Goal: Communication & Community: Participate in discussion

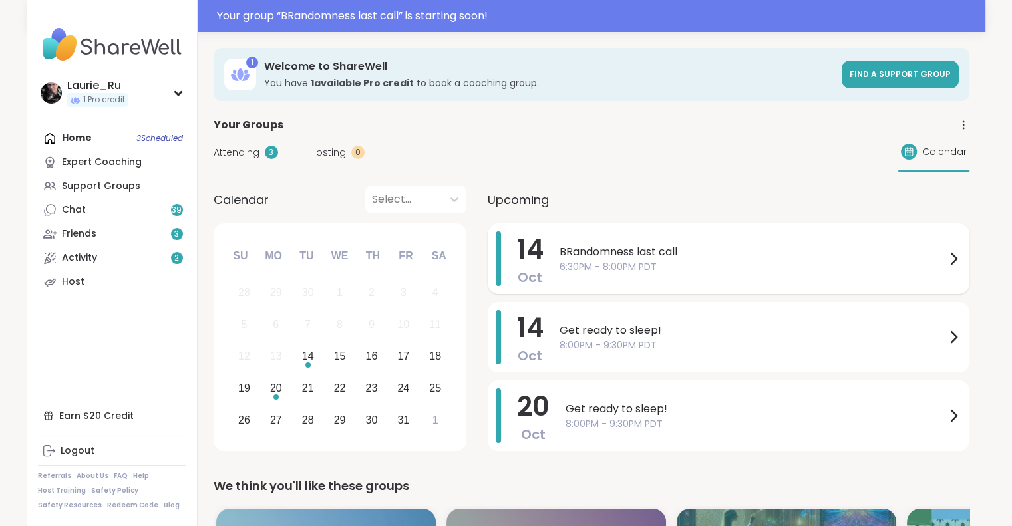
click at [697, 265] on span "6:30PM - 8:00PM PDT" at bounding box center [752, 267] width 386 height 14
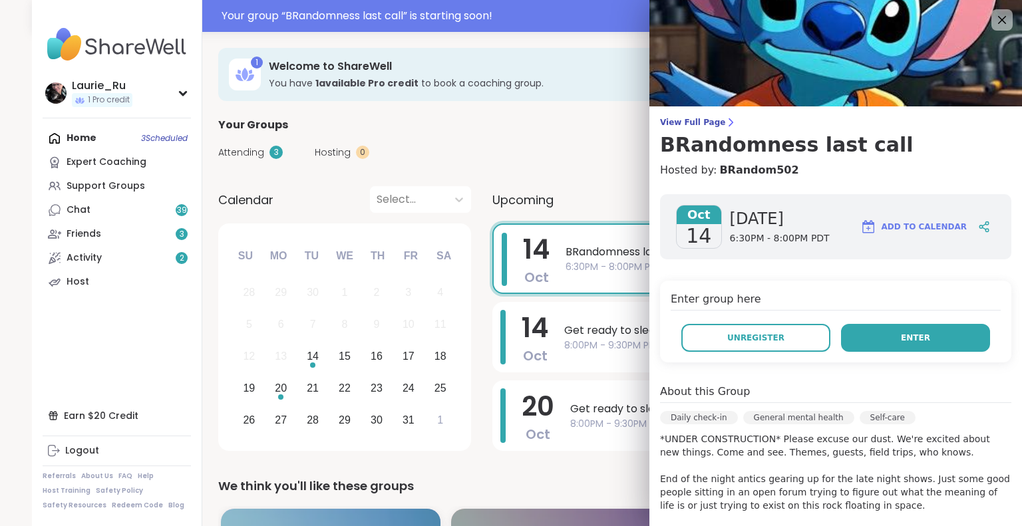
click at [882, 337] on button "Enter" at bounding box center [915, 338] width 149 height 28
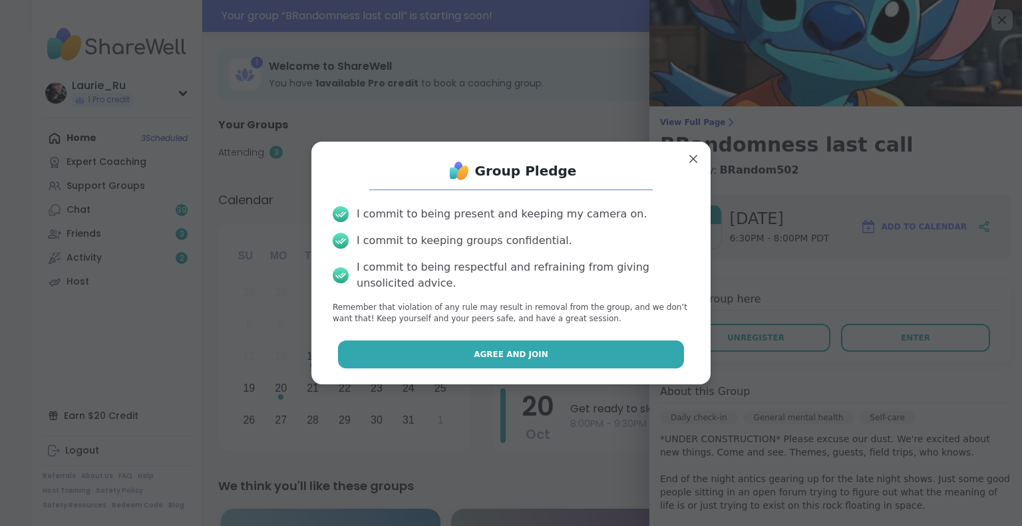
click at [547, 343] on button "Agree and Join" at bounding box center [511, 355] width 347 height 28
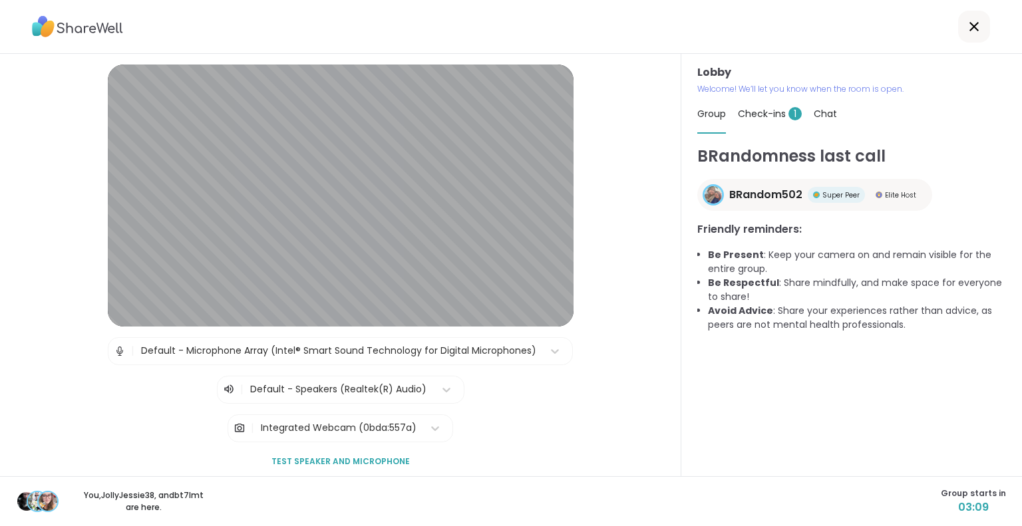
click at [2, 332] on div "Lobby | Default - Microphone Array (Intel® Smart Sound Technology for Digital M…" at bounding box center [340, 265] width 681 height 422
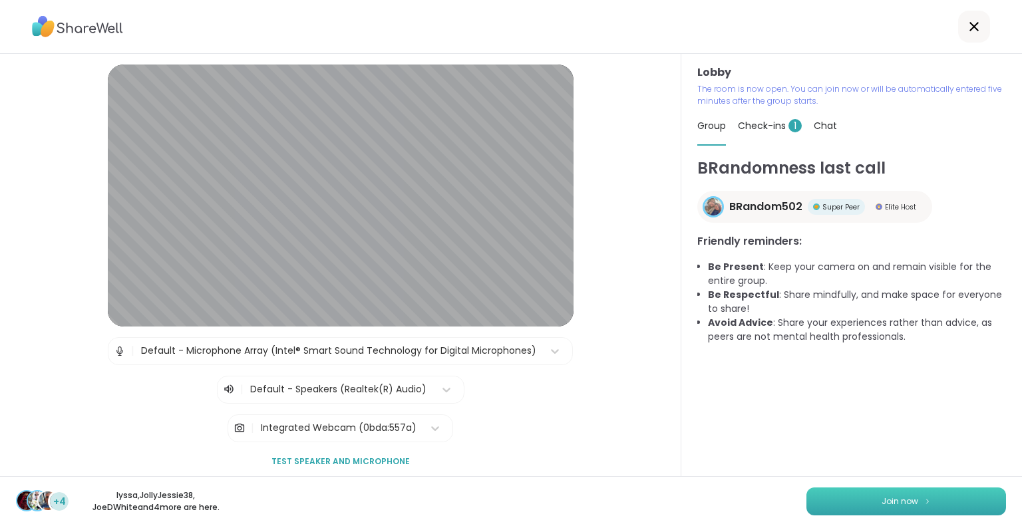
click at [934, 496] on button "Join now" at bounding box center [906, 502] width 200 height 28
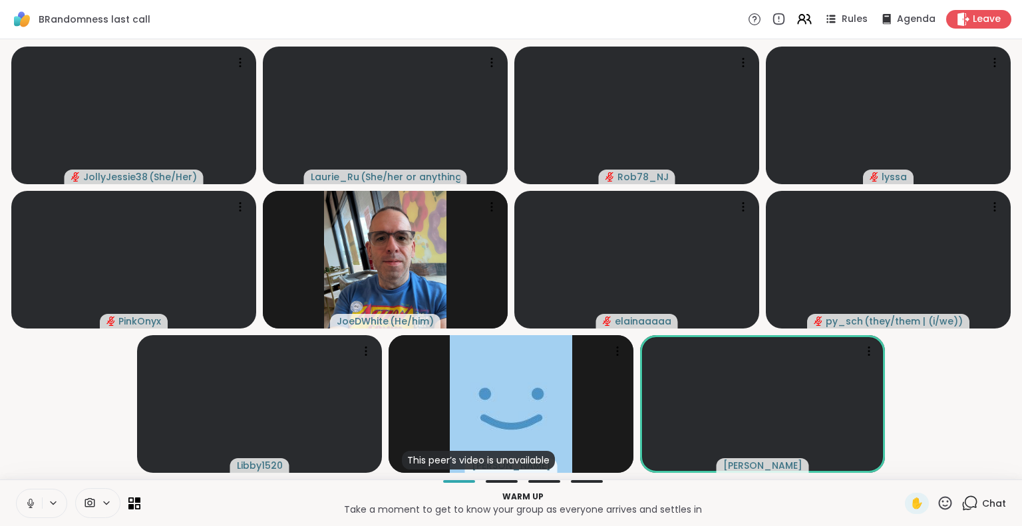
click at [32, 500] on icon at bounding box center [31, 504] width 12 height 12
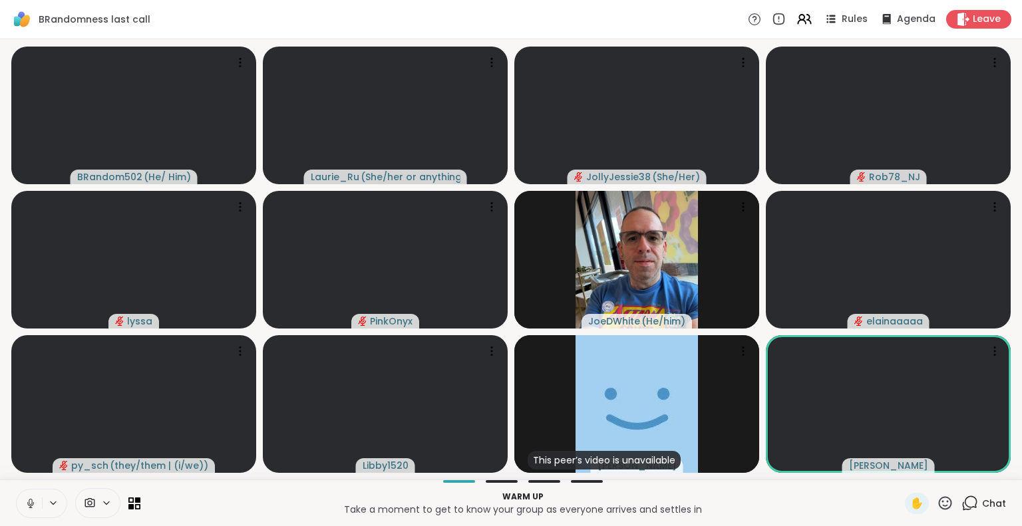
click at [31, 502] on icon at bounding box center [31, 504] width 12 height 12
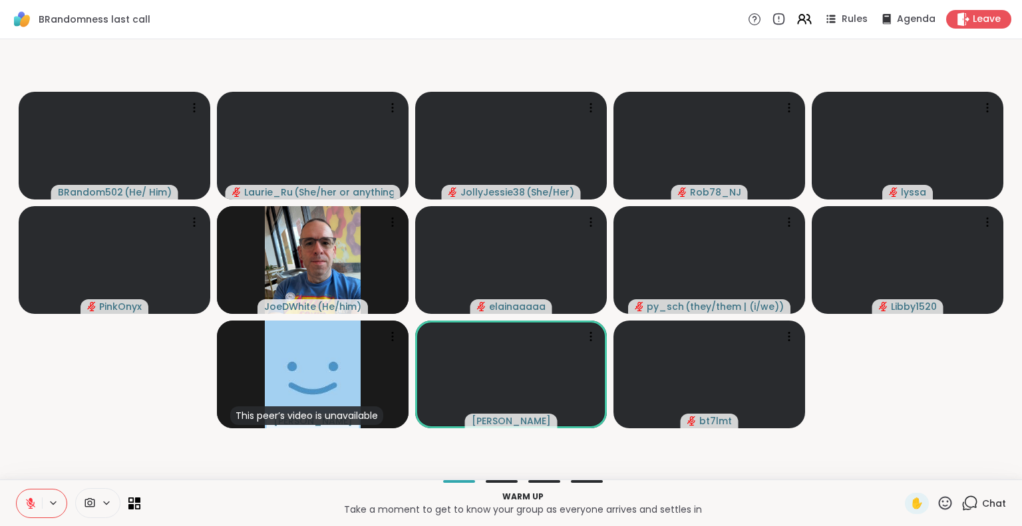
click at [30, 509] on icon at bounding box center [31, 504] width 12 height 12
click at [30, 508] on icon at bounding box center [31, 504] width 12 height 12
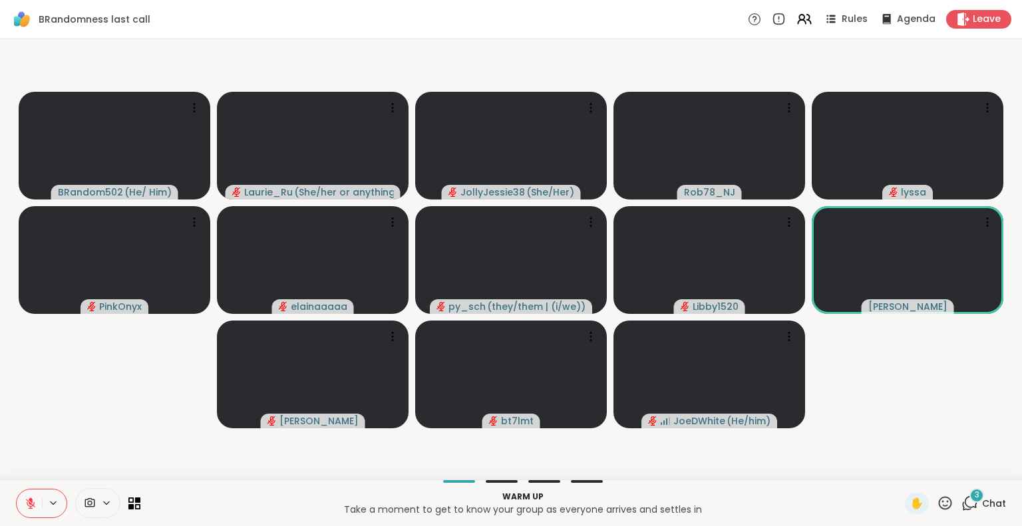
click at [29, 502] on icon at bounding box center [31, 504] width 12 height 12
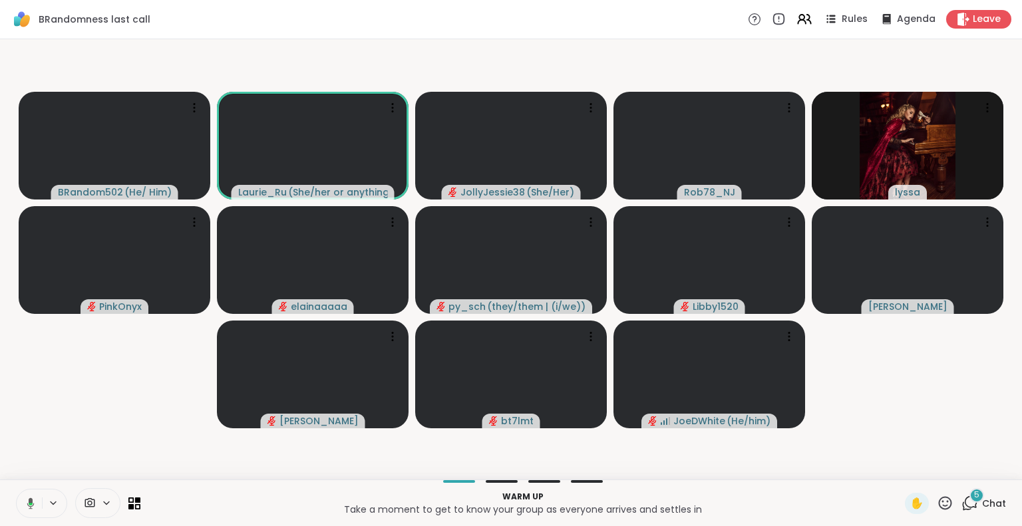
click at [26, 504] on icon at bounding box center [29, 504] width 12 height 12
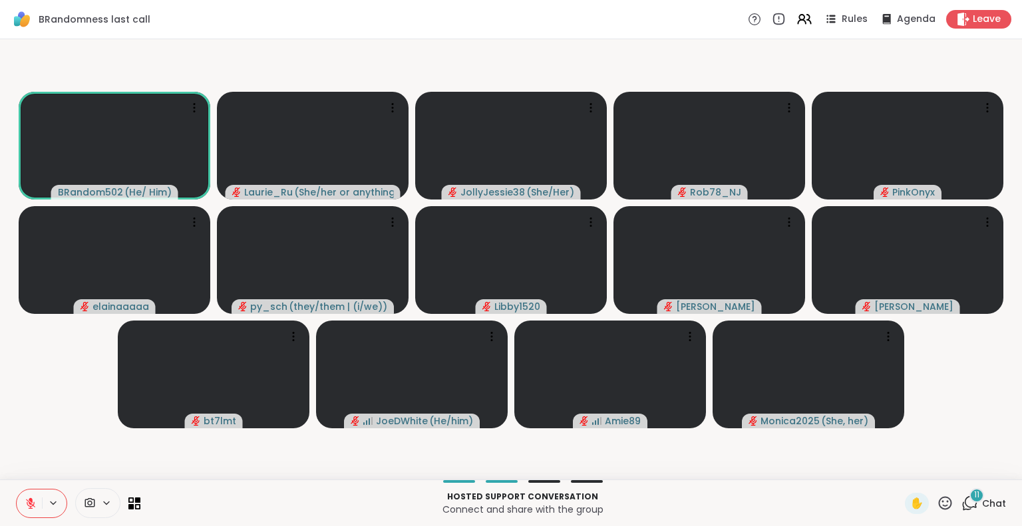
click at [29, 503] on icon at bounding box center [30, 503] width 9 height 9
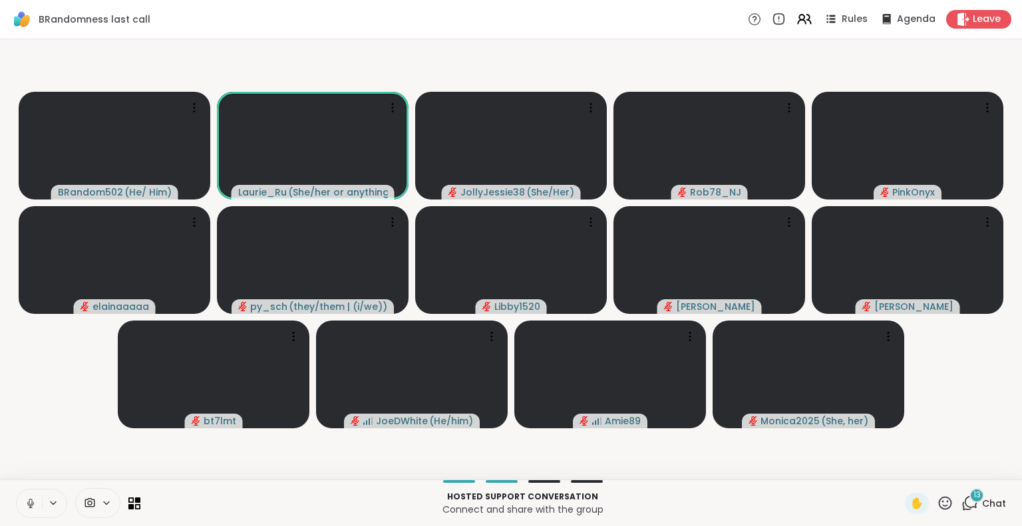
click at [29, 503] on icon at bounding box center [30, 502] width 3 height 6
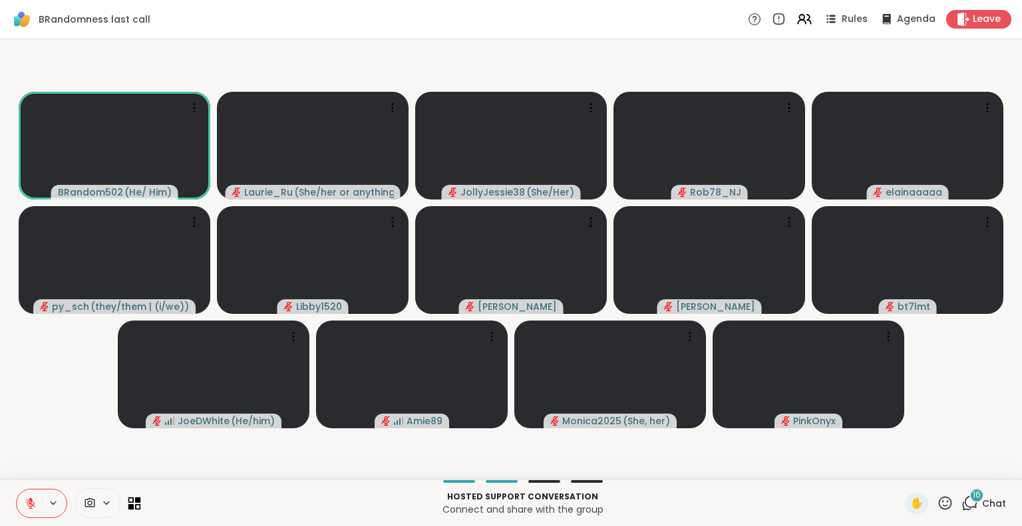
click at [133, 501] on icon at bounding box center [134, 503] width 13 height 13
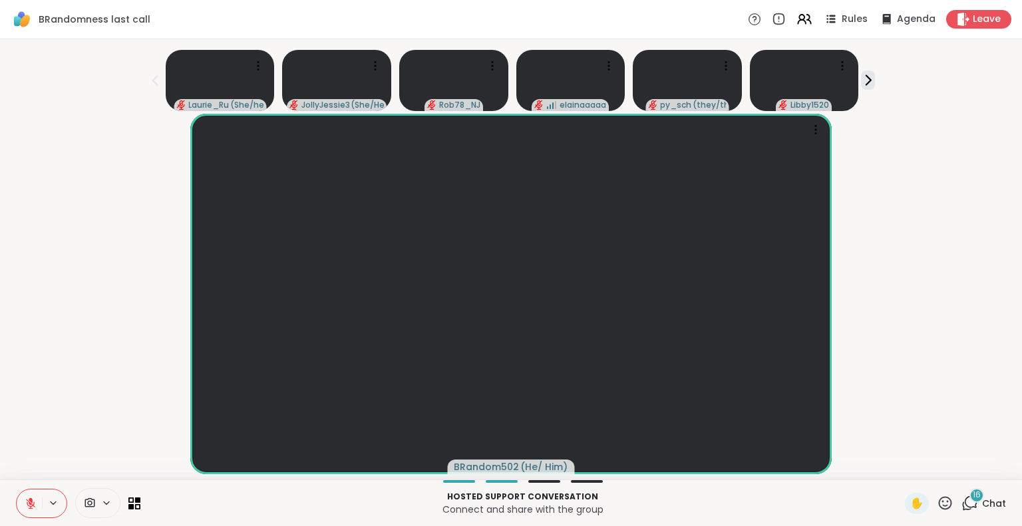
click at [963, 503] on icon at bounding box center [969, 503] width 17 height 17
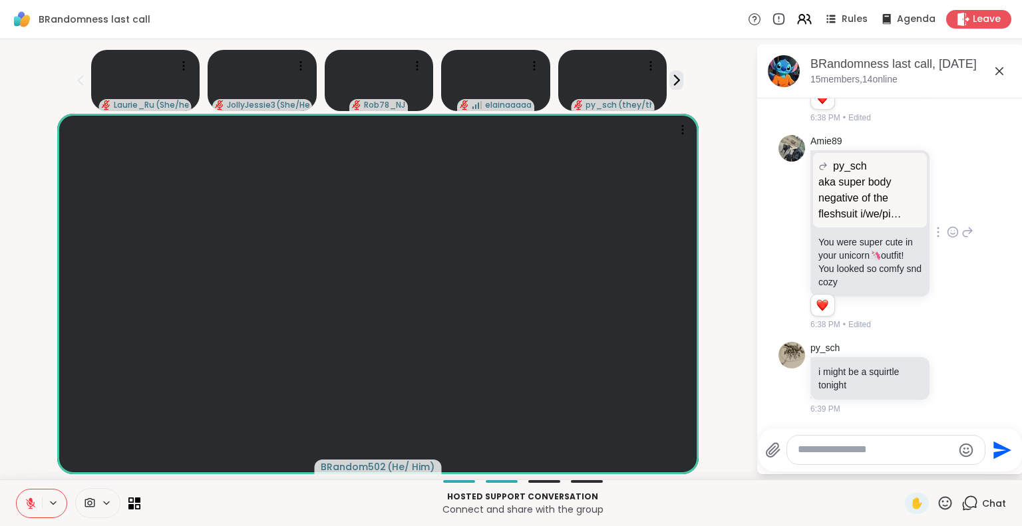
scroll to position [1837, 0]
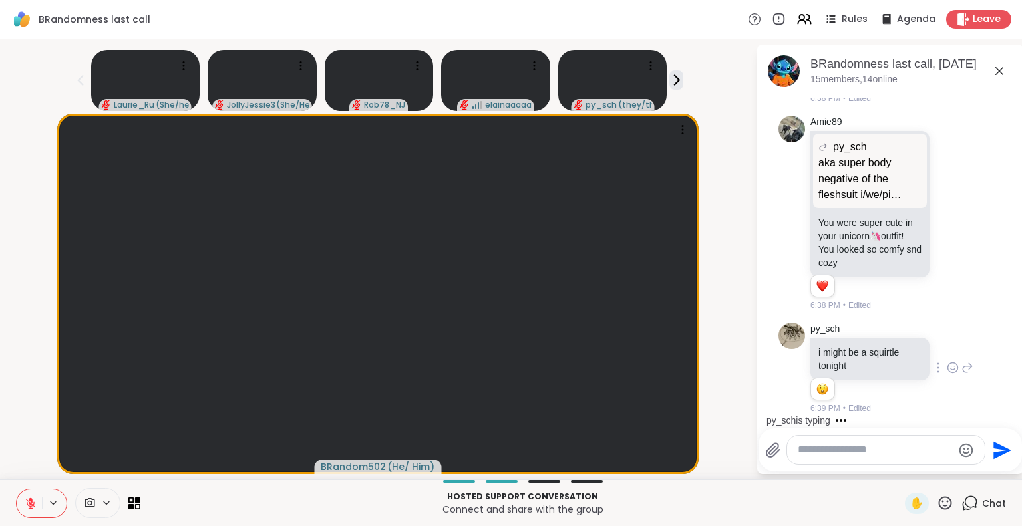
click at [947, 368] on icon at bounding box center [953, 367] width 12 height 13
click at [947, 345] on div "Select Reaction: Heart" at bounding box center [953, 347] width 12 height 12
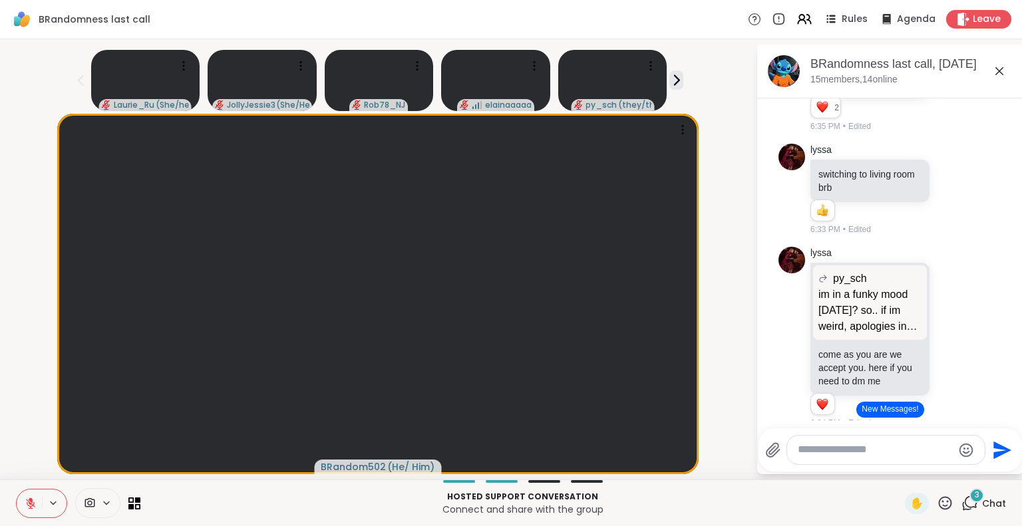
scroll to position [0, 0]
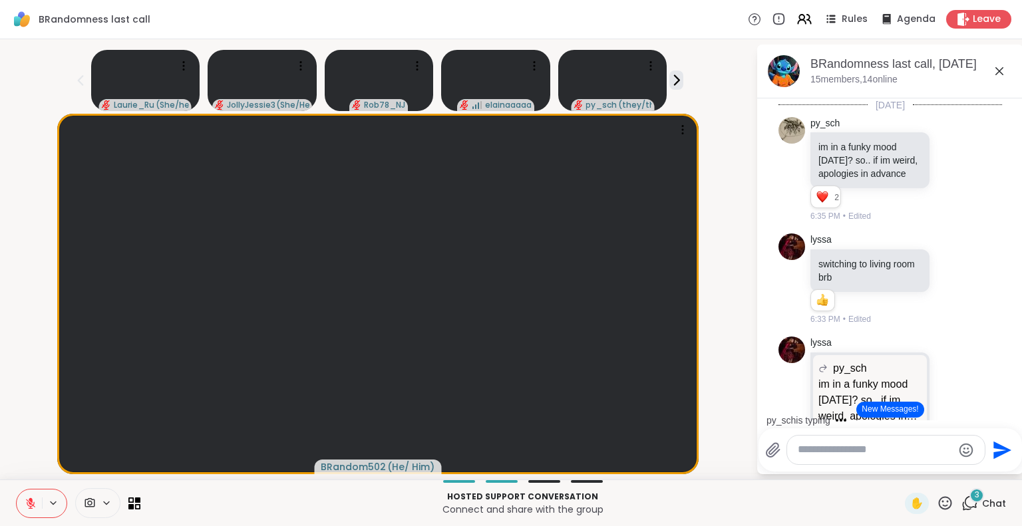
click at [1008, 413] on div "py_sch is typing" at bounding box center [892, 420] width 261 height 21
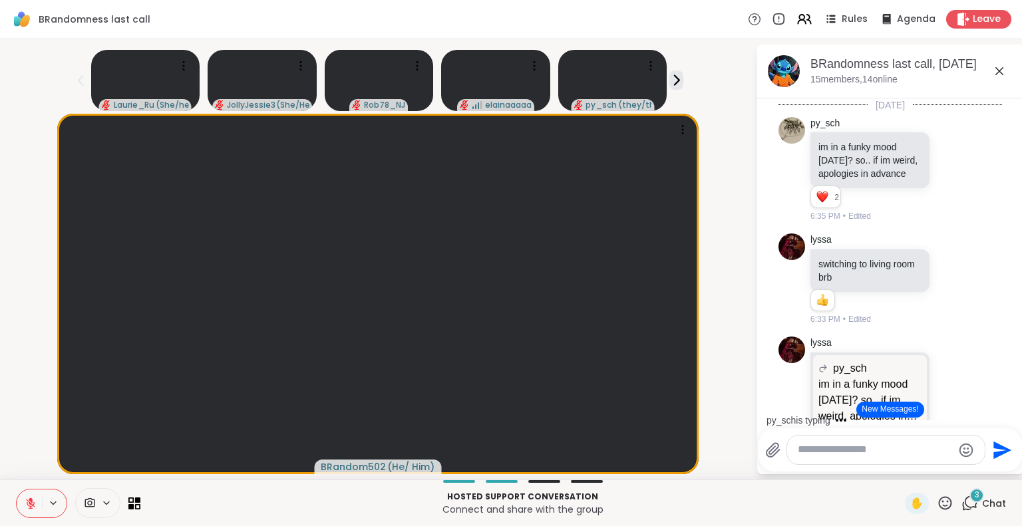
click at [1008, 413] on div "py_sch is typing" at bounding box center [892, 420] width 261 height 21
click at [1008, 416] on div "py_sch is typing" at bounding box center [892, 420] width 261 height 21
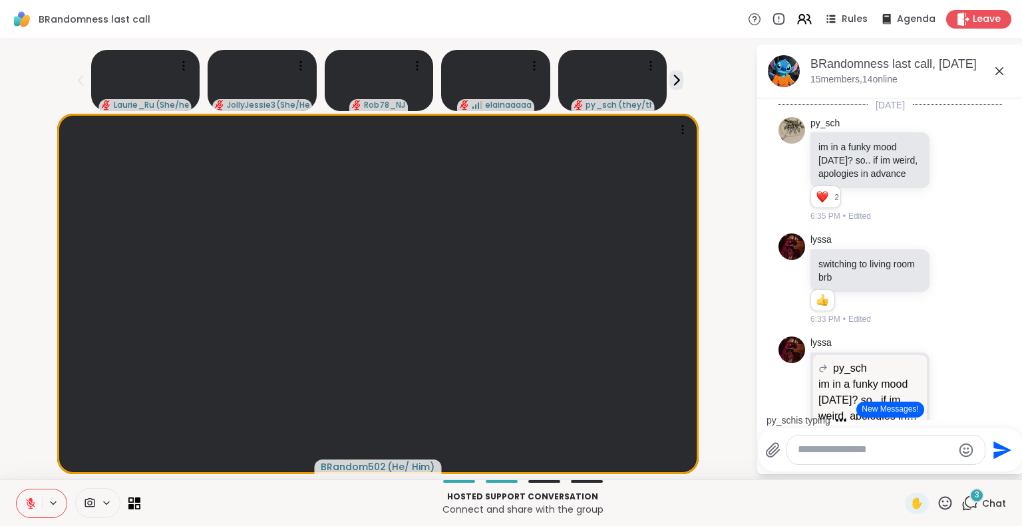
click at [1008, 416] on div "py_sch is typing" at bounding box center [892, 420] width 261 height 21
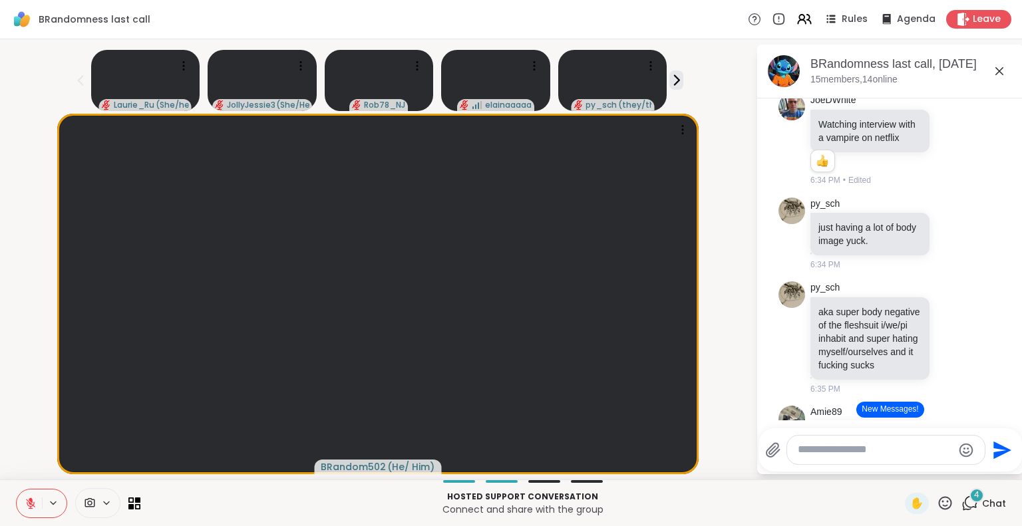
scroll to position [438, 0]
click at [951, 136] on icon at bounding box center [951, 136] width 0 height 0
click at [917, 122] on div "Select Reaction: Thumbs up" at bounding box center [923, 116] width 12 height 12
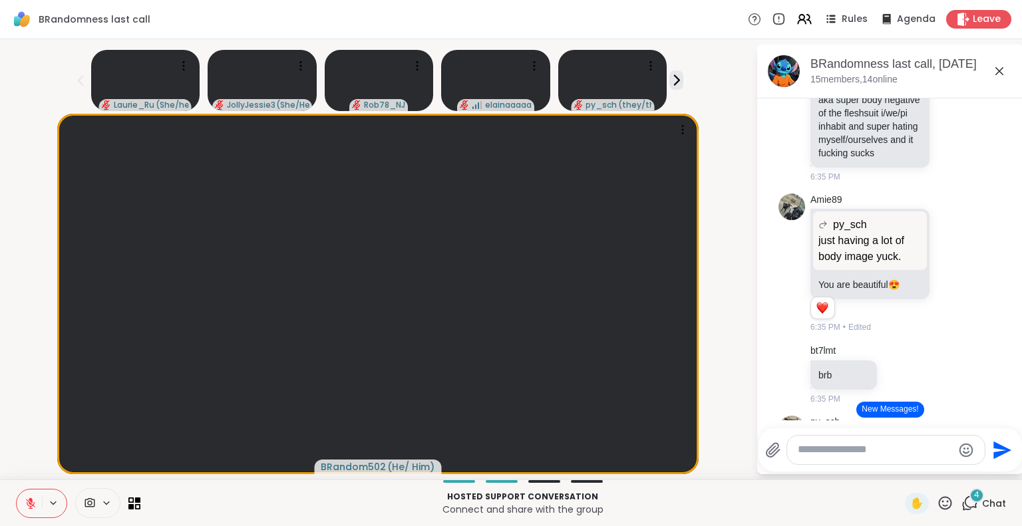
scroll to position [654, 0]
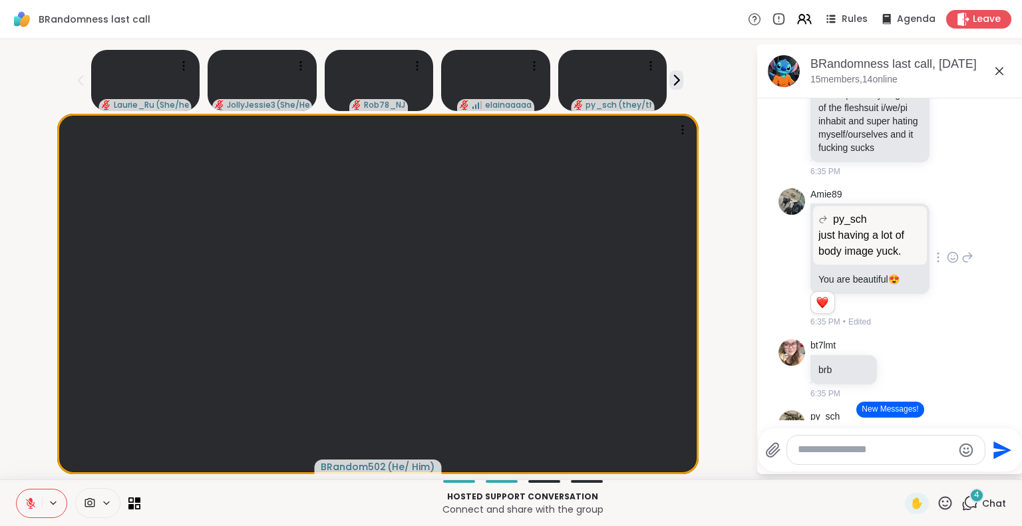
click at [959, 328] on div "Amie89 py_sch just having a lot of body image yuck. just having a lot of body i…" at bounding box center [890, 258] width 224 height 151
click at [955, 183] on div "py_sch aka super body negative of the fleshsuit i/we/pi inhabit and super hatin…" at bounding box center [890, 121] width 224 height 124
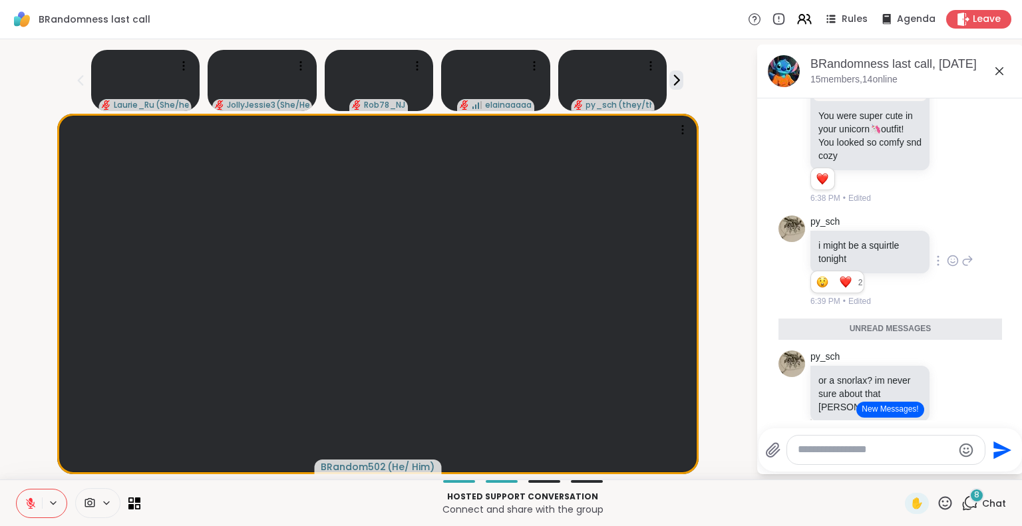
scroll to position [1866, 0]
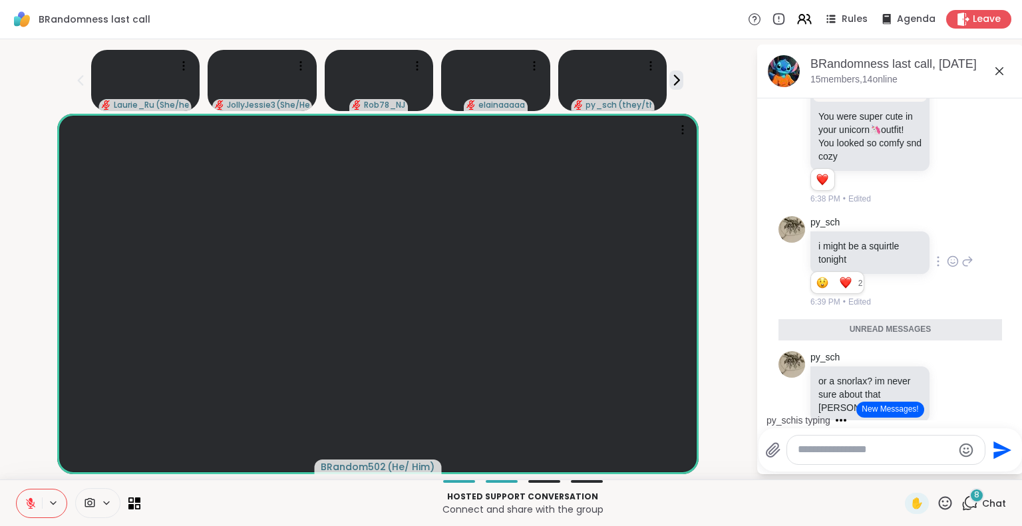
click at [31, 505] on icon at bounding box center [31, 504] width 12 height 12
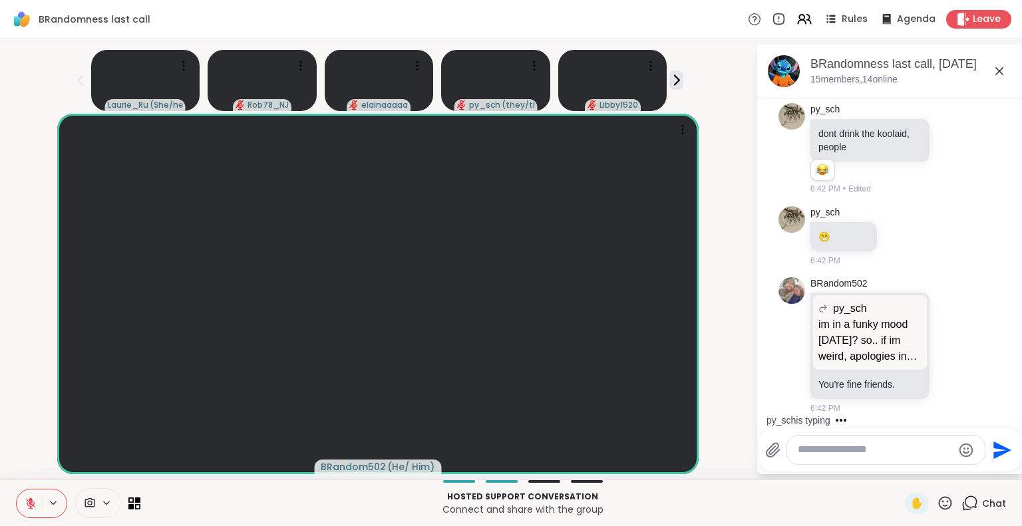
scroll to position [3504, 0]
click at [133, 506] on icon at bounding box center [134, 503] width 13 height 13
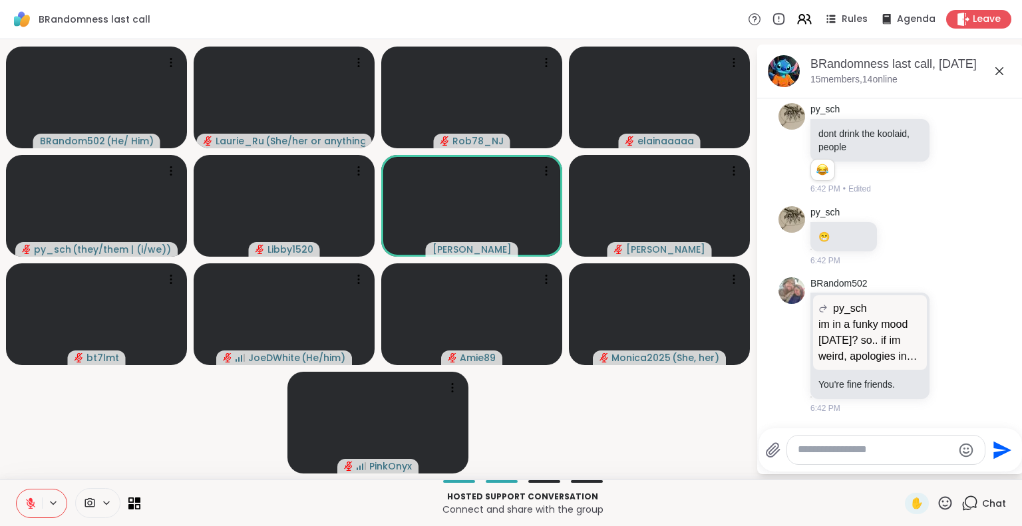
click at [945, 434] on div "Send" at bounding box center [889, 449] width 263 height 43
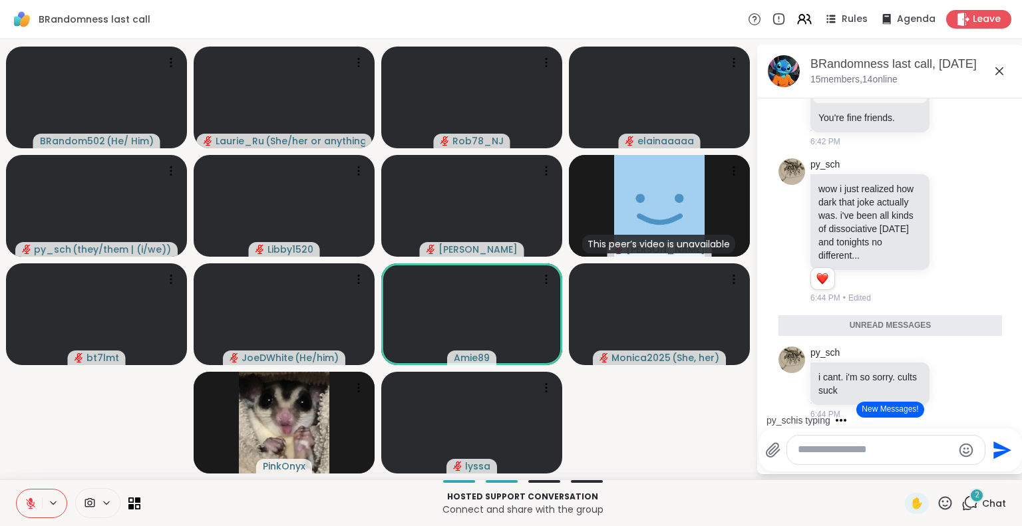
scroll to position [3789, 0]
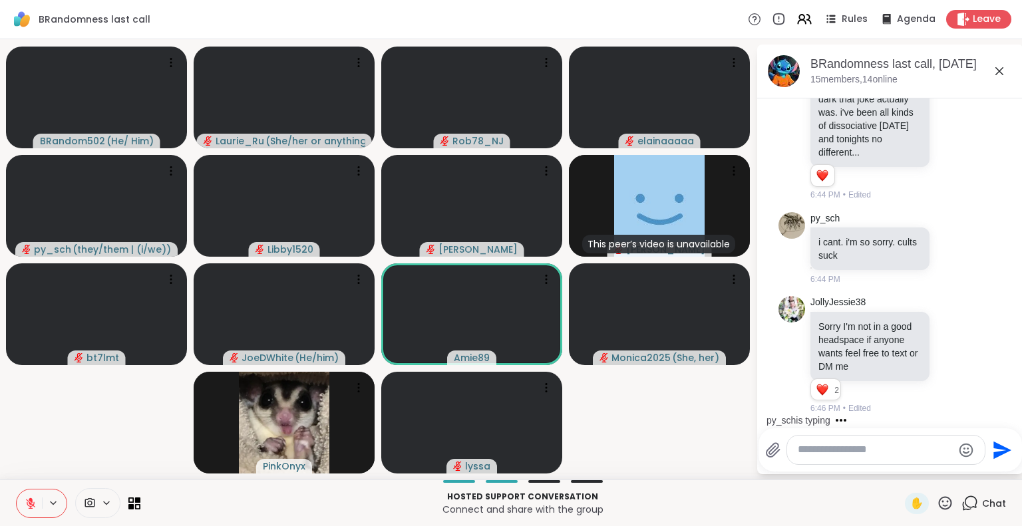
click at [1010, 414] on div "py_sch is typing" at bounding box center [892, 420] width 261 height 21
click at [1008, 414] on div "py_sch is typing" at bounding box center [892, 420] width 261 height 21
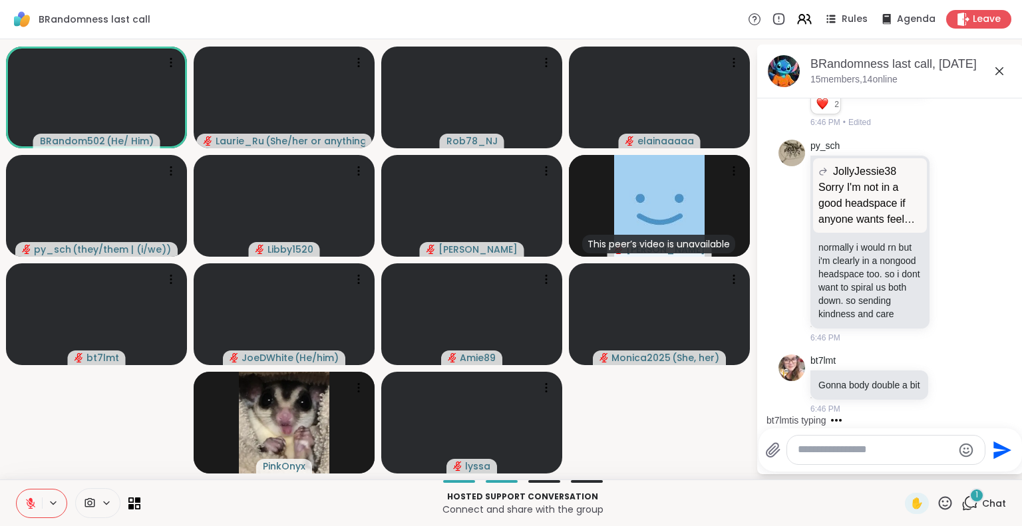
scroll to position [4199, 0]
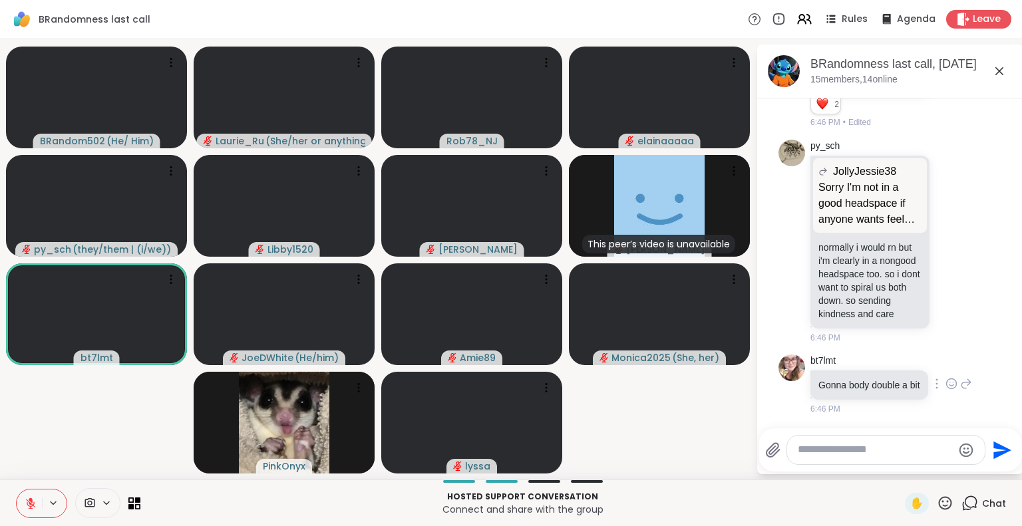
click at [945, 378] on icon at bounding box center [951, 383] width 12 height 13
click at [916, 361] on div "Select Reaction: Thumbs up" at bounding box center [922, 363] width 12 height 12
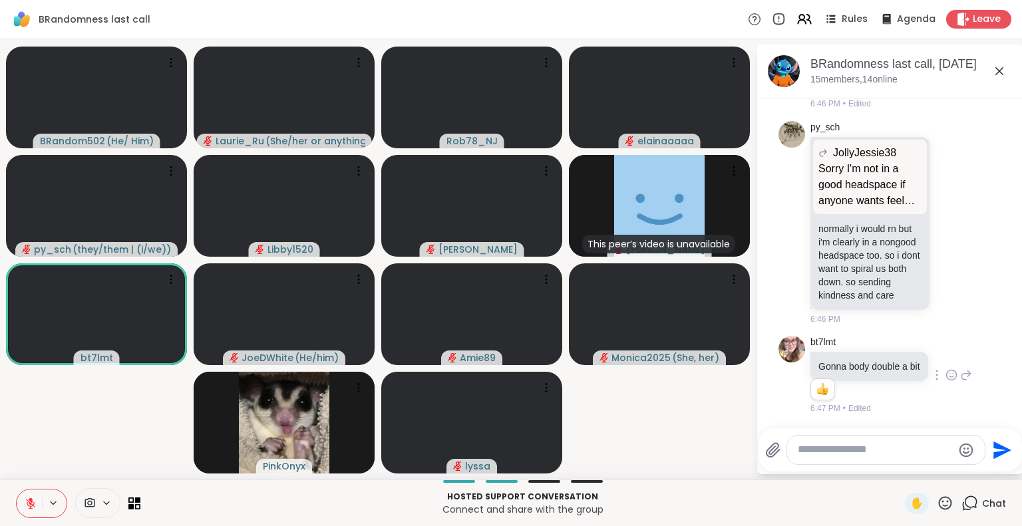
scroll to position [4217, 0]
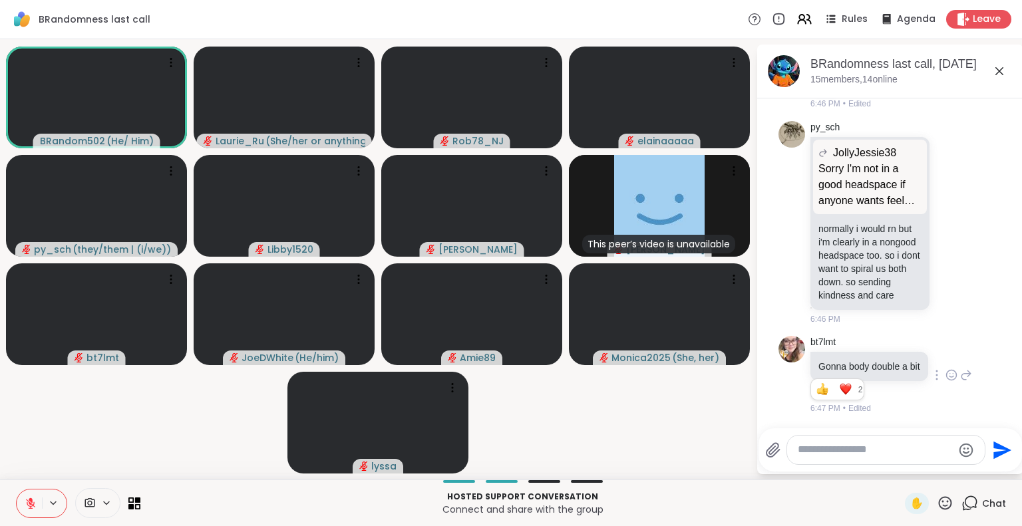
click at [593, 422] on video-player-container "BRandom502 ( He/ Him ) Laurie_Ru ( She/her or anything else ) Rob78_NJ elainaaa…" at bounding box center [378, 260] width 740 height 430
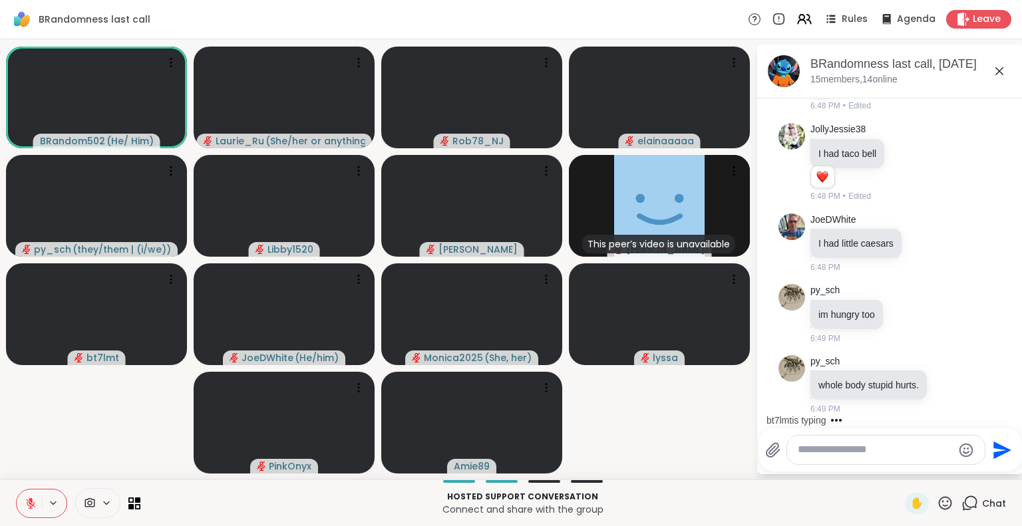
scroll to position [4693, 0]
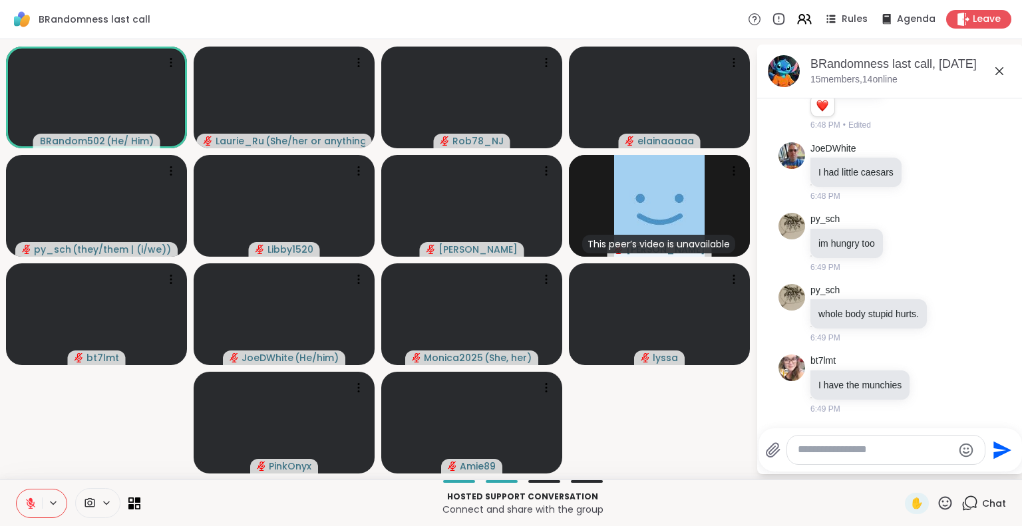
click at [937, 506] on icon at bounding box center [945, 503] width 17 height 17
click at [899, 468] on span "❤️" at bounding box center [905, 468] width 13 height 16
click at [937, 503] on icon at bounding box center [945, 503] width 17 height 17
click at [899, 468] on span "❤️" at bounding box center [905, 468] width 13 height 16
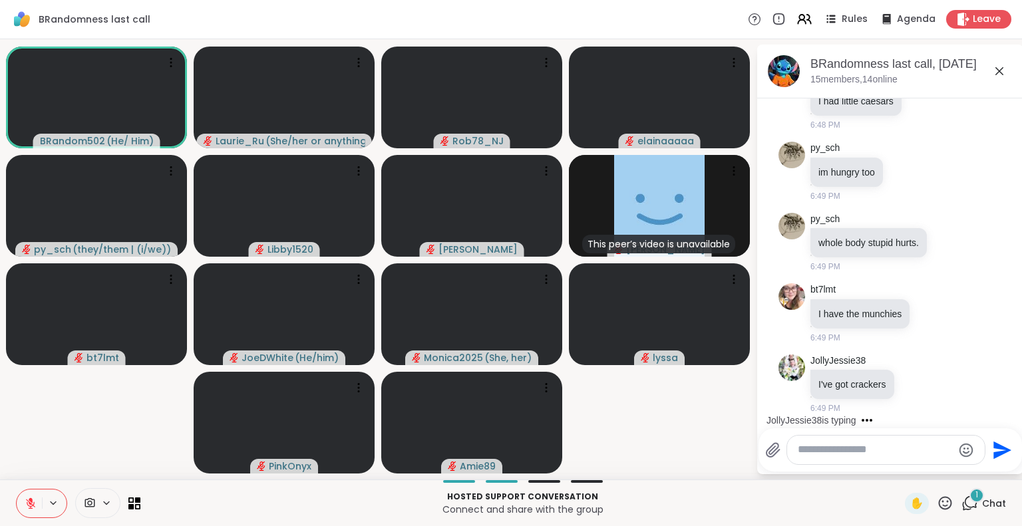
scroll to position [4763, 0]
click at [31, 505] on icon at bounding box center [31, 504] width 12 height 12
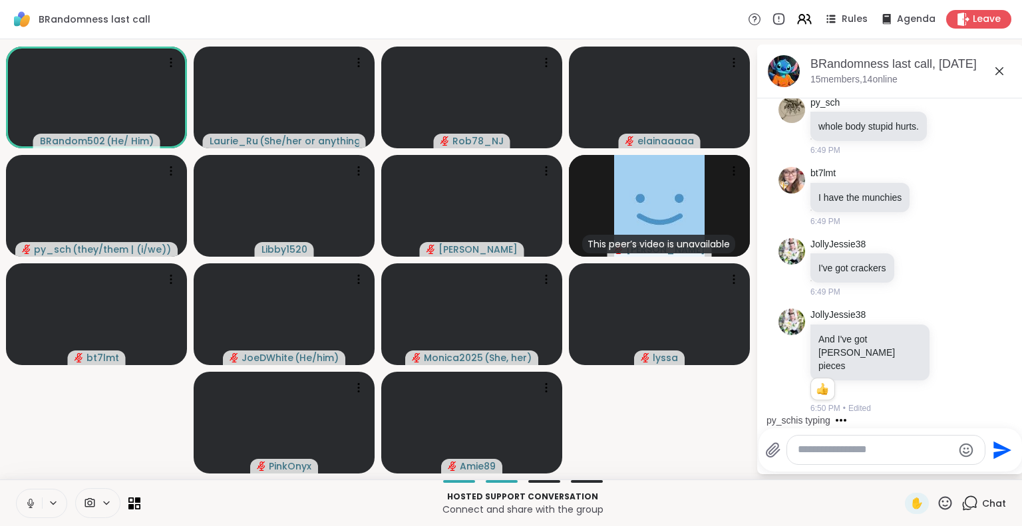
scroll to position [4998, 0]
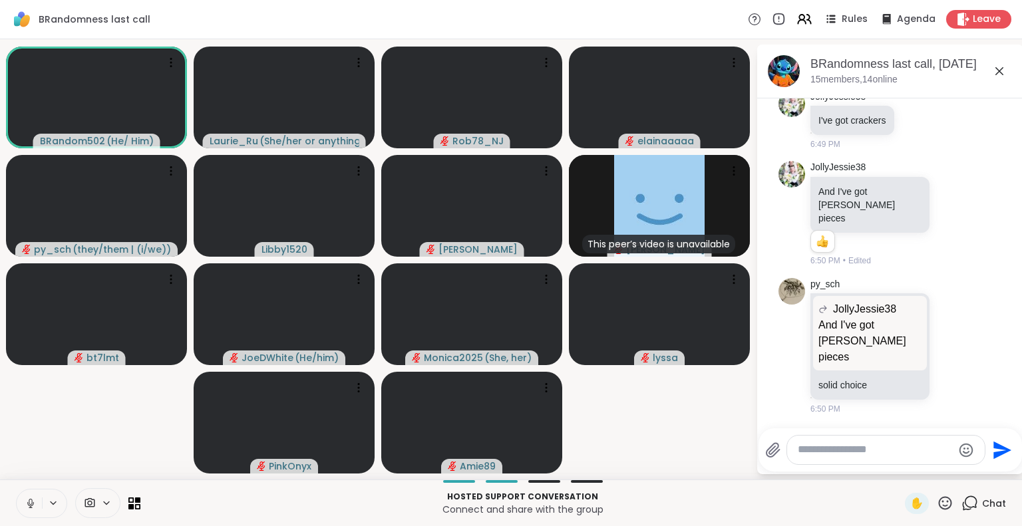
click at [28, 505] on icon at bounding box center [30, 504] width 7 height 4
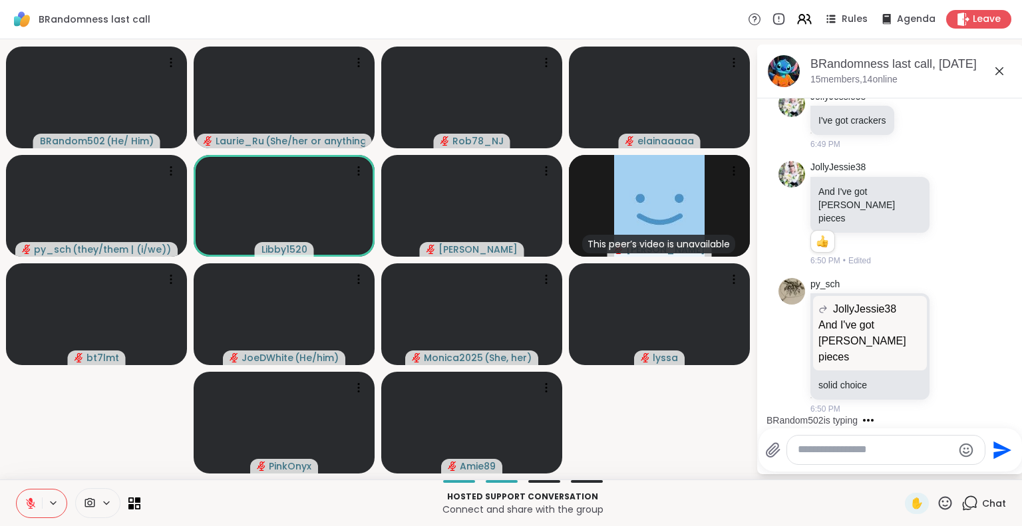
click at [939, 505] on icon at bounding box center [945, 503] width 17 height 17
click at [899, 472] on span "❤️" at bounding box center [905, 468] width 13 height 16
click at [939, 508] on icon at bounding box center [945, 502] width 13 height 13
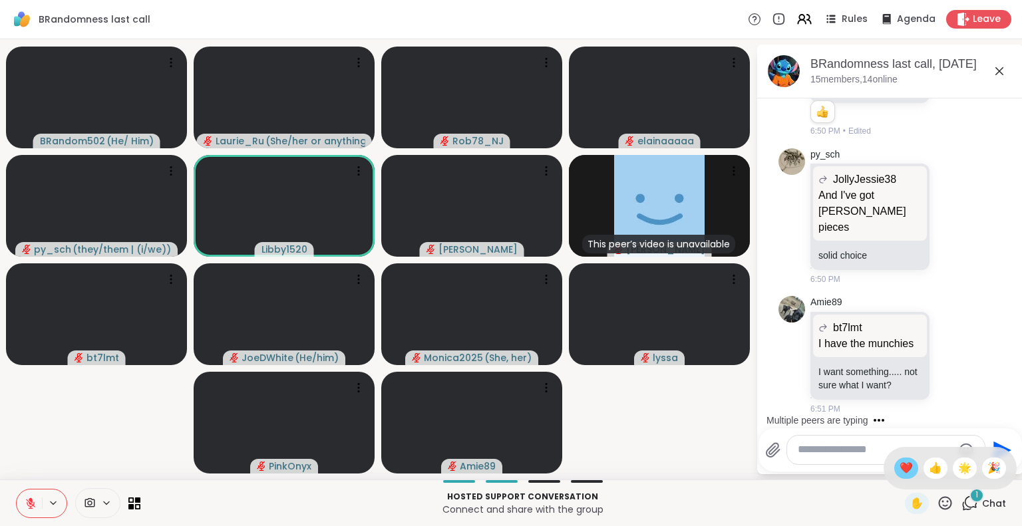
scroll to position [5143, 0]
click at [899, 467] on span "❤️" at bounding box center [905, 468] width 13 height 16
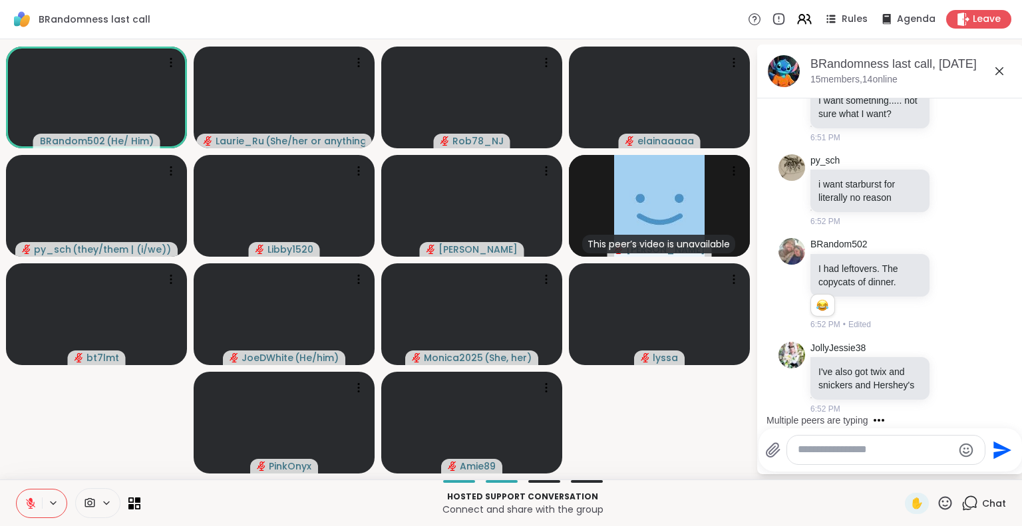
scroll to position [5498, 0]
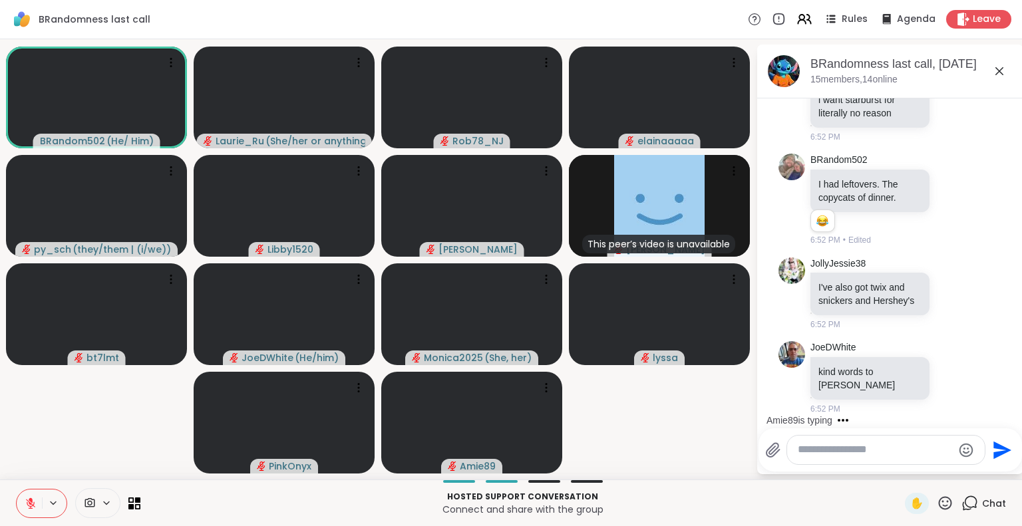
click at [32, 501] on icon at bounding box center [31, 504] width 12 height 12
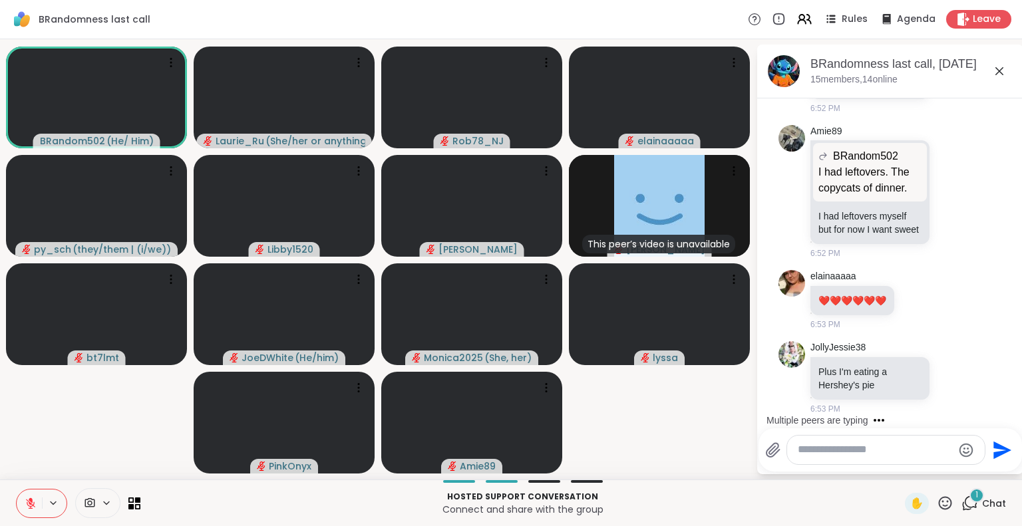
scroll to position [5811, 0]
click at [948, 377] on icon at bounding box center [953, 378] width 10 height 10
click at [1005, 358] on div "Select Reaction: Astonished" at bounding box center [1011, 356] width 12 height 12
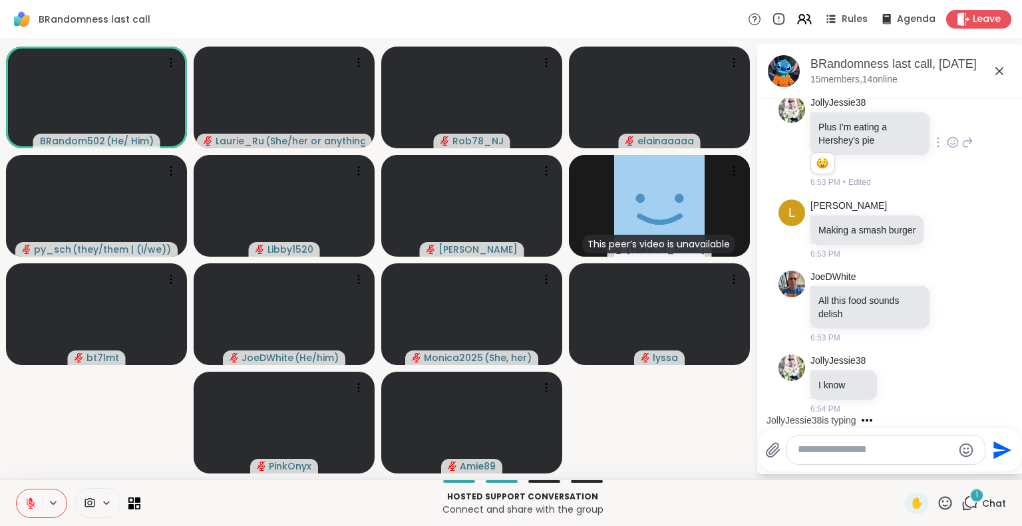
scroll to position [6069, 0]
click at [941, 223] on icon at bounding box center [947, 228] width 12 height 13
click at [941, 205] on div "Select Reaction: Heart" at bounding box center [947, 208] width 12 height 12
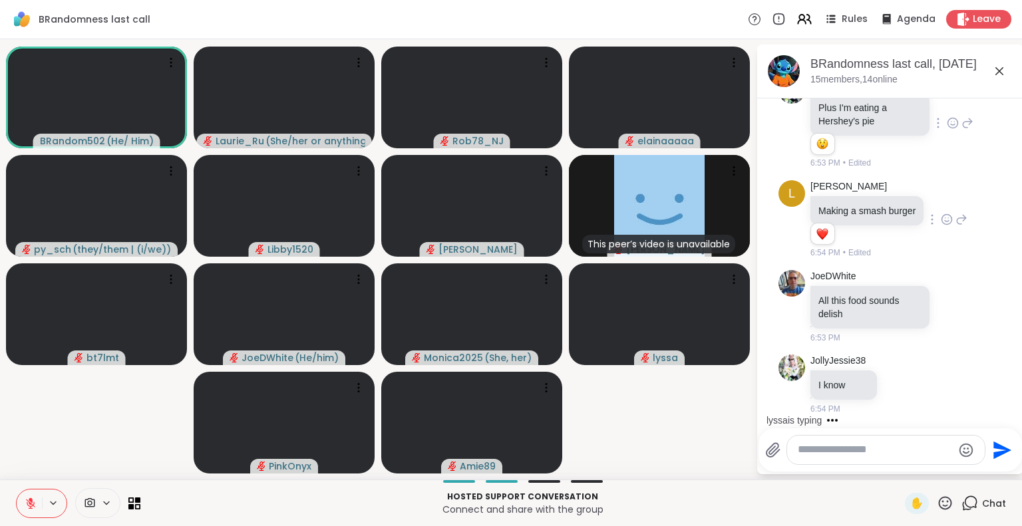
click at [822, 451] on textarea "Type your message" at bounding box center [875, 450] width 155 height 14
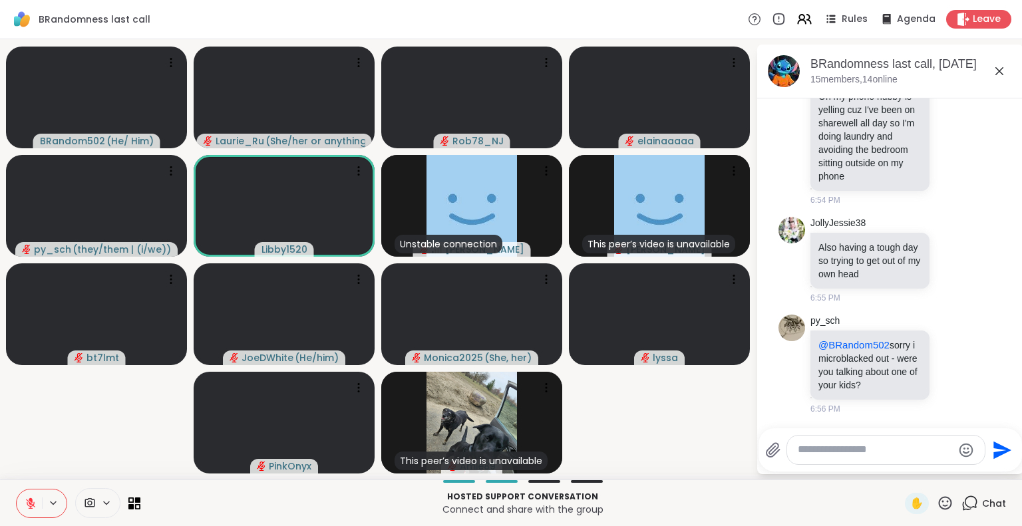
scroll to position [6517, 0]
click at [986, 309] on li "JollyJessie38 Also having a tough day so trying to get out of my own head 6:55 …" at bounding box center [890, 261] width 241 height 98
click at [1007, 412] on div "py_sch is typing" at bounding box center [892, 420] width 261 height 21
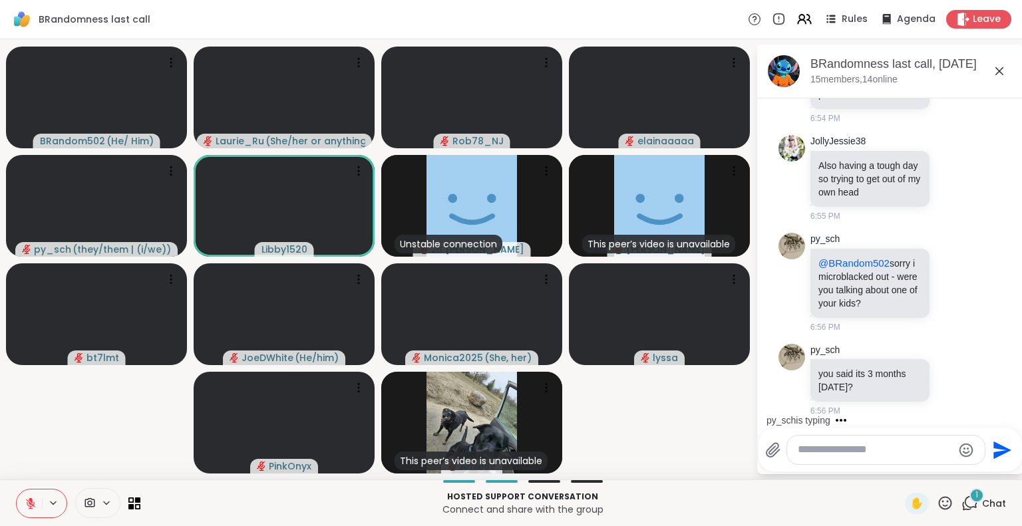
click at [1007, 412] on div "py_sch is typing" at bounding box center [892, 420] width 261 height 21
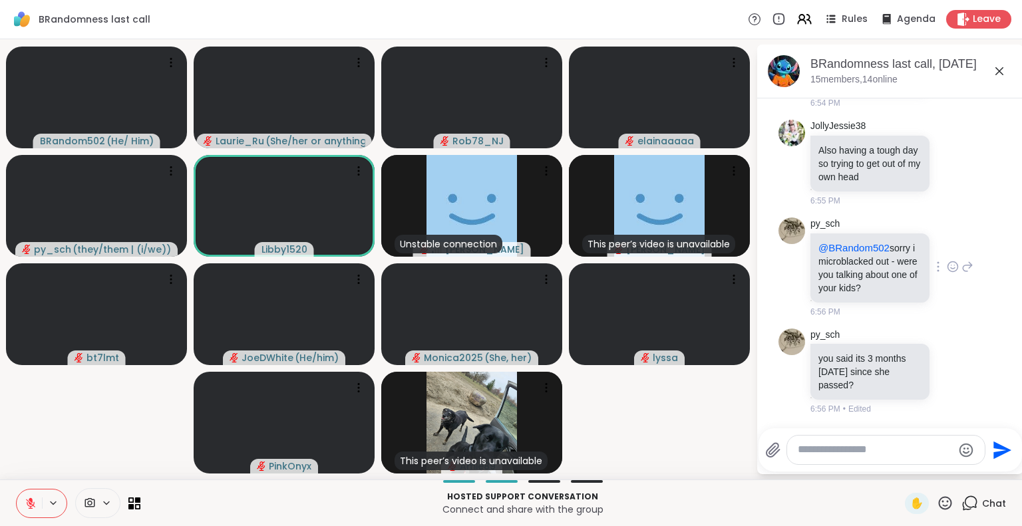
click at [961, 275] on icon at bounding box center [967, 267] width 12 height 16
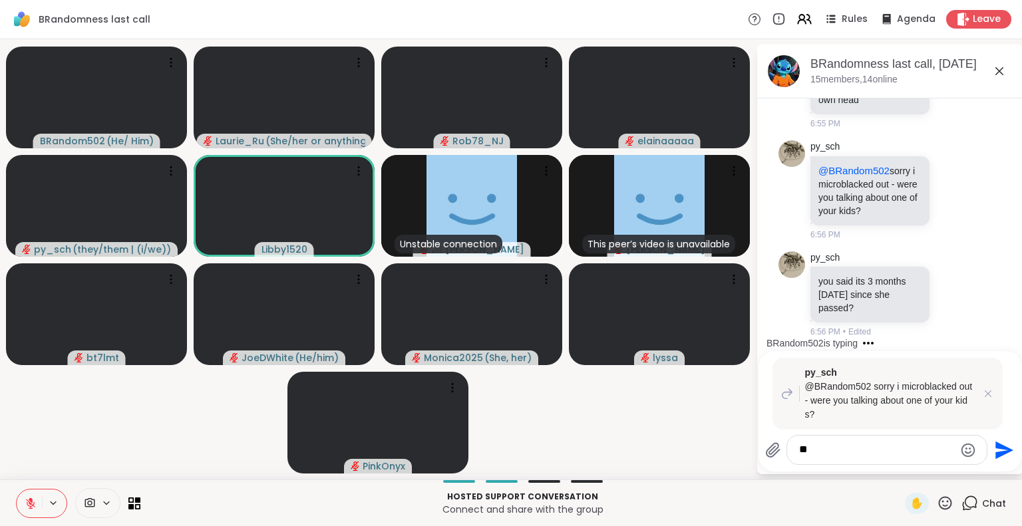
type textarea "*"
type textarea "**********"
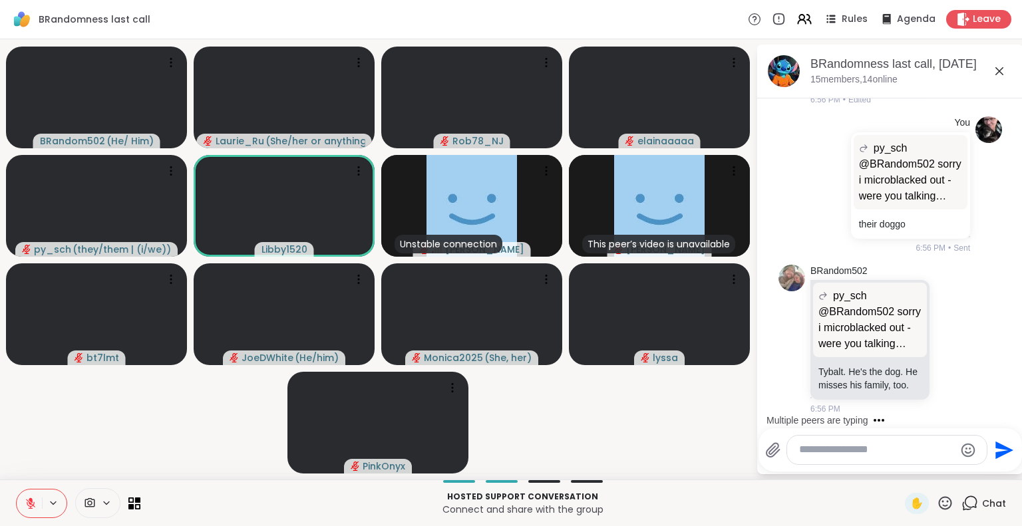
scroll to position [7043, 0]
click at [797, 120] on div "You py_sch @BRandom502 sorry i microblacked out - were you talking about one of…" at bounding box center [890, 185] width 224 height 148
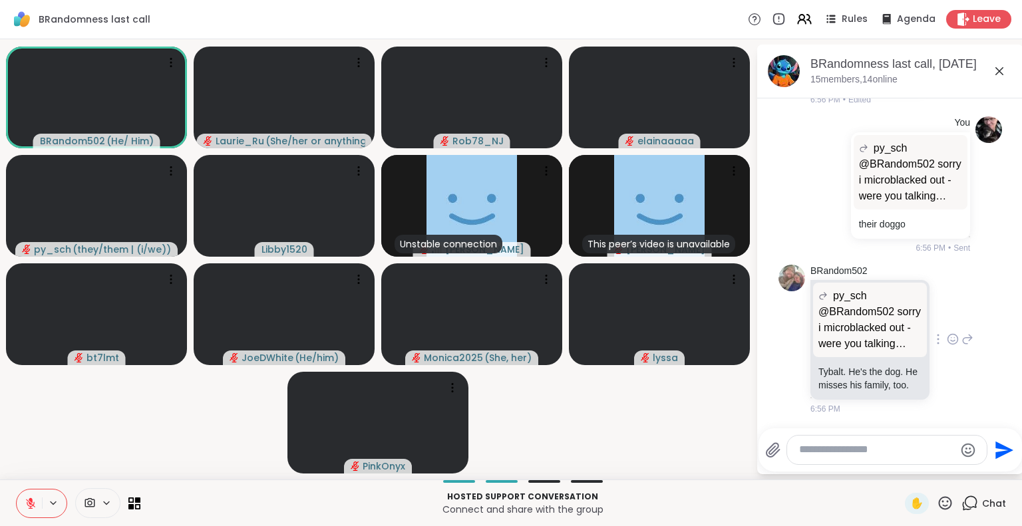
click at [947, 334] on icon at bounding box center [953, 339] width 12 height 13
click at [976, 312] on div "Select Reaction: Sad" at bounding box center [982, 318] width 12 height 12
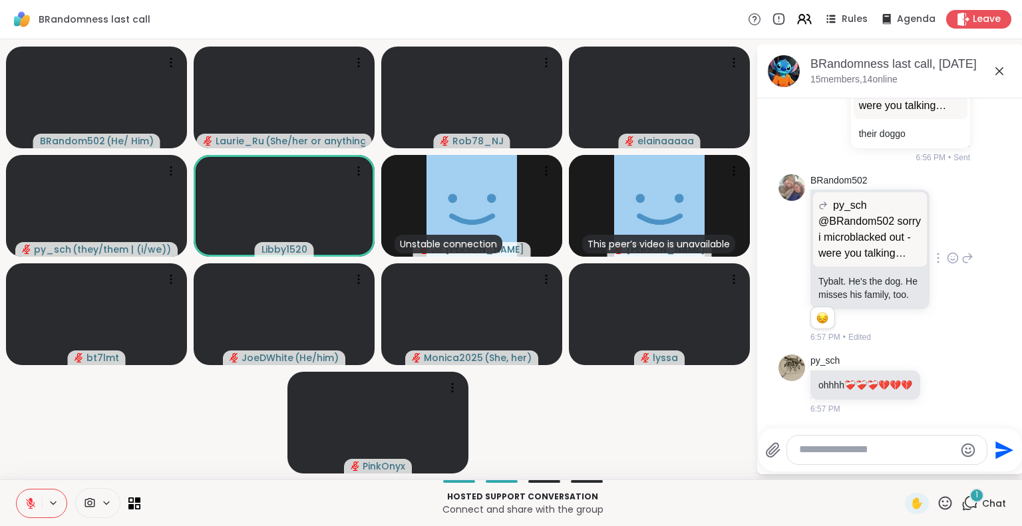
scroll to position [7146, 0]
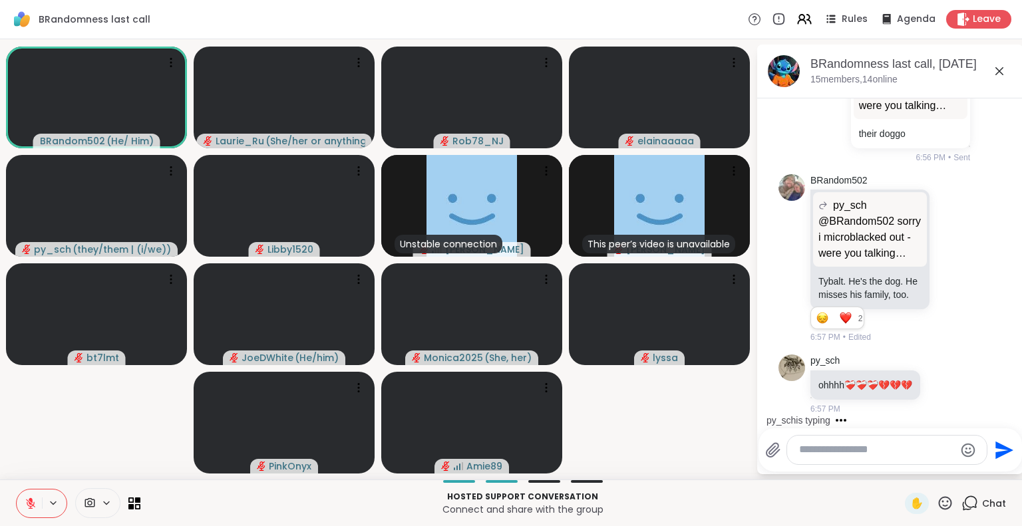
click at [31, 503] on icon at bounding box center [30, 503] width 9 height 9
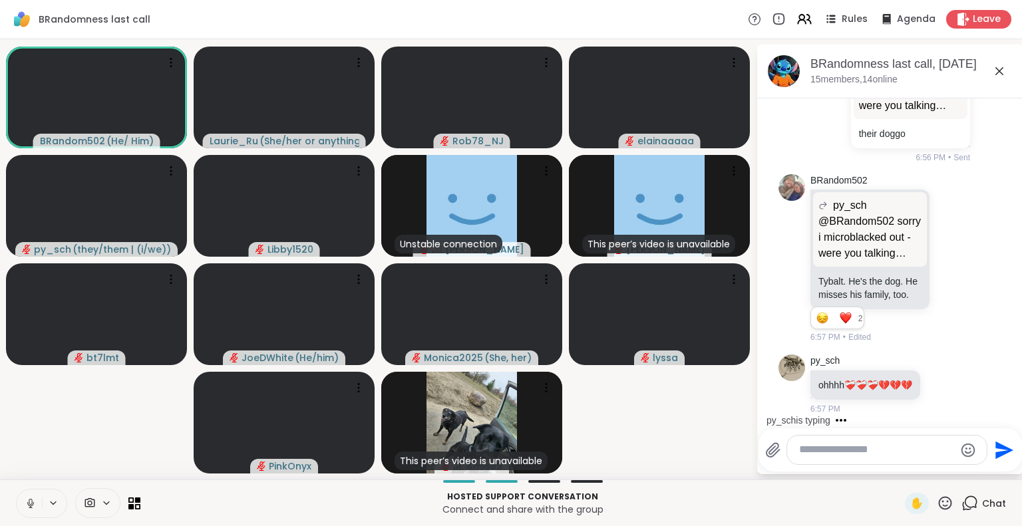
click at [27, 498] on icon at bounding box center [31, 504] width 12 height 12
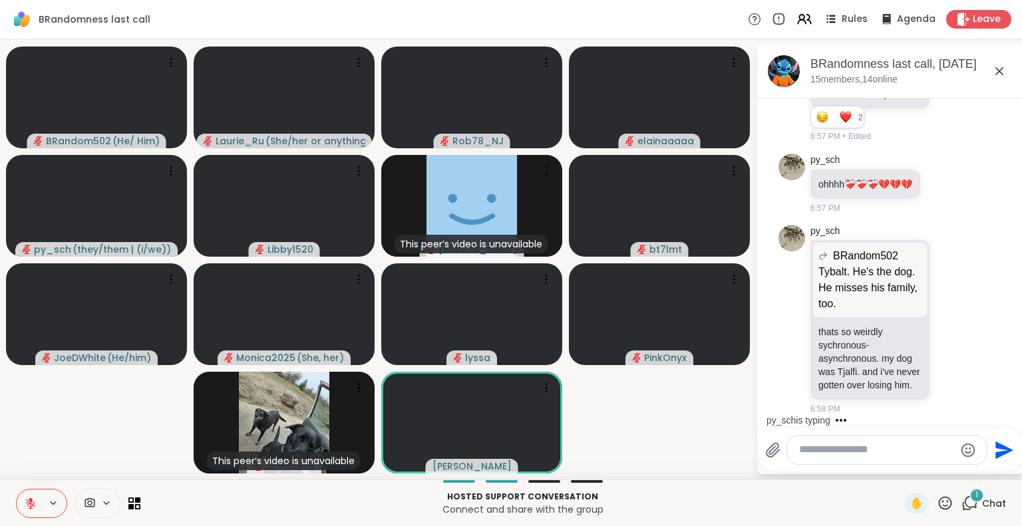
scroll to position [7360, 0]
click at [35, 502] on icon at bounding box center [31, 504] width 12 height 12
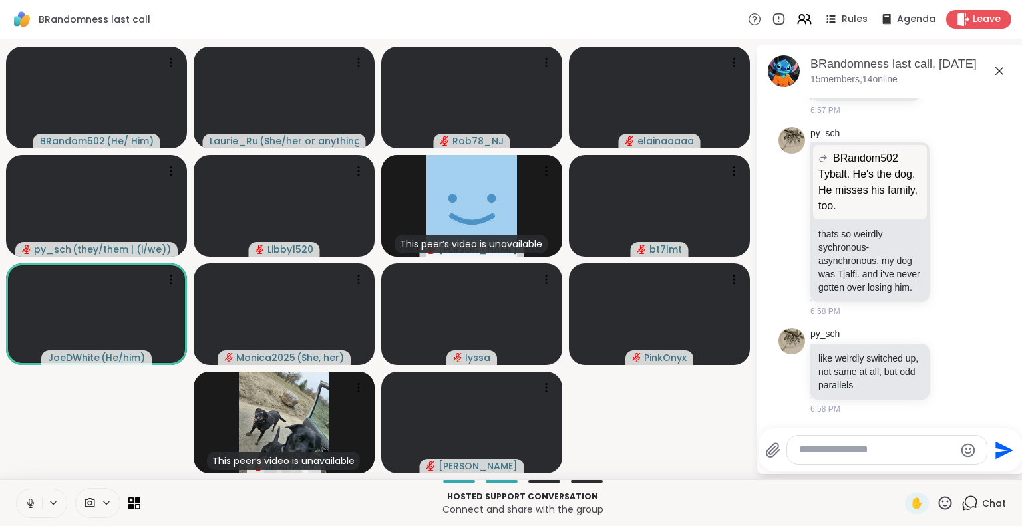
scroll to position [7457, 0]
click at [866, 452] on textarea "Type your message" at bounding box center [876, 450] width 155 height 14
click at [31, 505] on icon at bounding box center [31, 504] width 12 height 12
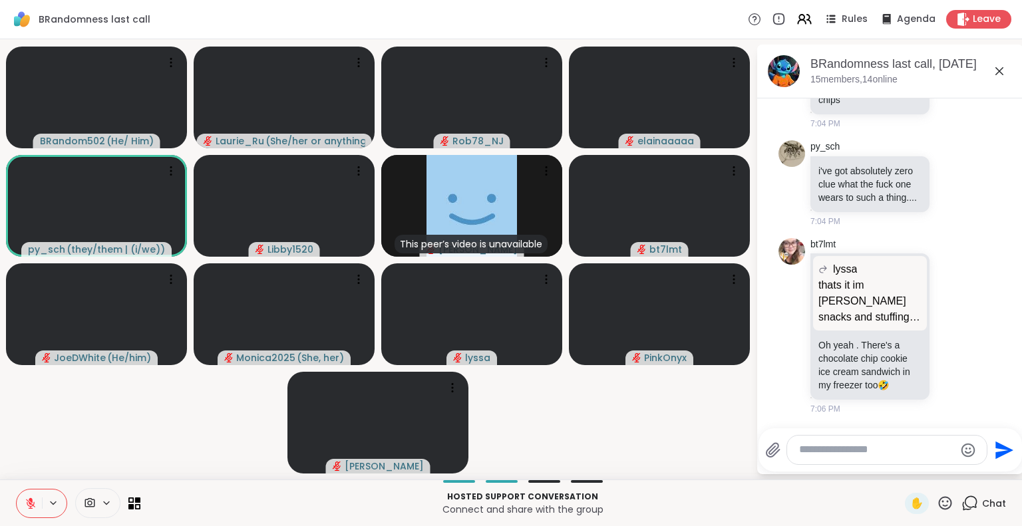
scroll to position [8567, 0]
click at [998, 72] on icon at bounding box center [999, 71] width 8 height 8
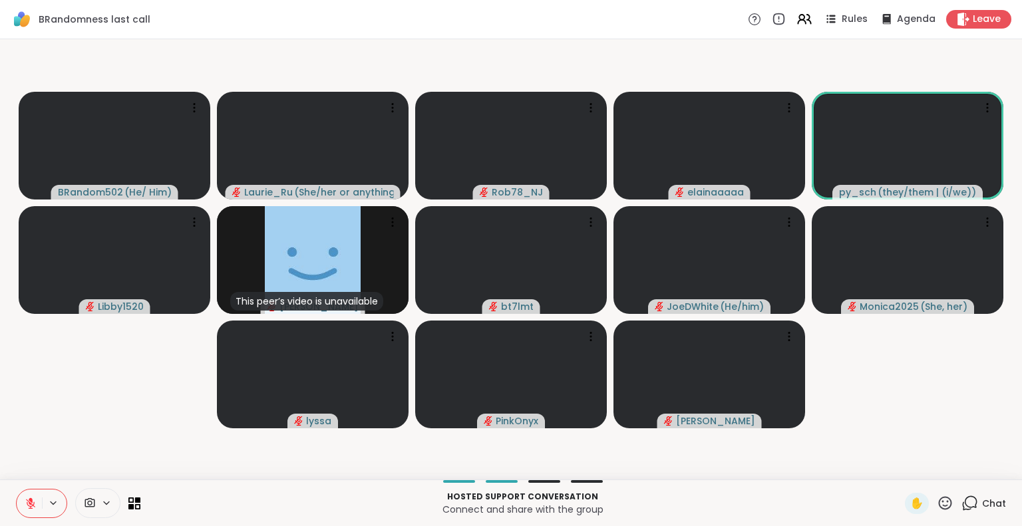
click at [965, 506] on icon at bounding box center [971, 502] width 13 height 12
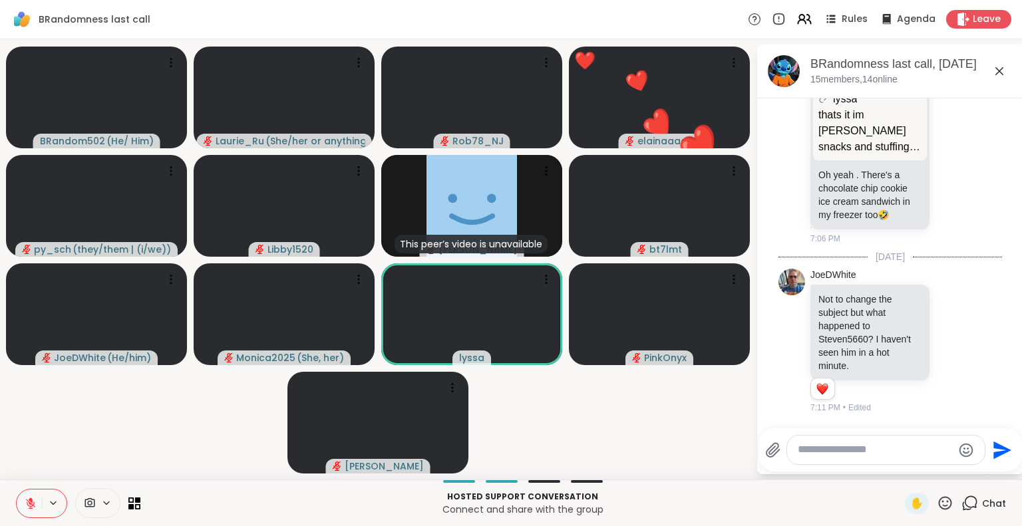
scroll to position [8736, 0]
click at [28, 499] on icon at bounding box center [31, 504] width 12 height 12
click at [18, 502] on button at bounding box center [29, 504] width 25 height 28
click at [937, 504] on icon at bounding box center [945, 503] width 17 height 17
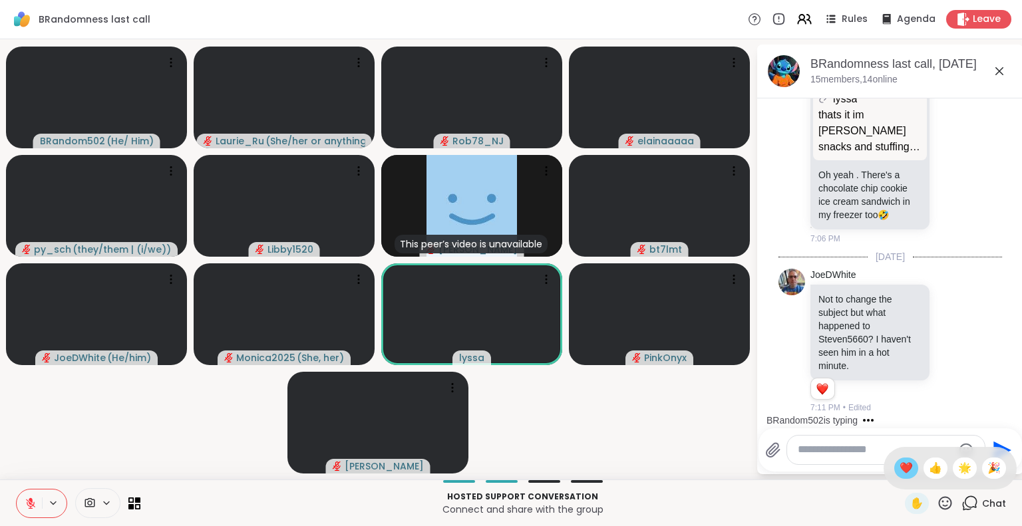
click at [899, 472] on span "❤️" at bounding box center [905, 468] width 13 height 16
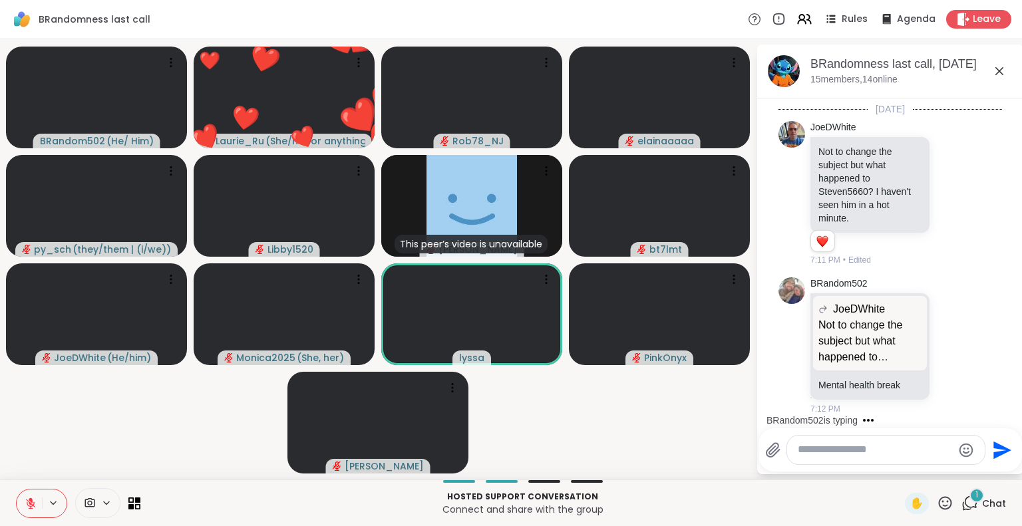
scroll to position [8884, 0]
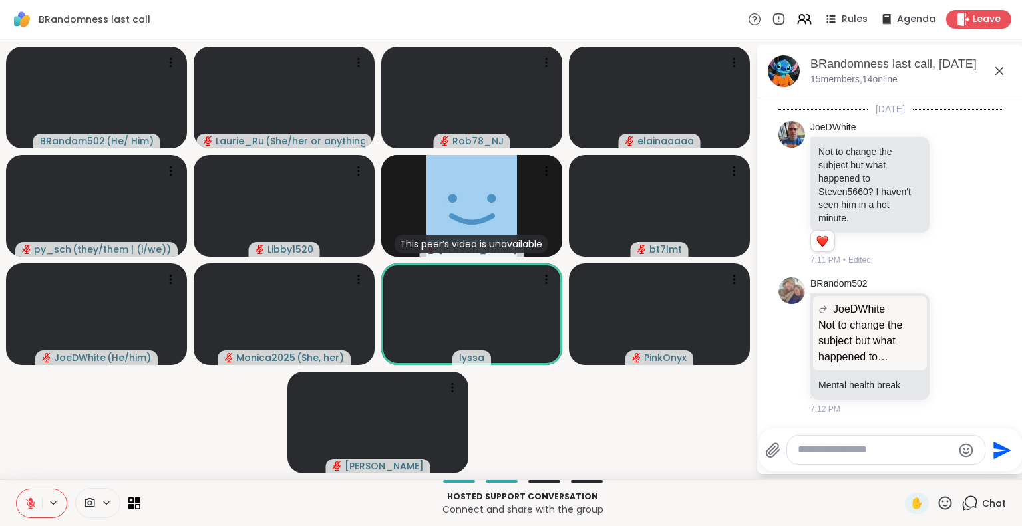
click at [785, 505] on p "Connect and share with the group" at bounding box center [522, 509] width 748 height 13
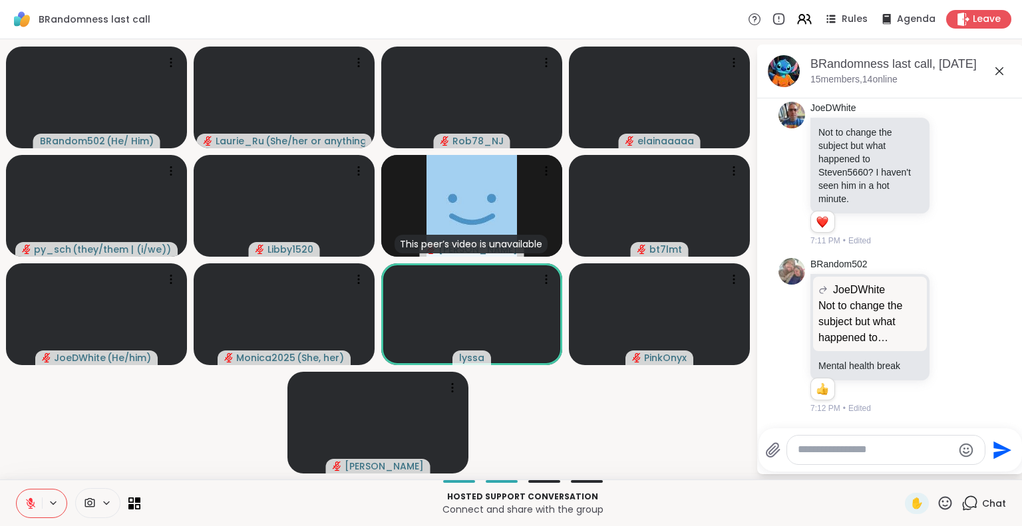
scroll to position [8903, 0]
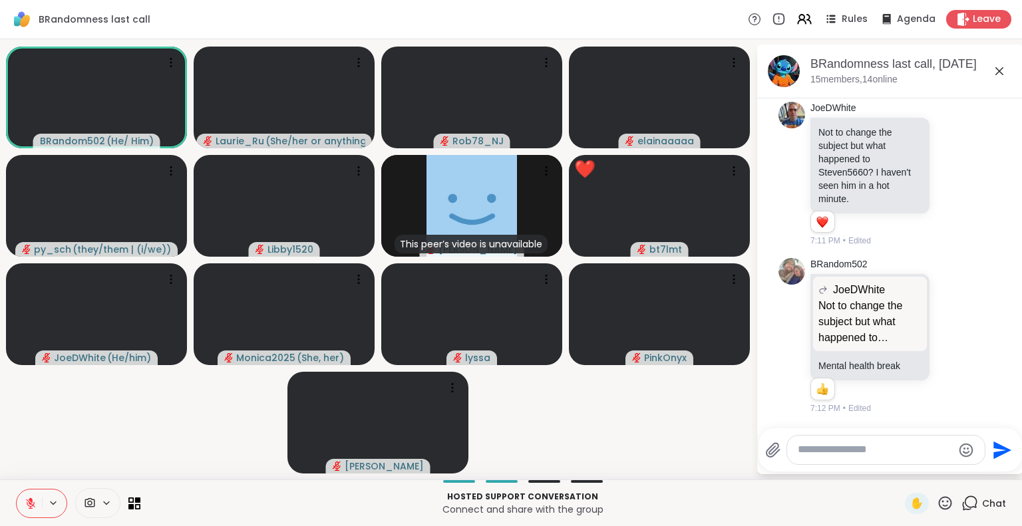
click at [937, 503] on icon at bounding box center [945, 503] width 17 height 17
click at [899, 470] on span "❤️" at bounding box center [905, 468] width 13 height 16
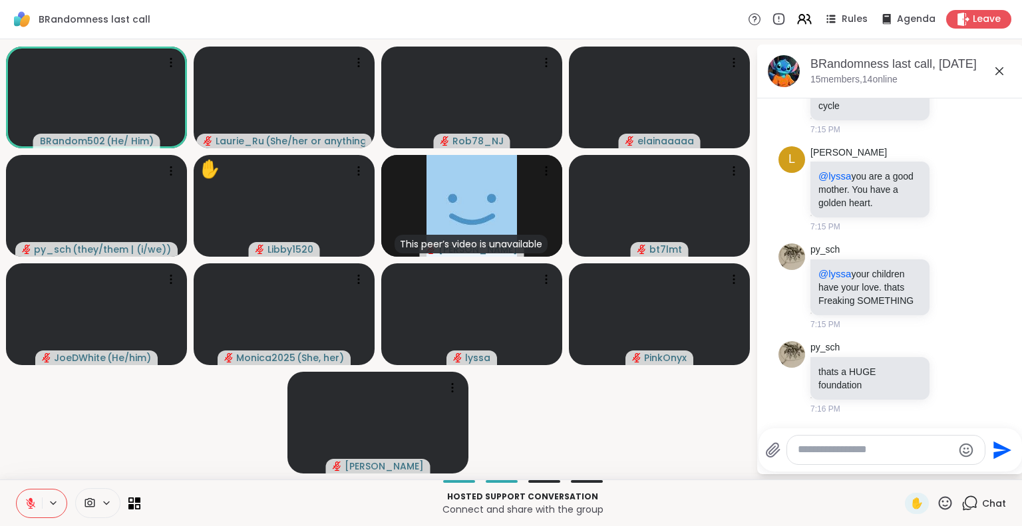
scroll to position [9469, 0]
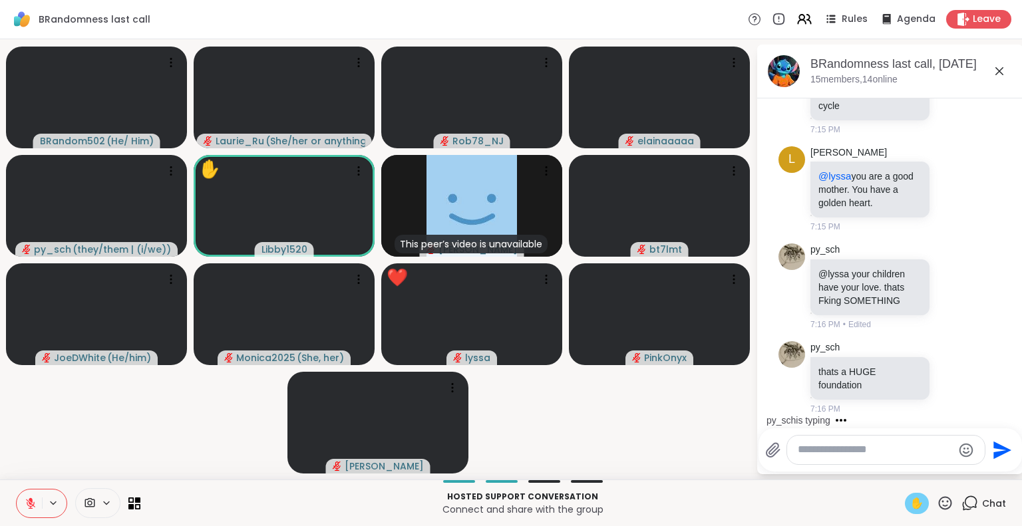
click at [910, 500] on span "✋" at bounding box center [916, 504] width 13 height 16
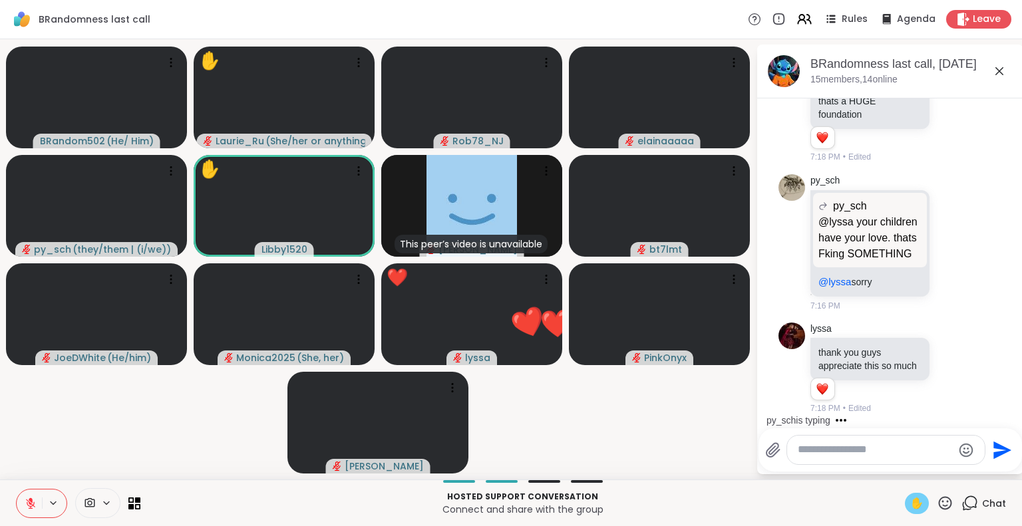
scroll to position [9828, 0]
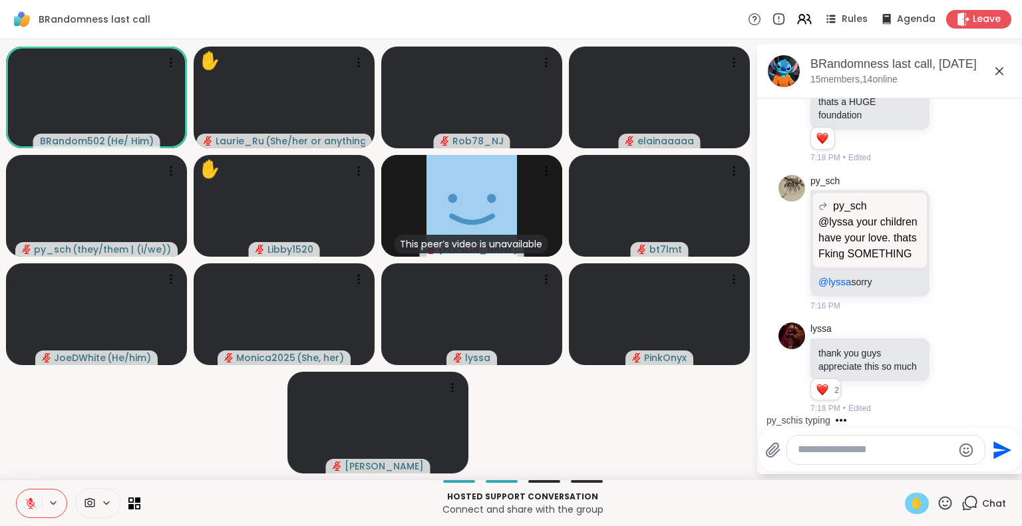
click at [29, 505] on icon at bounding box center [31, 504] width 12 height 12
click at [910, 503] on span "✋" at bounding box center [916, 504] width 13 height 16
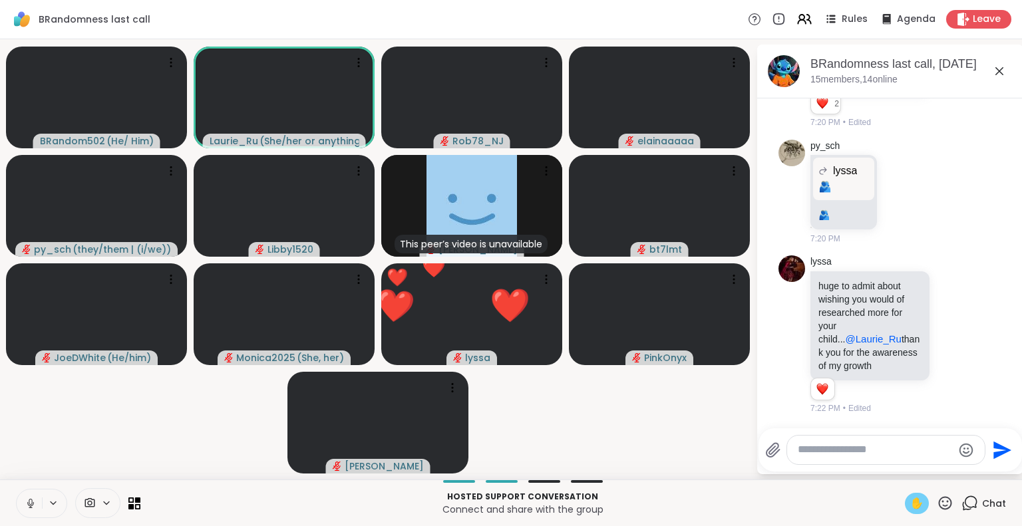
scroll to position [10683, 0]
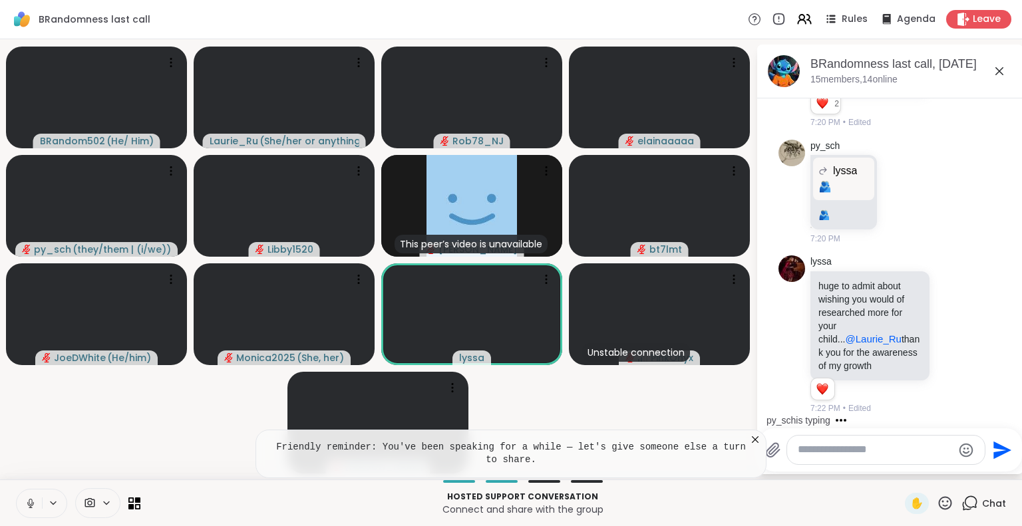
click at [31, 502] on icon at bounding box center [31, 504] width 12 height 12
click at [752, 440] on icon at bounding box center [754, 439] width 13 height 13
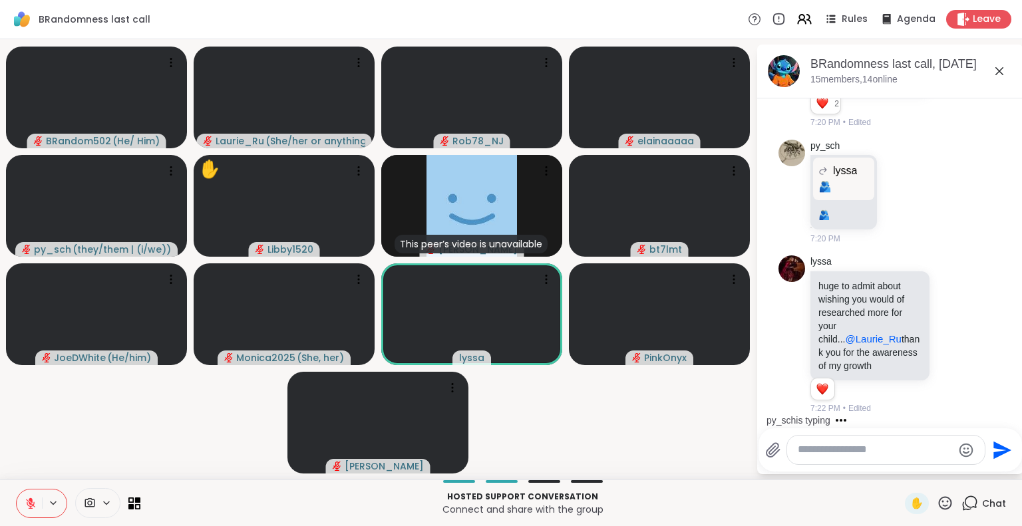
scroll to position [10781, 0]
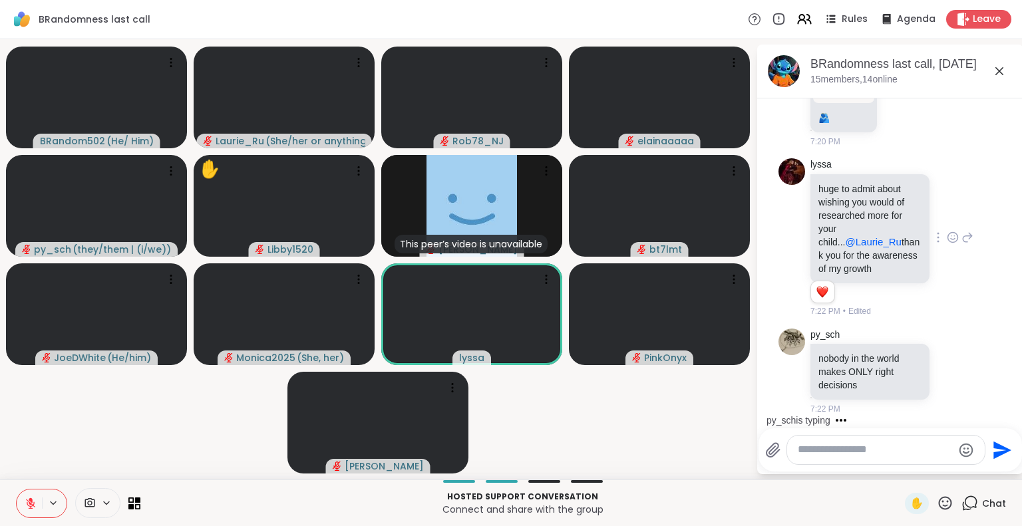
click at [947, 231] on icon at bounding box center [953, 237] width 12 height 13
click at [947, 212] on div "Select Reaction: Heart" at bounding box center [953, 216] width 12 height 12
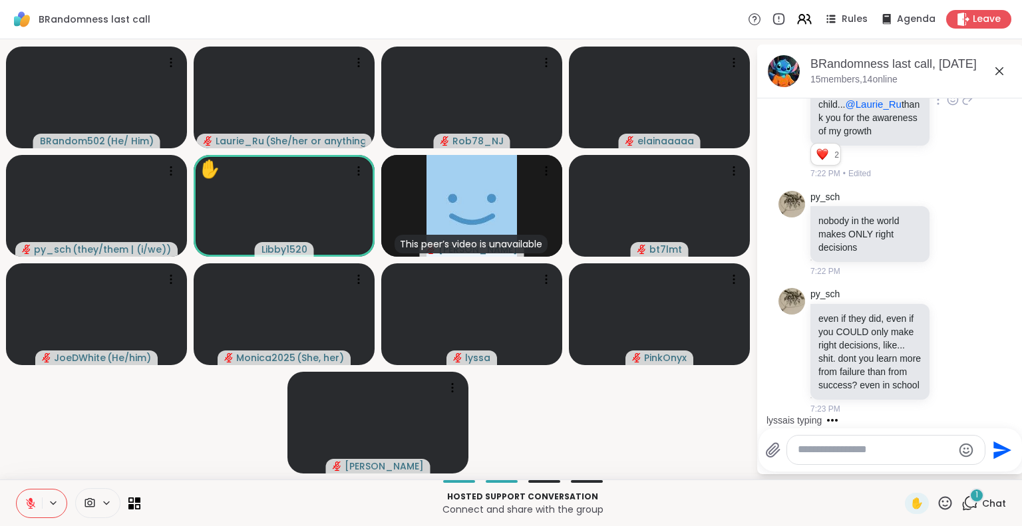
scroll to position [10944, 0]
click at [937, 504] on icon at bounding box center [945, 503] width 17 height 17
click at [899, 468] on span "❤️" at bounding box center [905, 468] width 13 height 16
click at [812, 450] on textarea "Type your message" at bounding box center [875, 450] width 155 height 14
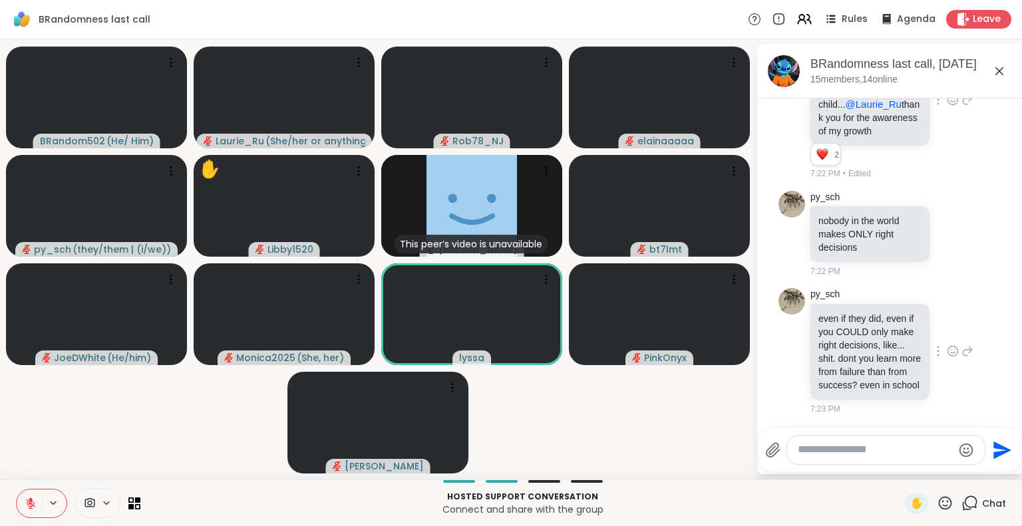
click at [947, 345] on icon at bounding box center [953, 351] width 12 height 13
click at [917, 324] on div "Select Reaction: Thumbs up" at bounding box center [923, 330] width 12 height 12
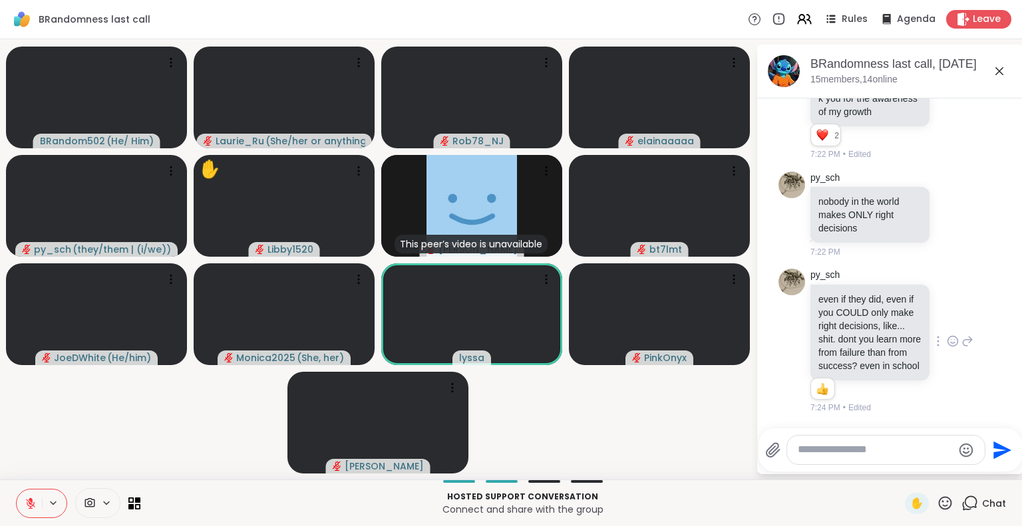
scroll to position [10963, 0]
click at [939, 505] on icon at bounding box center [945, 502] width 13 height 13
click at [899, 475] on span "❤️" at bounding box center [905, 468] width 13 height 16
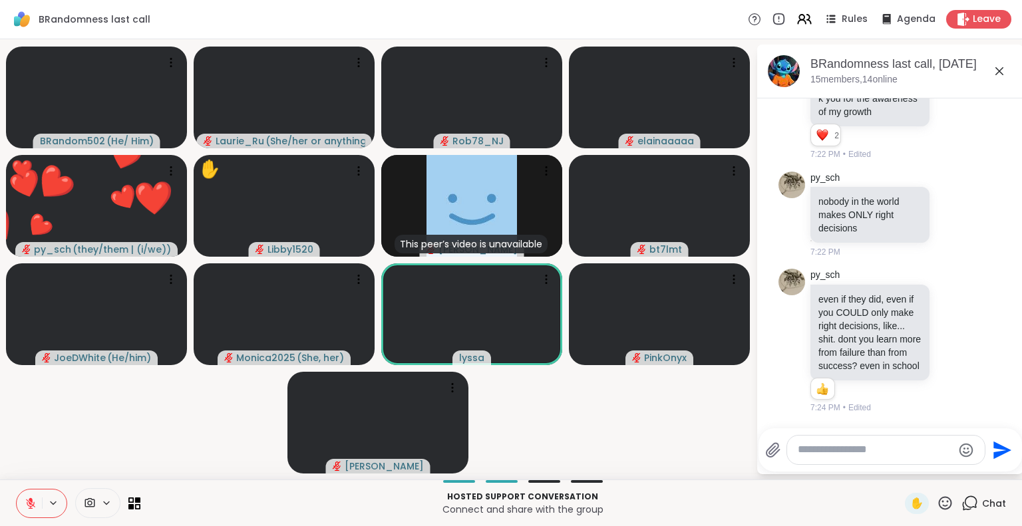
click at [833, 449] on textarea "Type your message" at bounding box center [875, 450] width 155 height 14
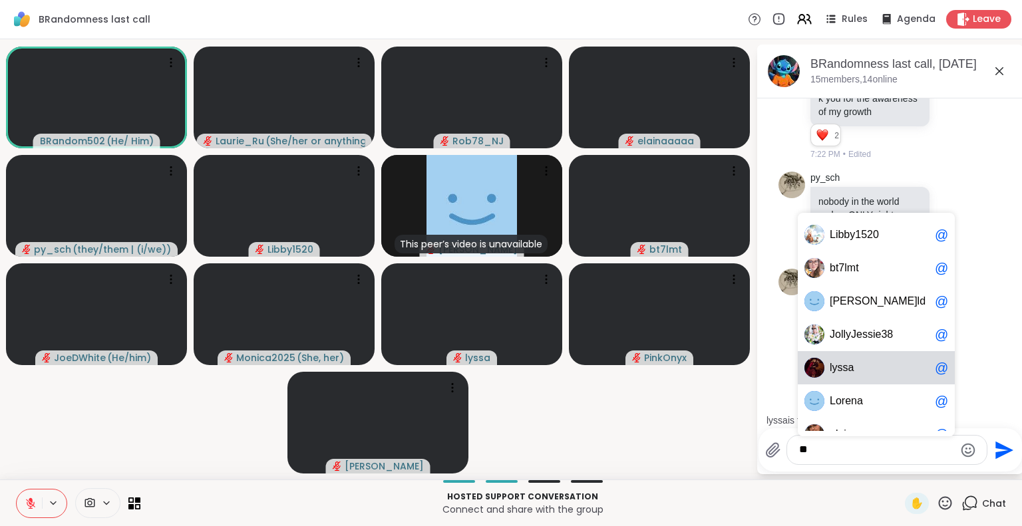
scroll to position [11074, 0]
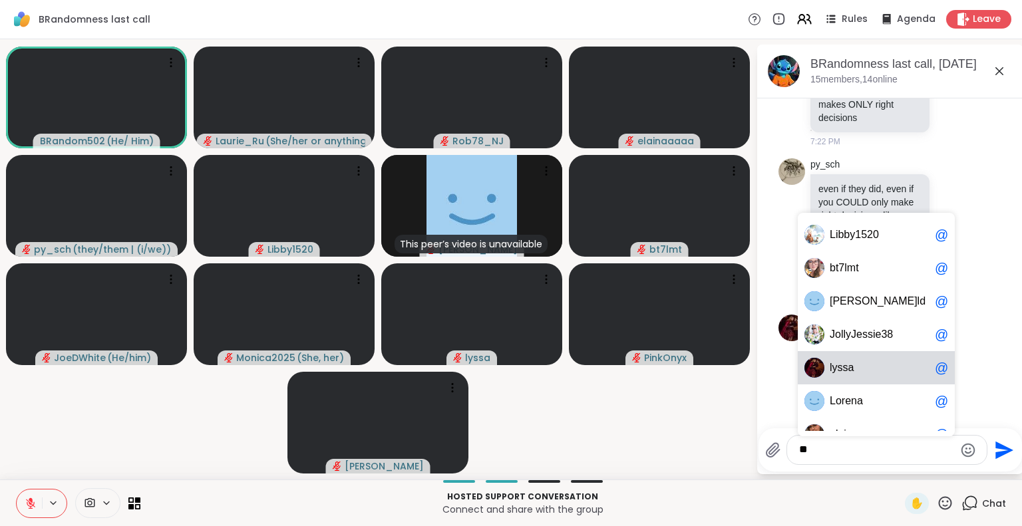
click at [891, 371] on span "l yssa" at bounding box center [879, 367] width 100 height 13
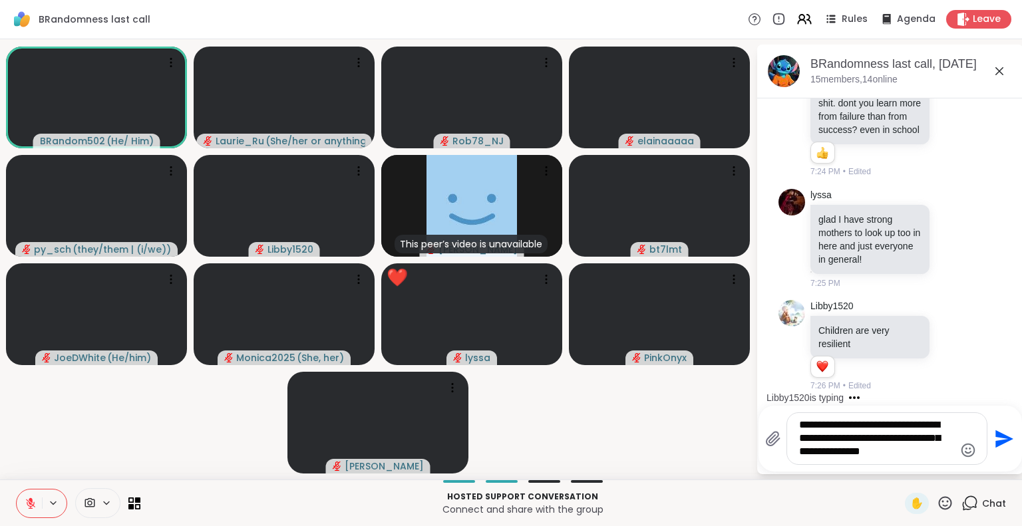
scroll to position [11199, 0]
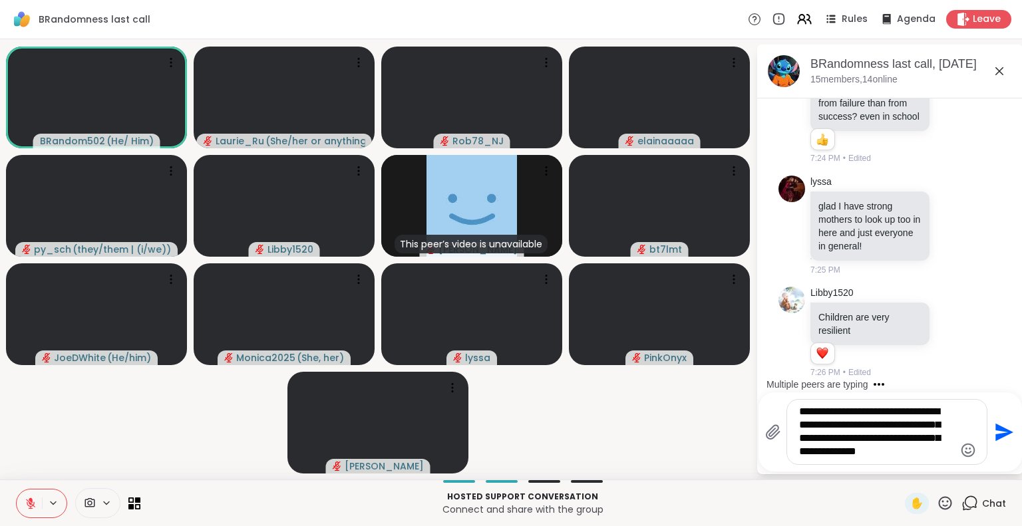
type textarea "**********"
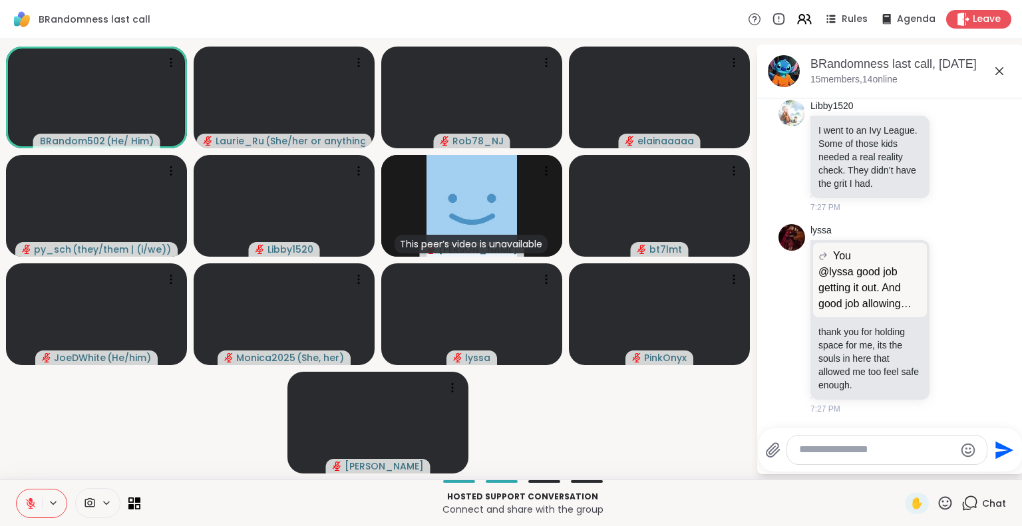
scroll to position [11685, 0]
click at [947, 150] on icon at bounding box center [953, 156] width 12 height 13
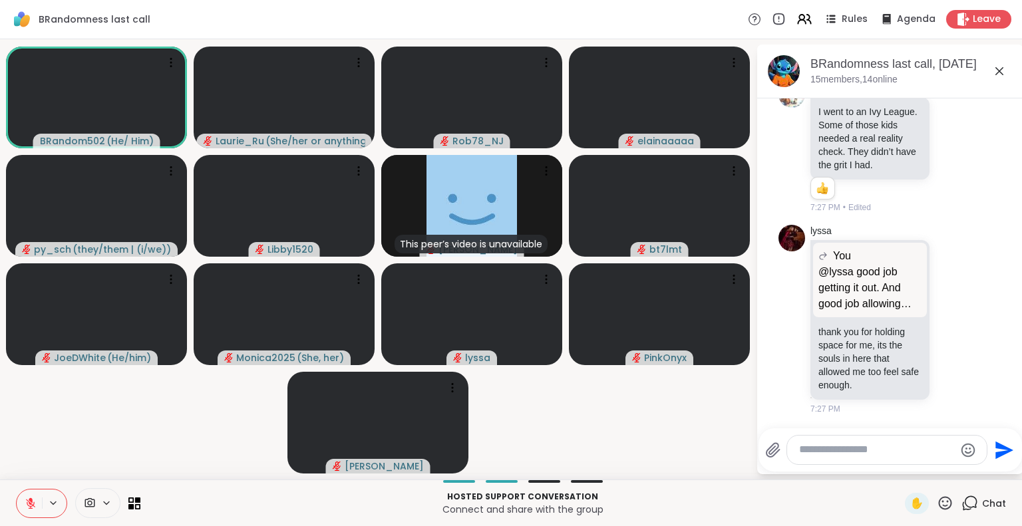
scroll to position [11631, 0]
click at [947, 154] on icon at bounding box center [953, 146] width 12 height 13
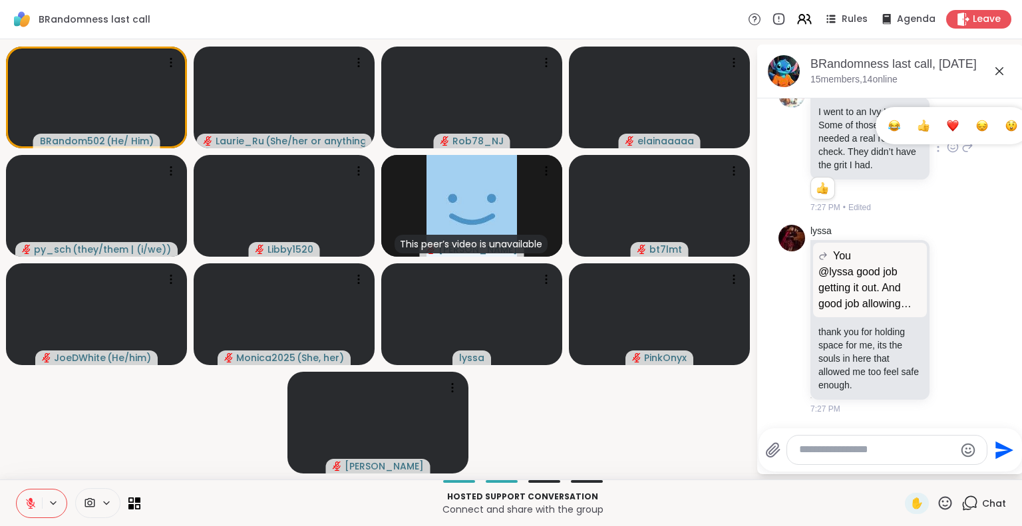
click at [947, 132] on div "Select Reaction: Heart" at bounding box center [953, 126] width 12 height 12
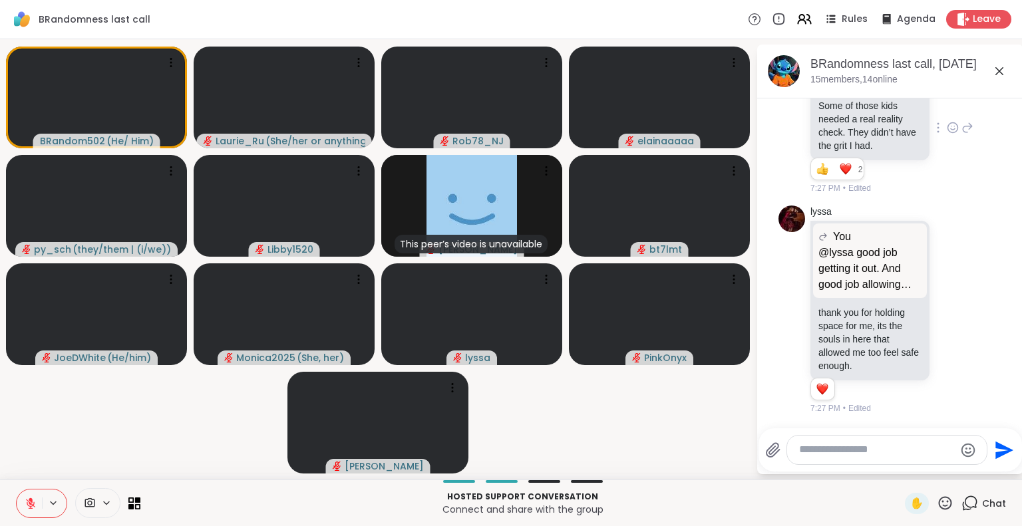
scroll to position [11722, 0]
click at [947, 311] on icon at bounding box center [953, 309] width 12 height 13
click at [947, 285] on div "Select Reaction: Heart" at bounding box center [953, 288] width 12 height 12
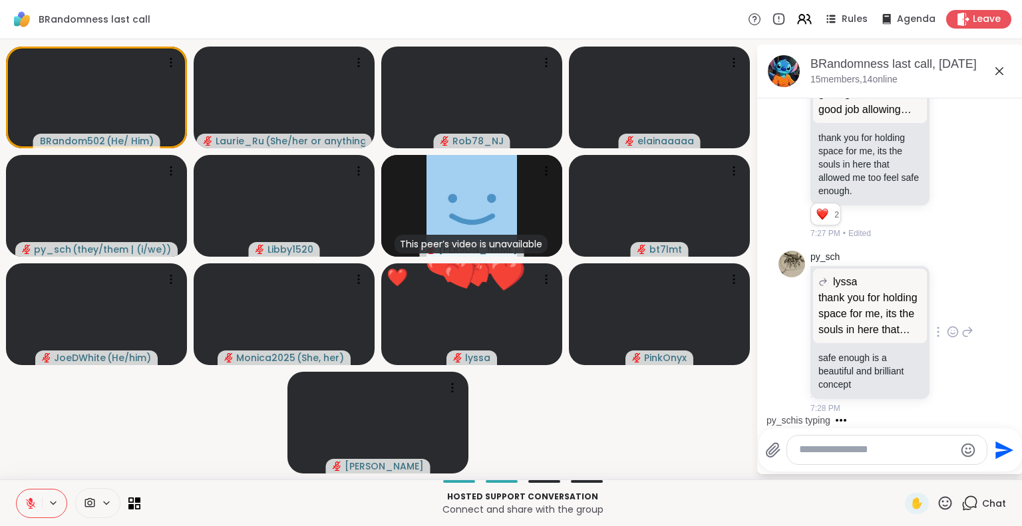
click at [951, 331] on icon at bounding box center [951, 331] width 0 height 0
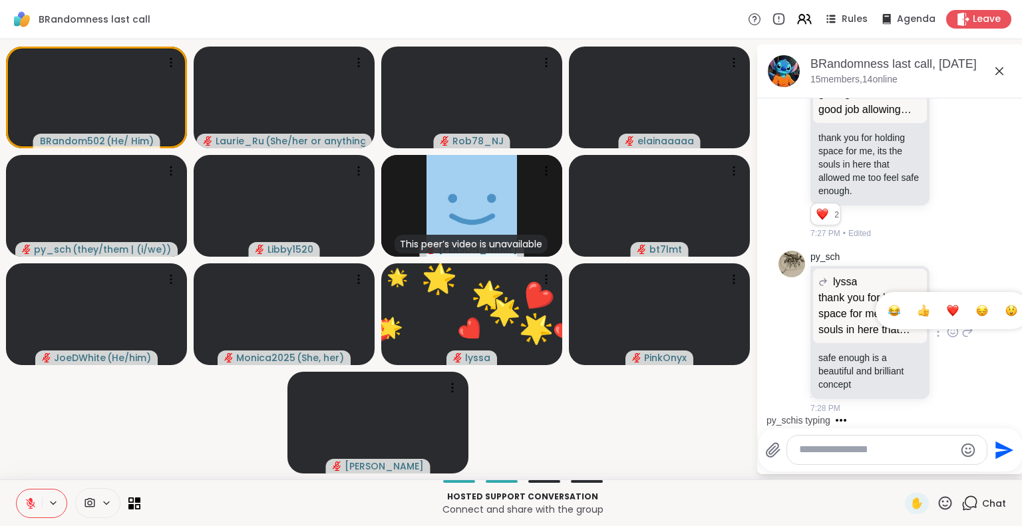
click at [947, 306] on div "Select Reaction: Heart" at bounding box center [953, 311] width 12 height 12
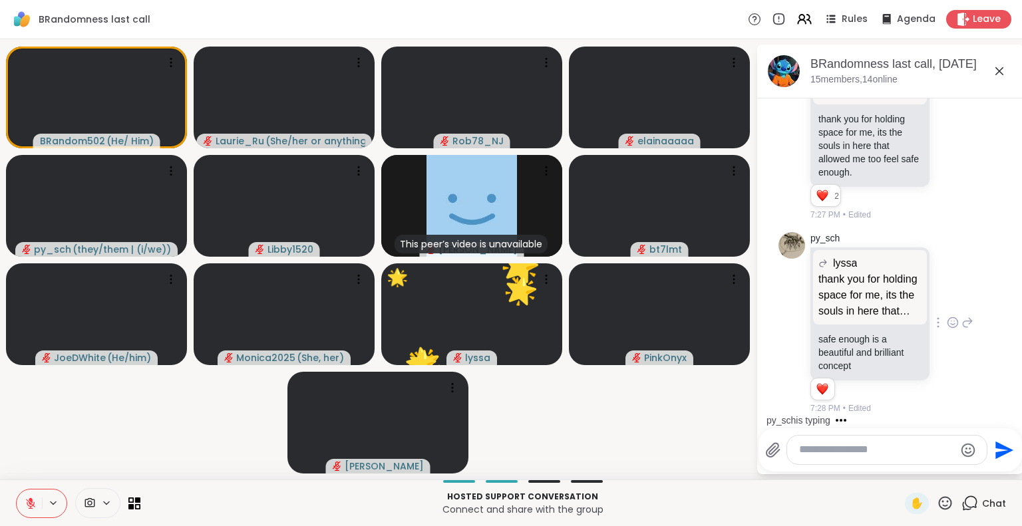
scroll to position [11916, 0]
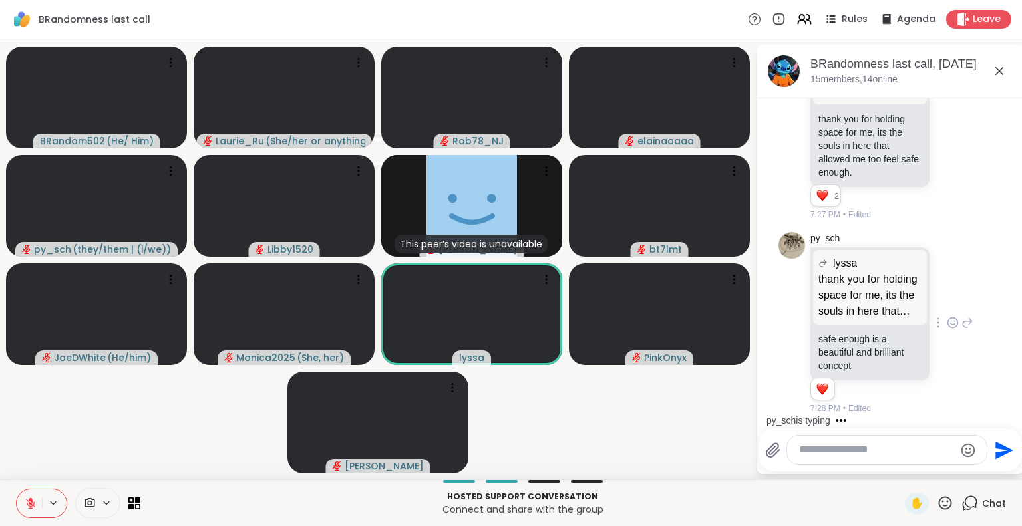
click at [937, 505] on icon at bounding box center [945, 503] width 17 height 17
click at [899, 471] on span "❤️" at bounding box center [905, 468] width 13 height 16
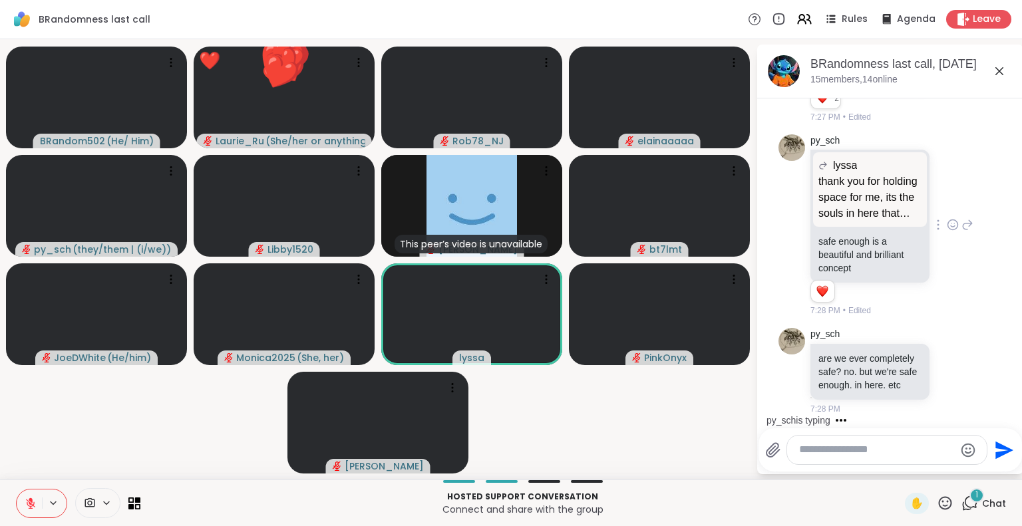
scroll to position [12026, 0]
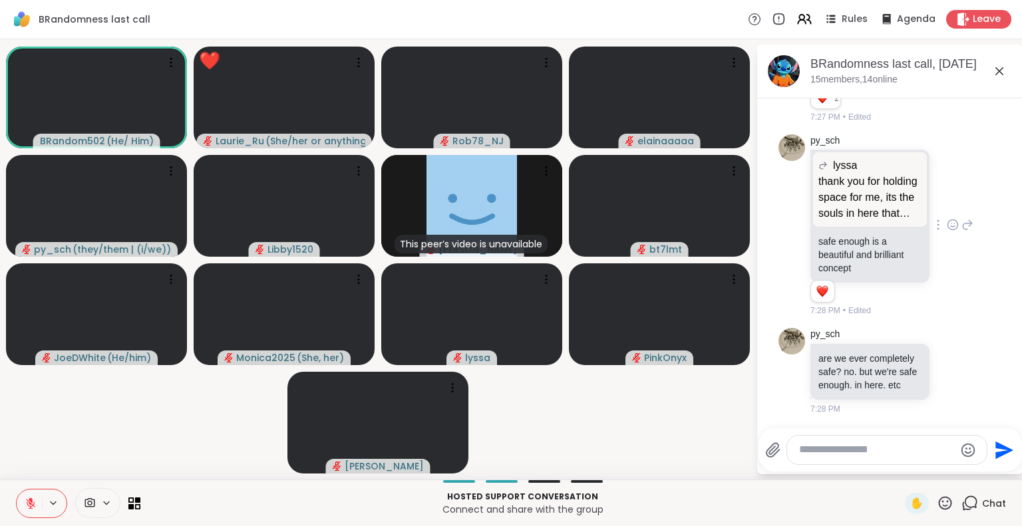
click at [812, 449] on textarea "Type your message" at bounding box center [876, 450] width 155 height 14
click at [27, 502] on icon at bounding box center [31, 504] width 12 height 12
click at [27, 502] on icon at bounding box center [30, 504] width 7 height 4
click at [30, 508] on icon at bounding box center [30, 503] width 9 height 9
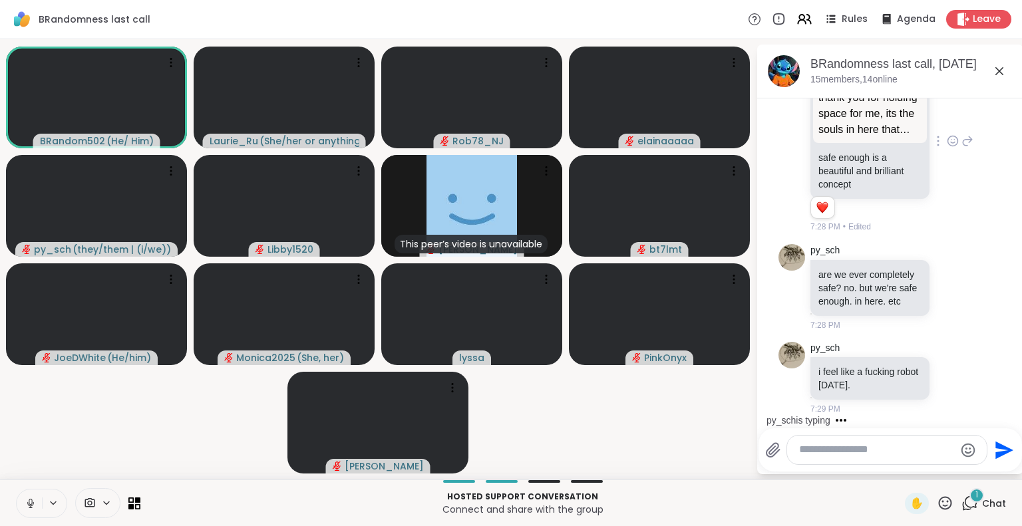
scroll to position [12110, 0]
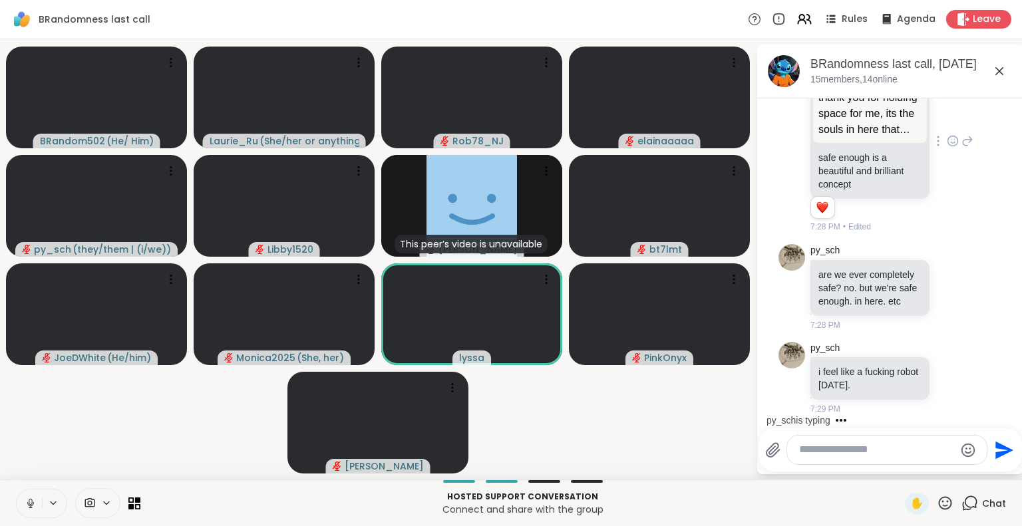
click at [30, 508] on icon at bounding box center [30, 507] width 1 height 3
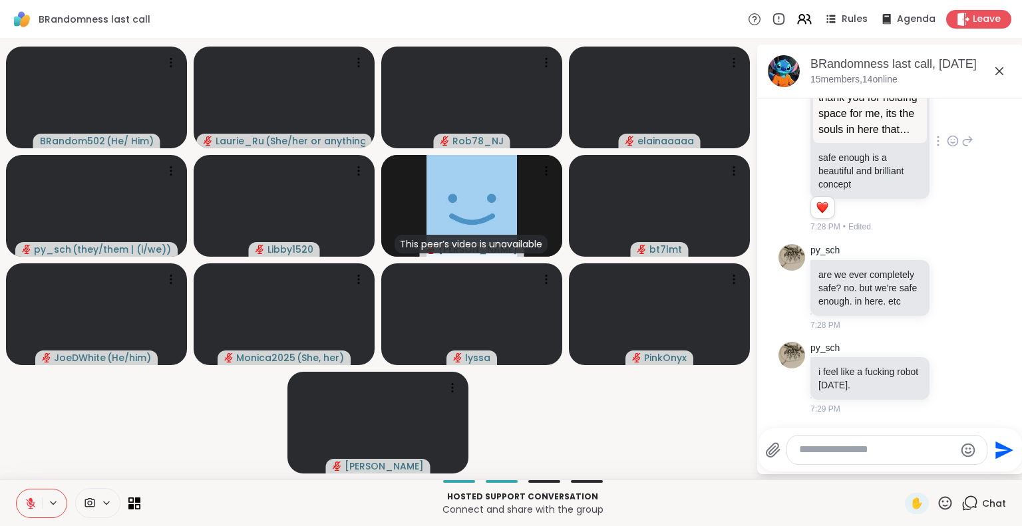
click at [30, 508] on icon at bounding box center [30, 503] width 9 height 9
click at [30, 508] on icon at bounding box center [30, 507] width 1 height 3
click at [947, 281] on icon at bounding box center [953, 286] width 12 height 13
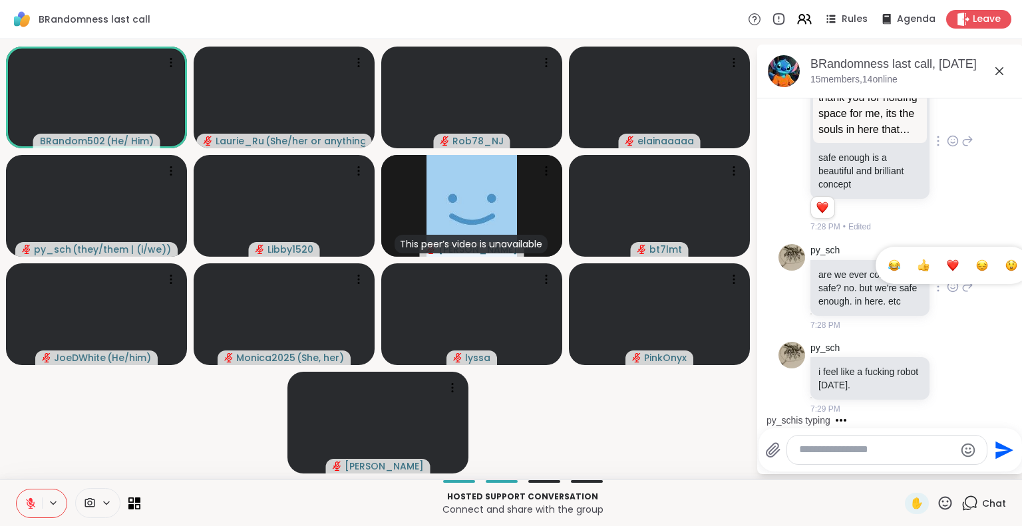
click at [917, 261] on div "Select Reaction: Thumbs up" at bounding box center [923, 265] width 12 height 12
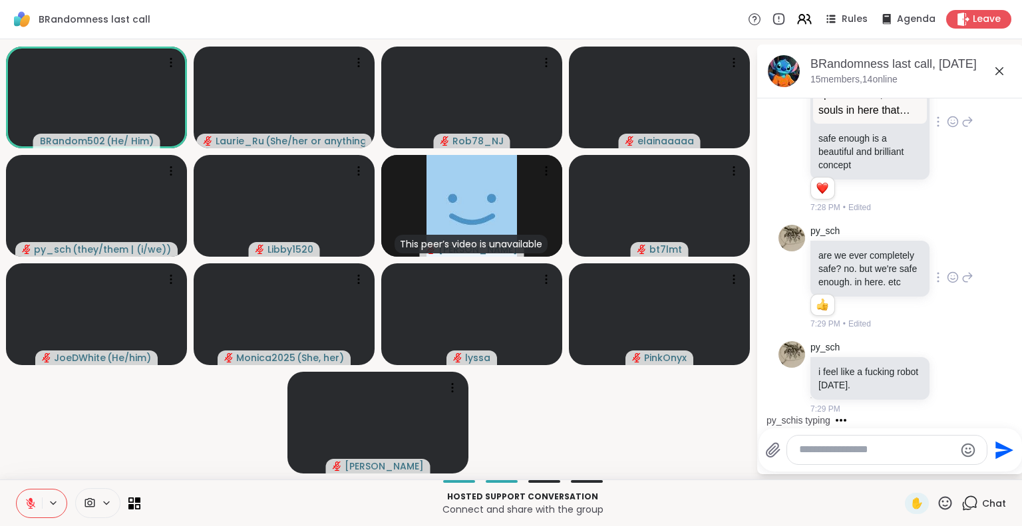
click at [888, 454] on textarea "Type your message" at bounding box center [876, 450] width 155 height 14
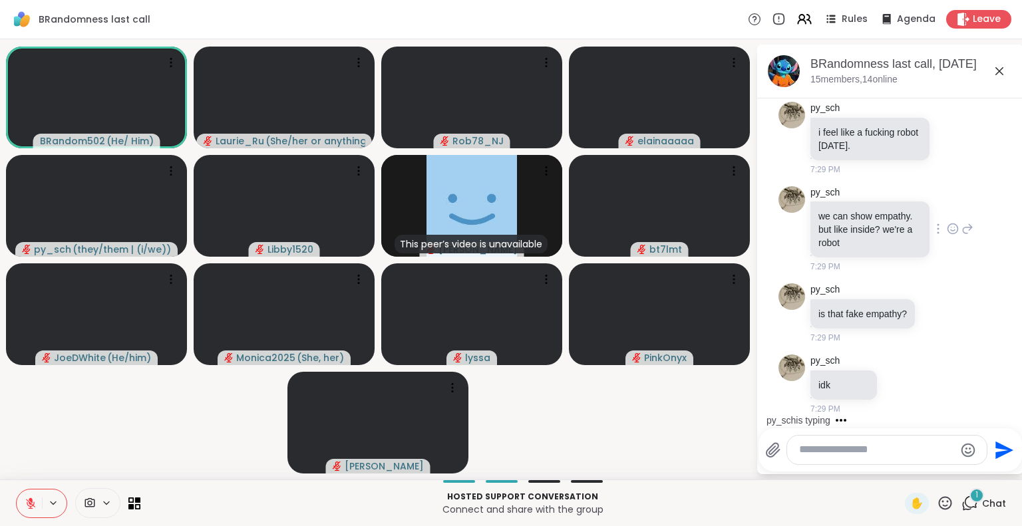
scroll to position [12368, 0]
drag, startPoint x: 856, startPoint y: 448, endPoint x: 823, endPoint y: 464, distance: 36.0
click at [823, 464] on div at bounding box center [887, 450] width 200 height 29
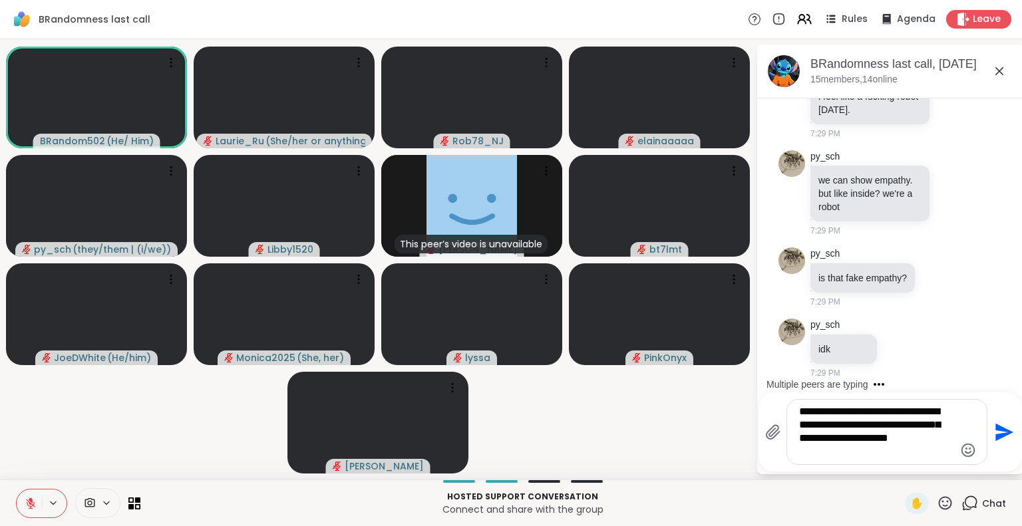
type textarea "**********"
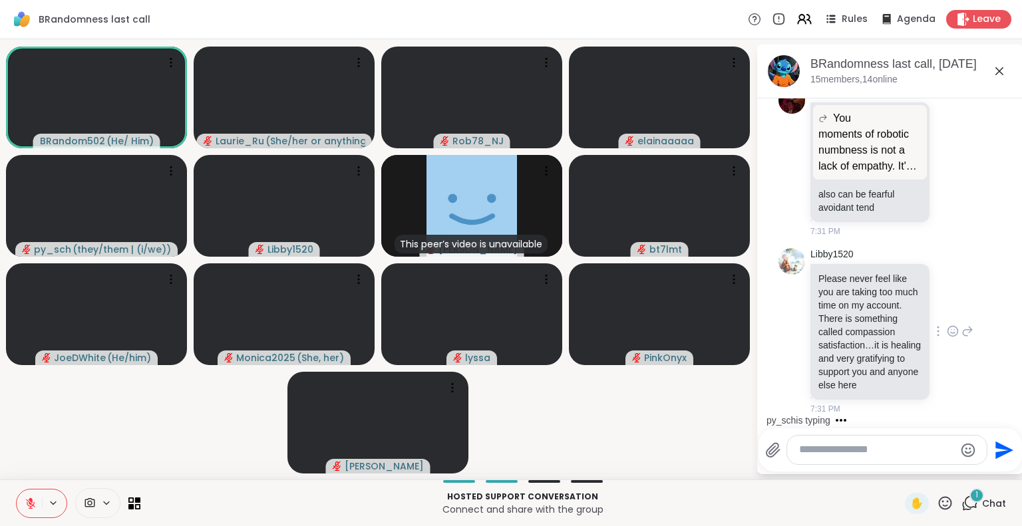
scroll to position [12908, 0]
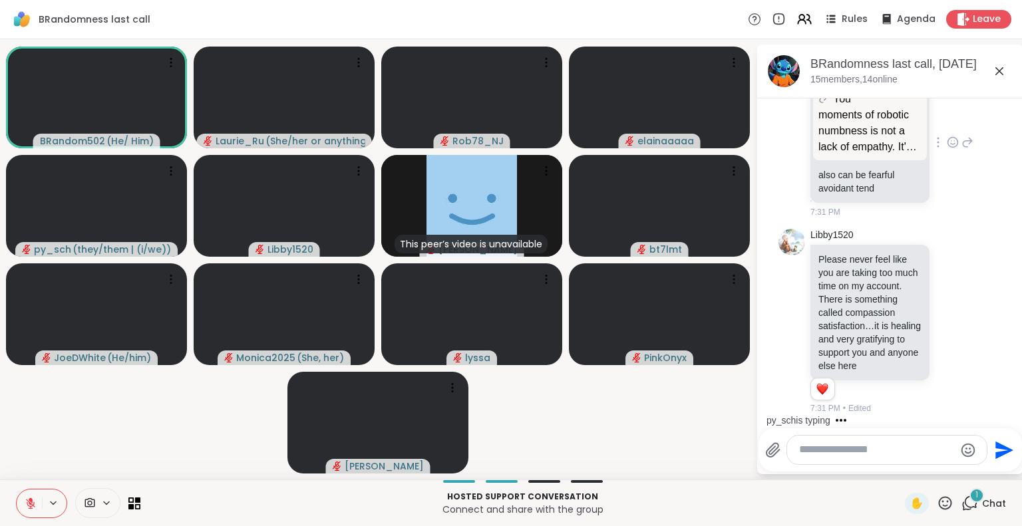
click at [947, 136] on icon at bounding box center [953, 142] width 12 height 13
click at [910, 108] on button "Select Reaction: Thumbs up" at bounding box center [923, 121] width 27 height 27
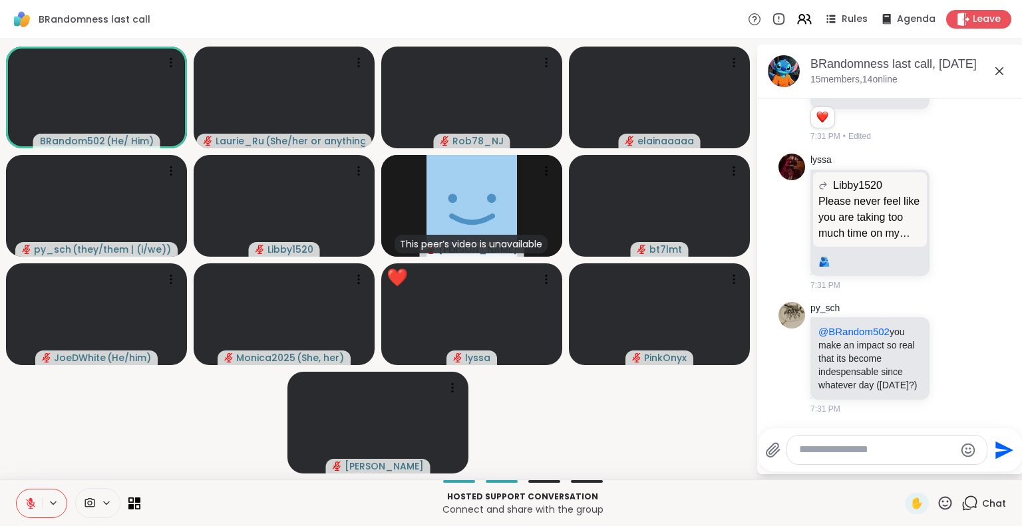
scroll to position [12946, 0]
click at [919, 143] on div "Libby1520 Please never feel like you are taking too much time on my account. Th…" at bounding box center [891, 50] width 163 height 186
click at [961, 58] on icon at bounding box center [967, 50] width 12 height 16
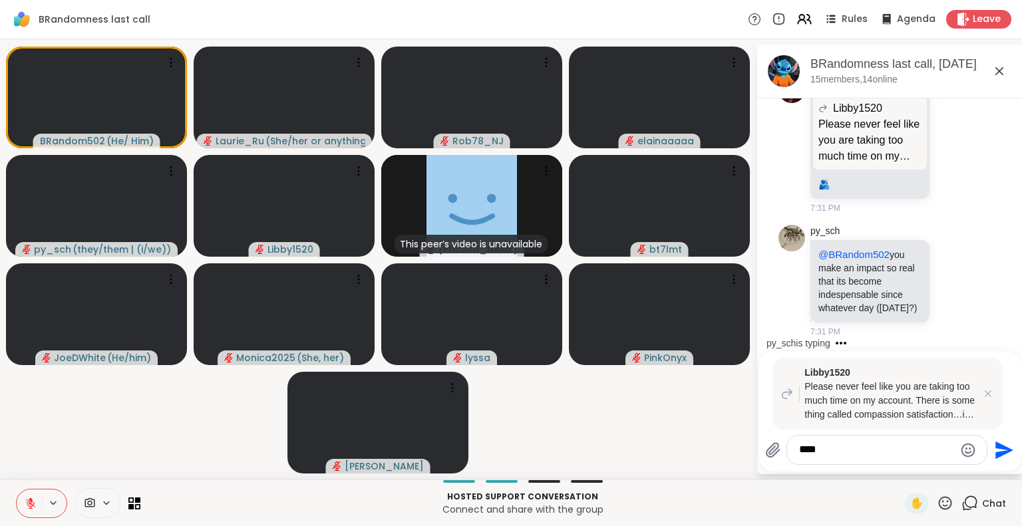
type textarea "*****"
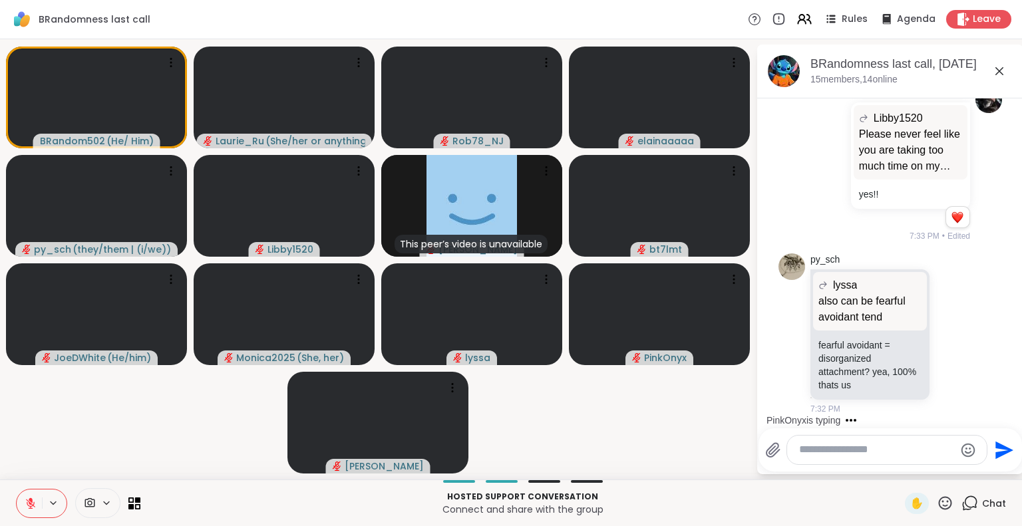
scroll to position [13661, 0]
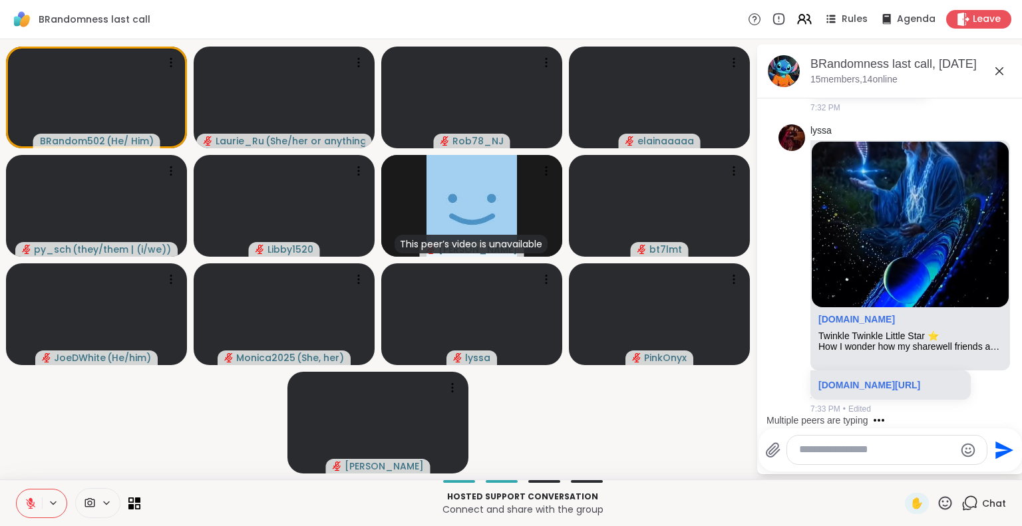
click at [1008, 414] on div "Multiple peers are typing" at bounding box center [892, 420] width 261 height 21
click at [1008, 414] on div "PinkOnyx is typing" at bounding box center [892, 420] width 261 height 21
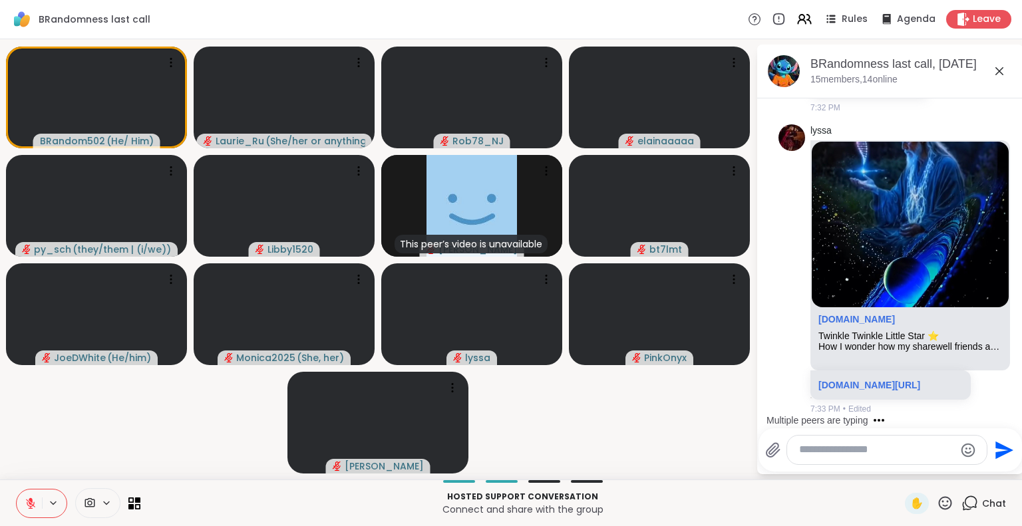
click at [1010, 414] on div "Multiple peers are typing" at bounding box center [892, 420] width 261 height 21
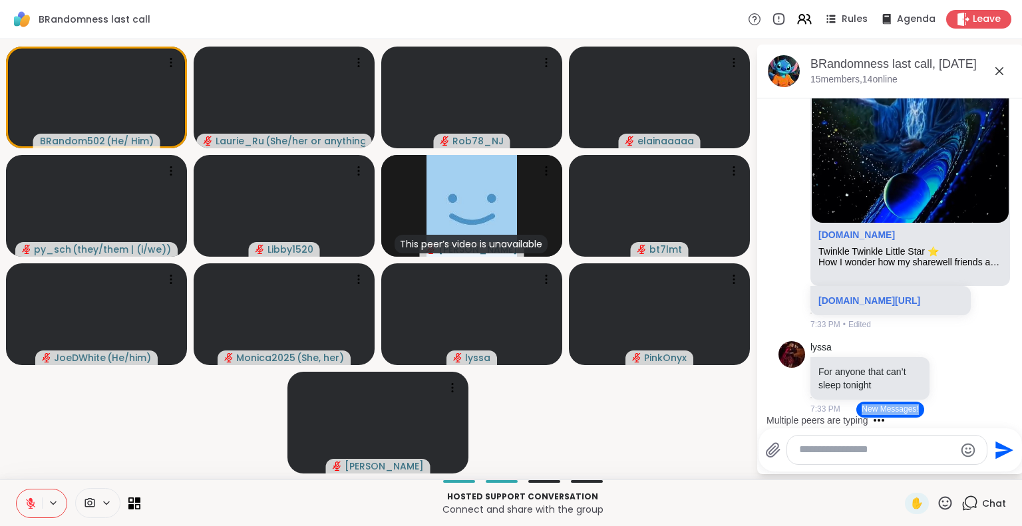
click at [1010, 414] on div "Multiple peers are typing" at bounding box center [892, 420] width 261 height 21
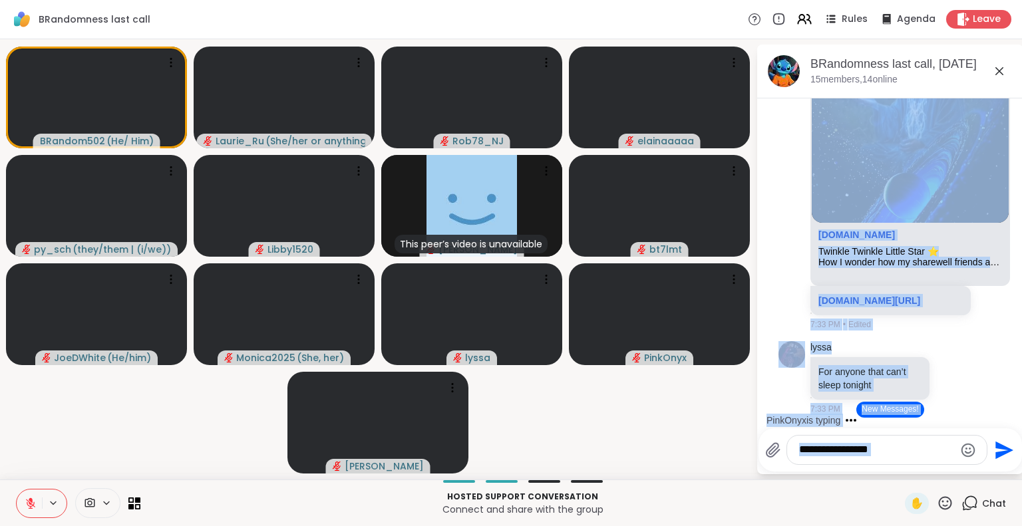
scroll to position [13808, 0]
drag, startPoint x: 1011, startPoint y: 402, endPoint x: 1006, endPoint y: 431, distance: 29.1
click at [1006, 431] on html "BRandomness last call Rules Agenda Leave BRandom502 ( He/ Him ) Laurie_Ru ( She…" at bounding box center [511, 263] width 1022 height 526
click at [785, 293] on div "lyssa sharewellnow.com Twinkle Twinkle Little Star ⭐️ How I wonder how my share…" at bounding box center [890, 185] width 224 height 301
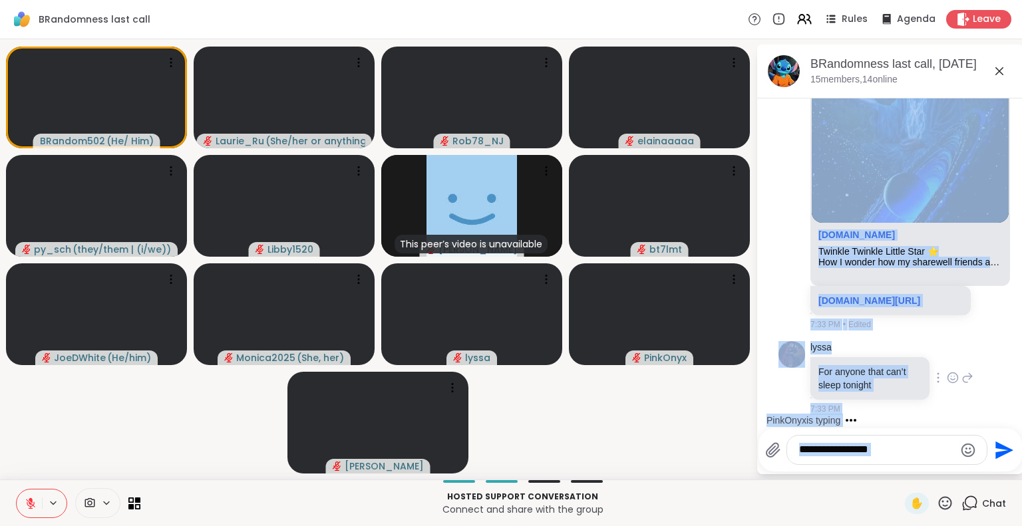
click at [961, 386] on icon at bounding box center [967, 378] width 12 height 16
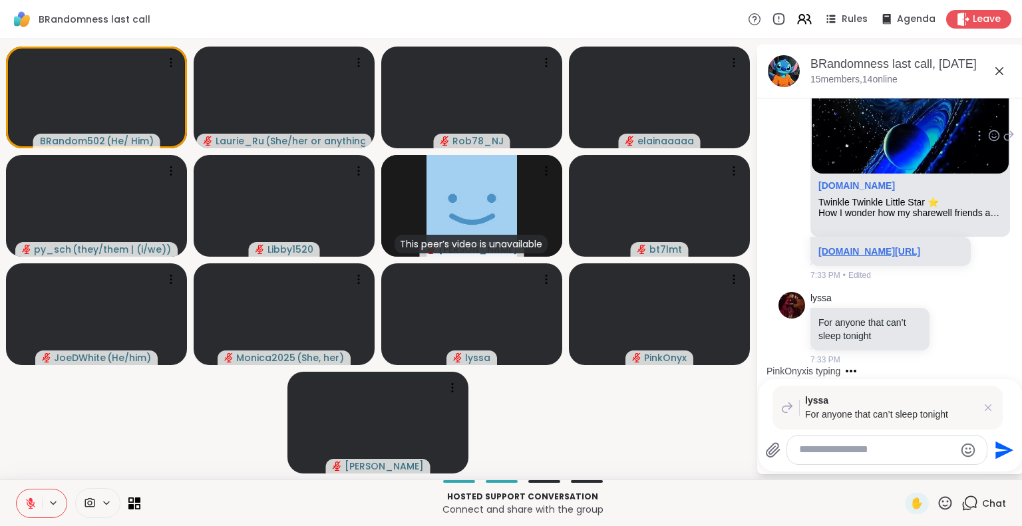
click at [883, 257] on link "sharewellnow.com/session/5c498917-dd03-4918-89e9-8677d6bfedb6" at bounding box center [869, 251] width 102 height 11
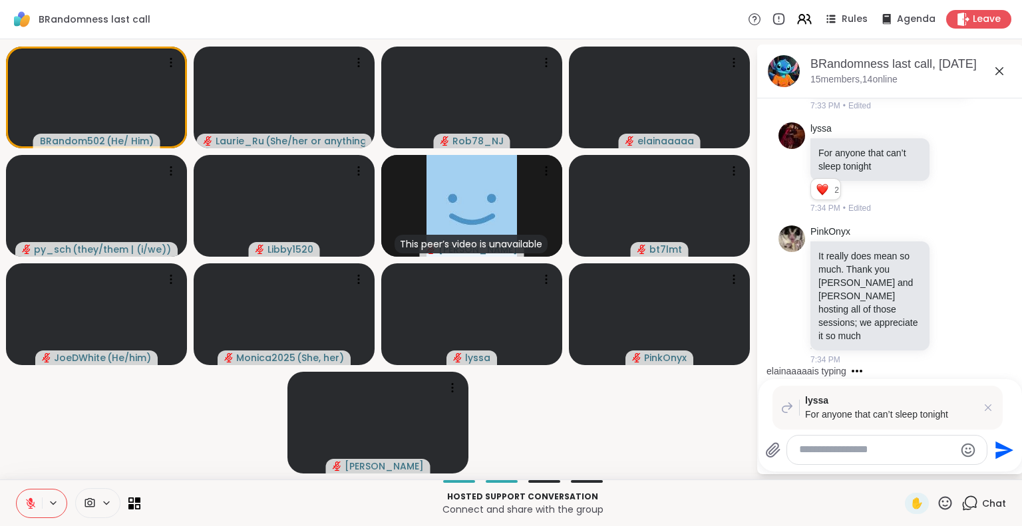
scroll to position [14168, 0]
click at [951, 170] on icon at bounding box center [953, 169] width 4 height 1
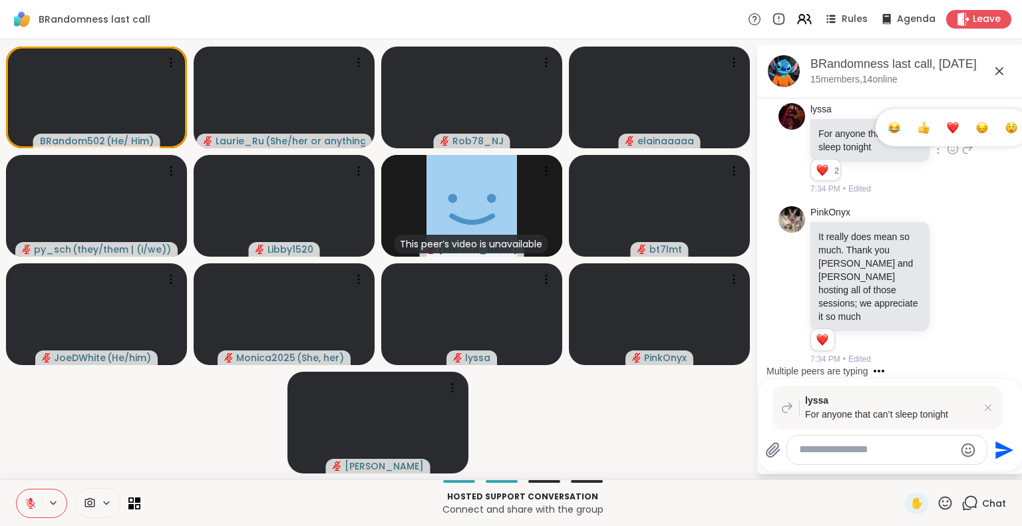
click at [917, 134] on div "Select Reaction: Thumbs up" at bounding box center [923, 128] width 12 height 12
click at [947, 291] on icon at bounding box center [953, 285] width 12 height 13
click at [947, 270] on div "Select Reaction: Heart" at bounding box center [953, 264] width 12 height 12
click at [987, 408] on icon at bounding box center [987, 407] width 7 height 7
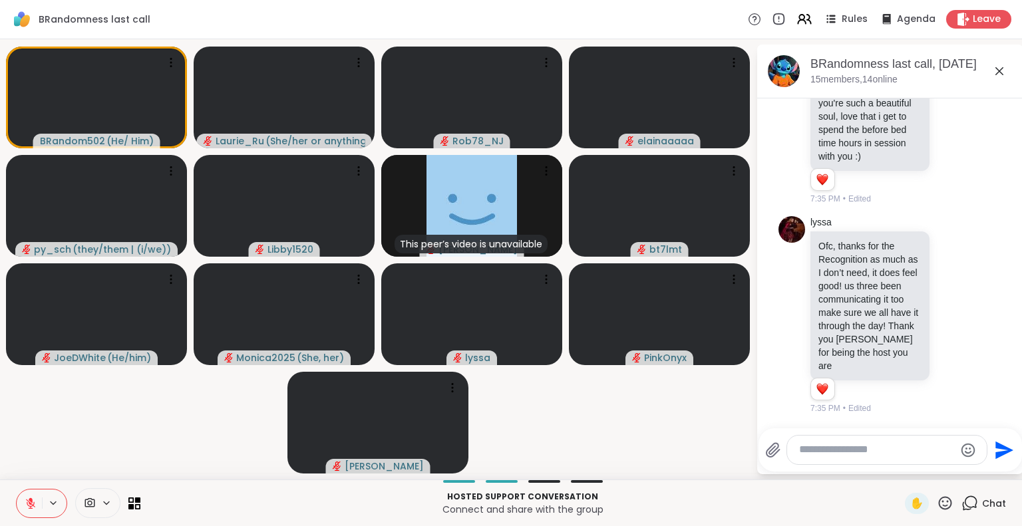
scroll to position [14577, 0]
click at [937, 503] on icon at bounding box center [945, 503] width 17 height 17
click at [899, 466] on span "❤️" at bounding box center [905, 468] width 13 height 16
click at [939, 503] on icon at bounding box center [945, 502] width 13 height 13
click at [958, 466] on span "🌟" at bounding box center [964, 468] width 13 height 16
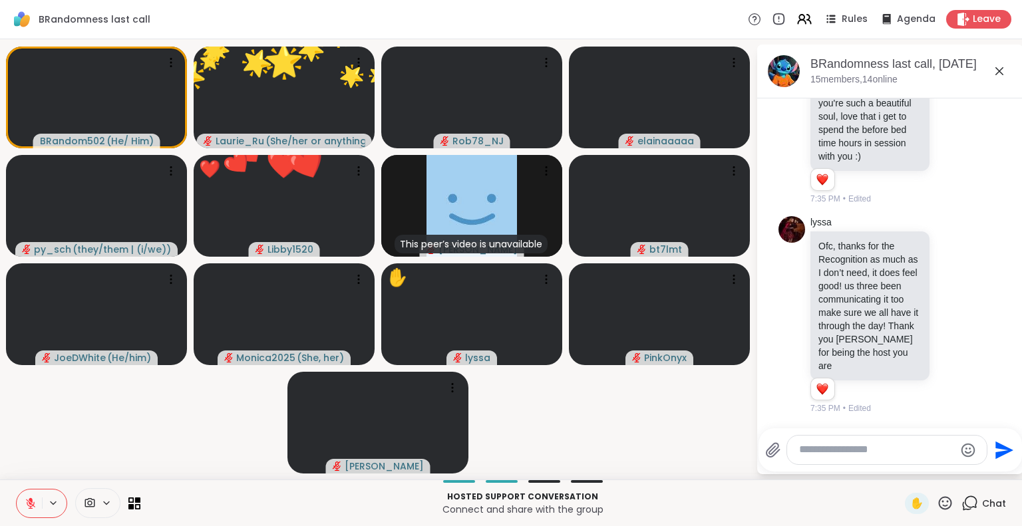
click at [938, 508] on icon at bounding box center [945, 503] width 17 height 17
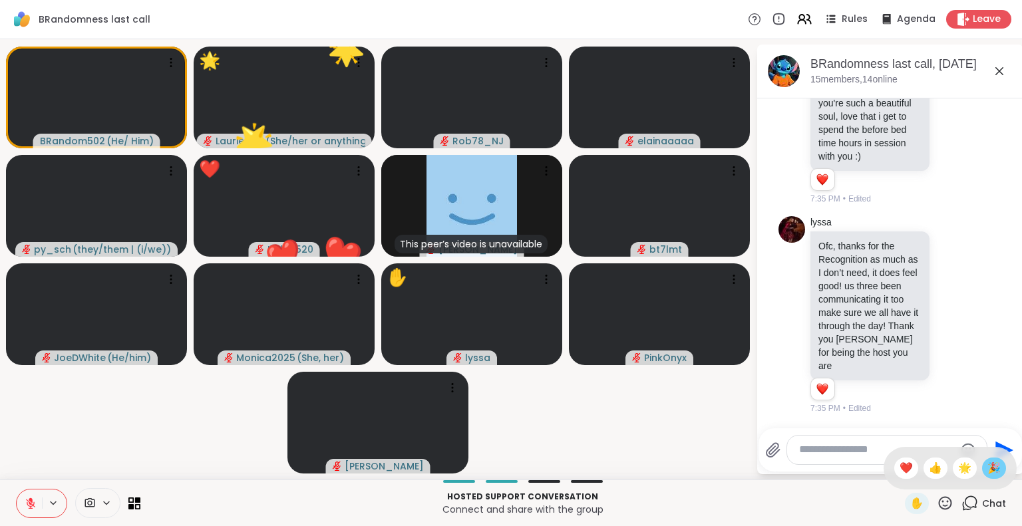
click at [987, 470] on span "🎉" at bounding box center [993, 468] width 13 height 16
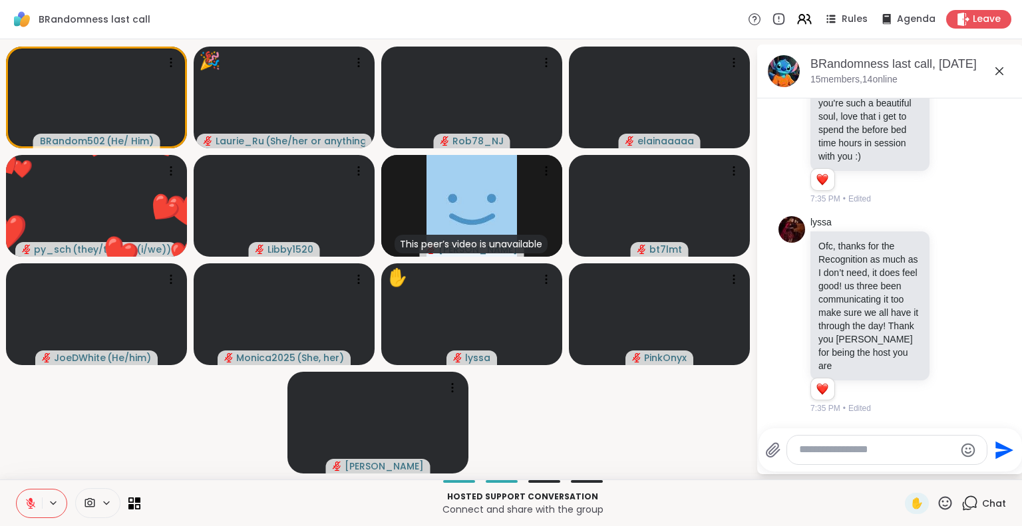
click at [937, 504] on icon at bounding box center [945, 503] width 17 height 17
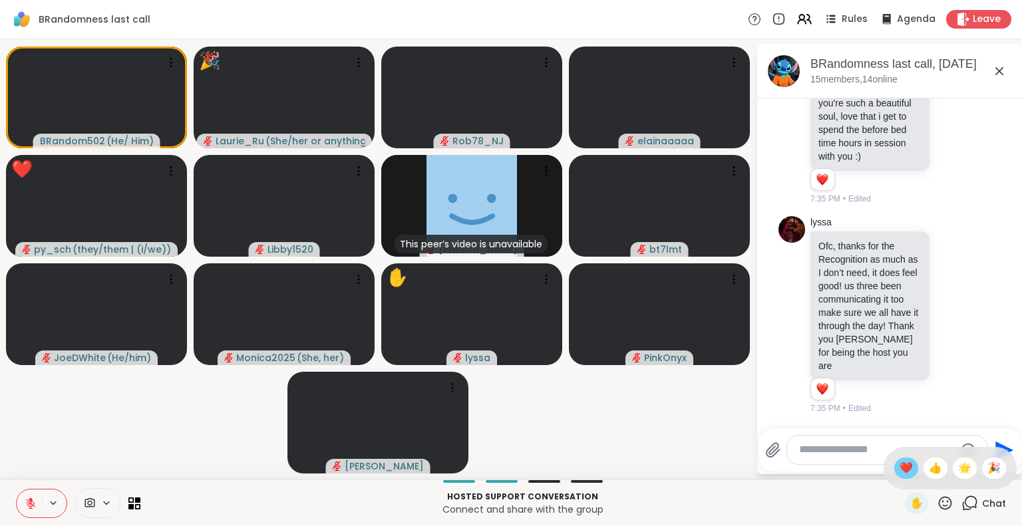
click at [899, 466] on span "❤️" at bounding box center [905, 468] width 13 height 16
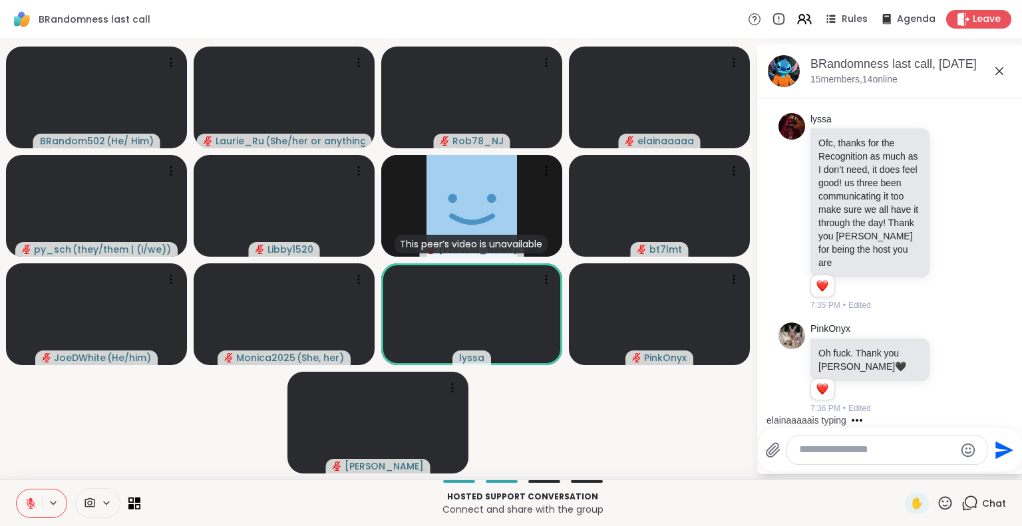
scroll to position [14751, 0]
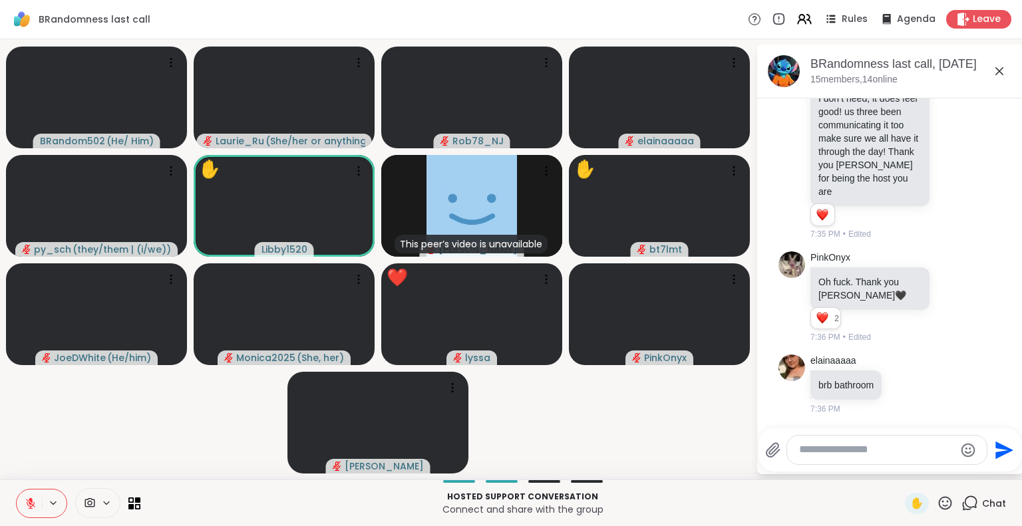
click at [937, 503] on icon at bounding box center [945, 503] width 17 height 17
click at [899, 465] on span "❤️" at bounding box center [905, 468] width 13 height 16
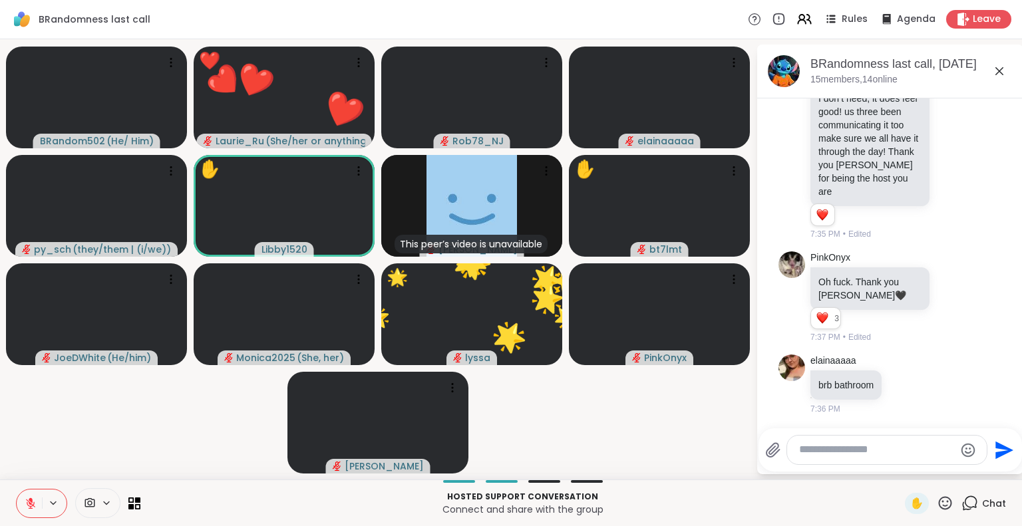
click at [938, 506] on icon at bounding box center [945, 503] width 17 height 17
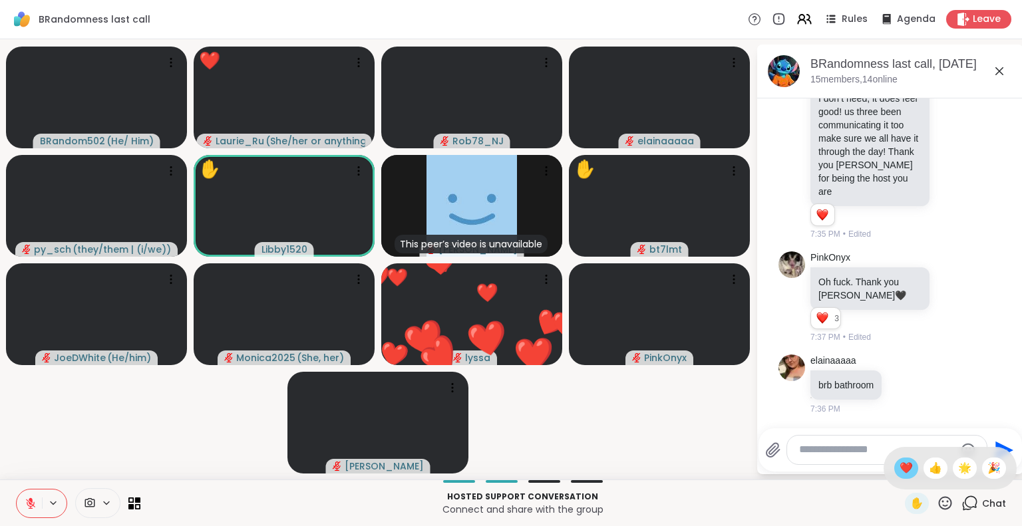
click at [899, 465] on span "❤️" at bounding box center [905, 468] width 13 height 16
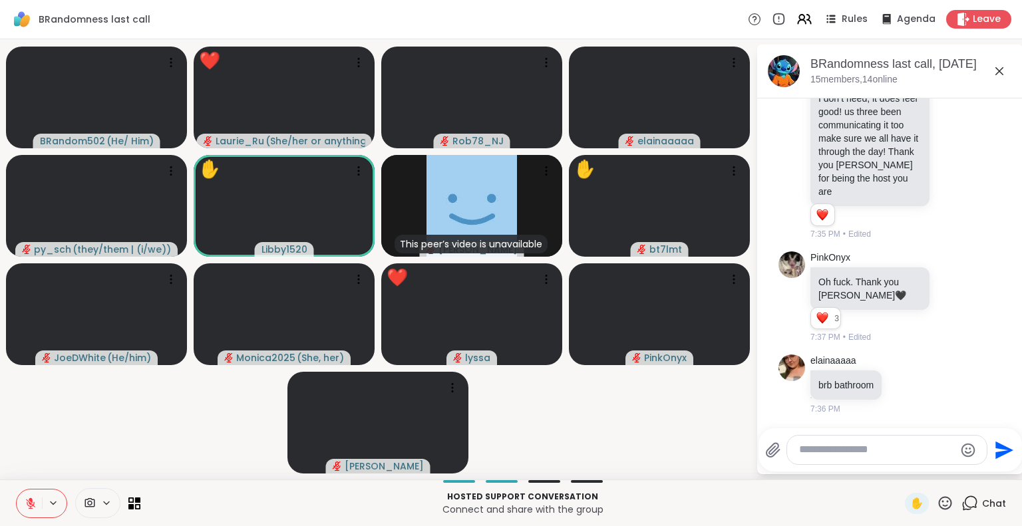
click at [937, 498] on icon at bounding box center [945, 503] width 17 height 17
click at [899, 468] on span "❤️" at bounding box center [905, 468] width 13 height 16
click at [939, 506] on icon at bounding box center [945, 502] width 13 height 13
click at [899, 464] on span "❤️" at bounding box center [905, 468] width 13 height 16
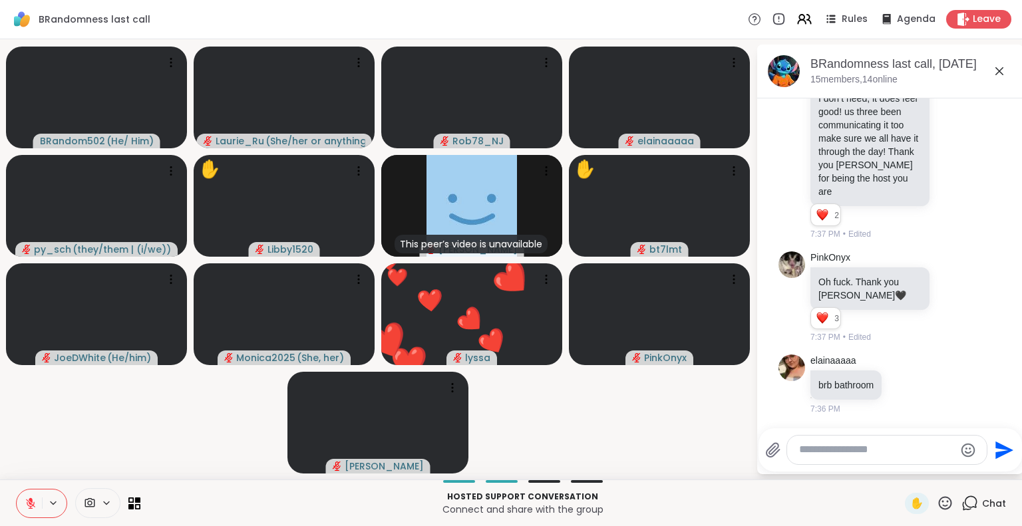
click at [937, 504] on icon at bounding box center [945, 503] width 17 height 17
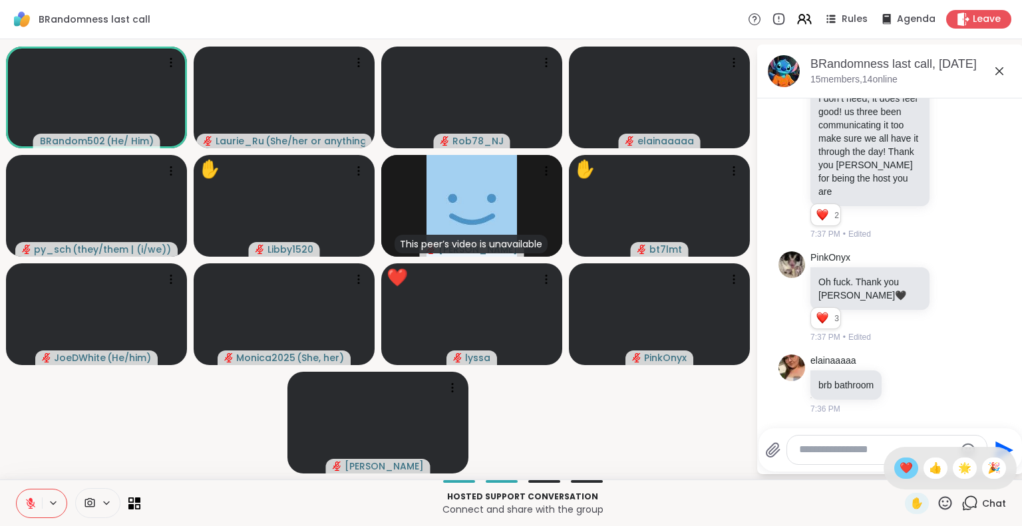
click at [899, 460] on span "❤️" at bounding box center [905, 468] width 13 height 16
click at [943, 500] on icon at bounding box center [945, 503] width 17 height 17
click at [958, 465] on span "🌟" at bounding box center [964, 468] width 13 height 16
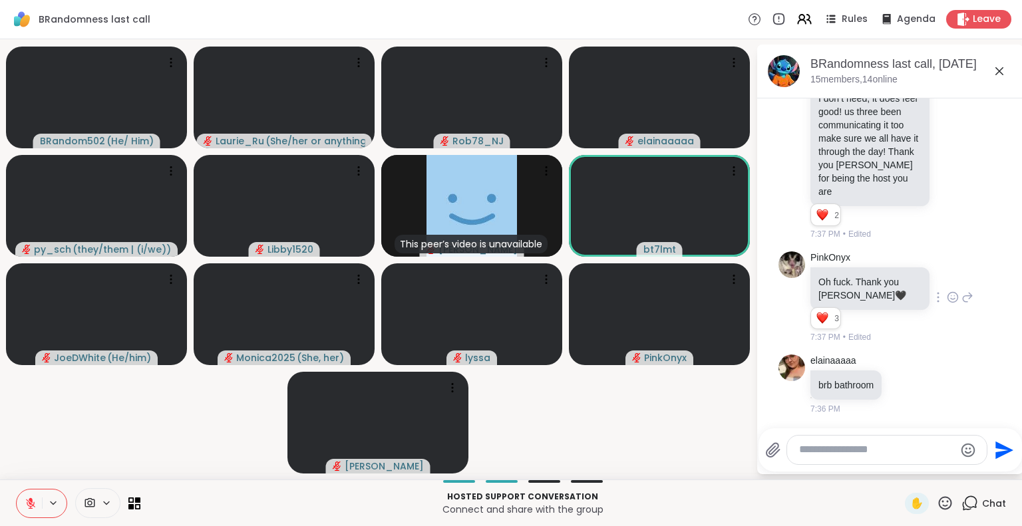
click at [947, 301] on icon at bounding box center [953, 297] width 12 height 13
click at [888, 281] on div "Select Reaction: Joy" at bounding box center [894, 276] width 12 height 12
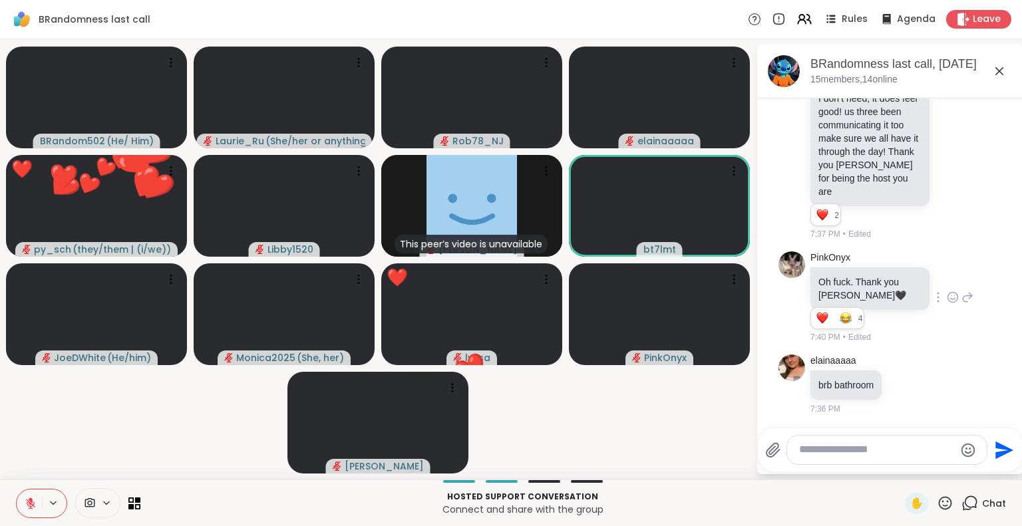
click at [937, 503] on icon at bounding box center [945, 503] width 17 height 17
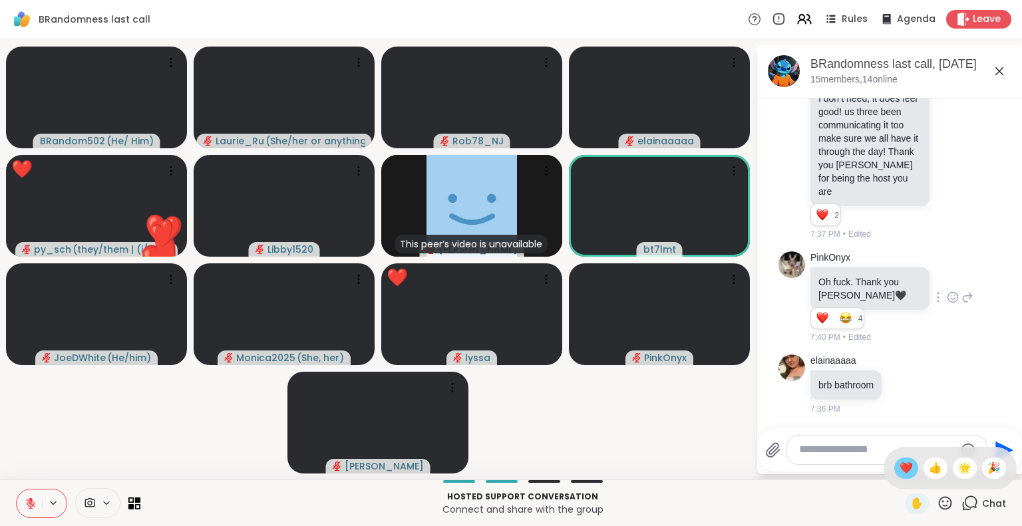
click at [899, 465] on span "❤️" at bounding box center [905, 468] width 13 height 16
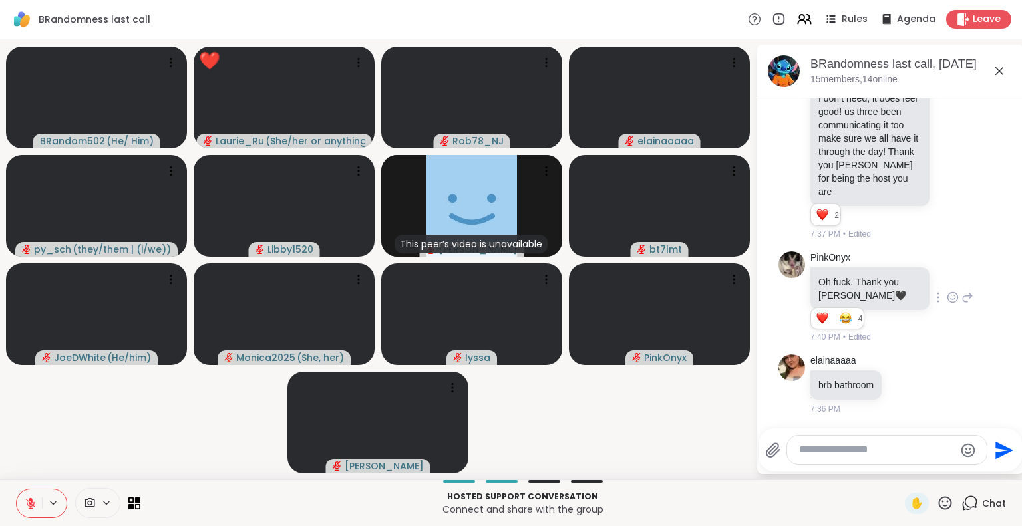
click at [937, 507] on icon at bounding box center [945, 503] width 17 height 17
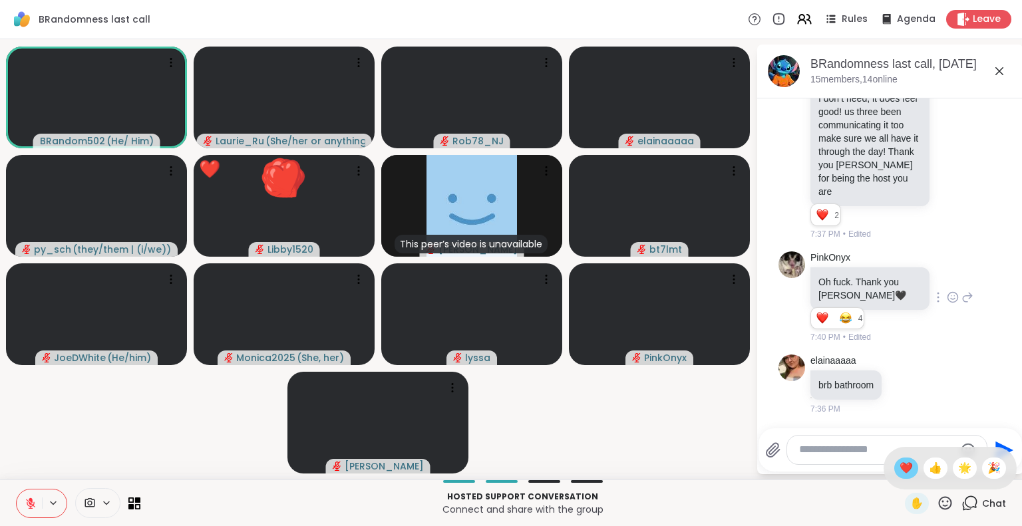
click at [899, 463] on span "❤️" at bounding box center [905, 468] width 13 height 16
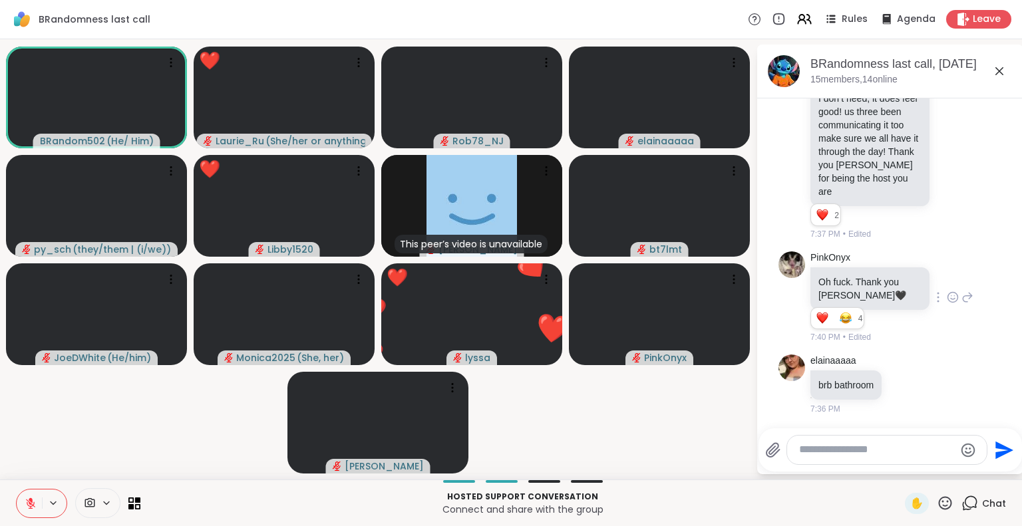
click at [939, 497] on icon at bounding box center [945, 502] width 13 height 13
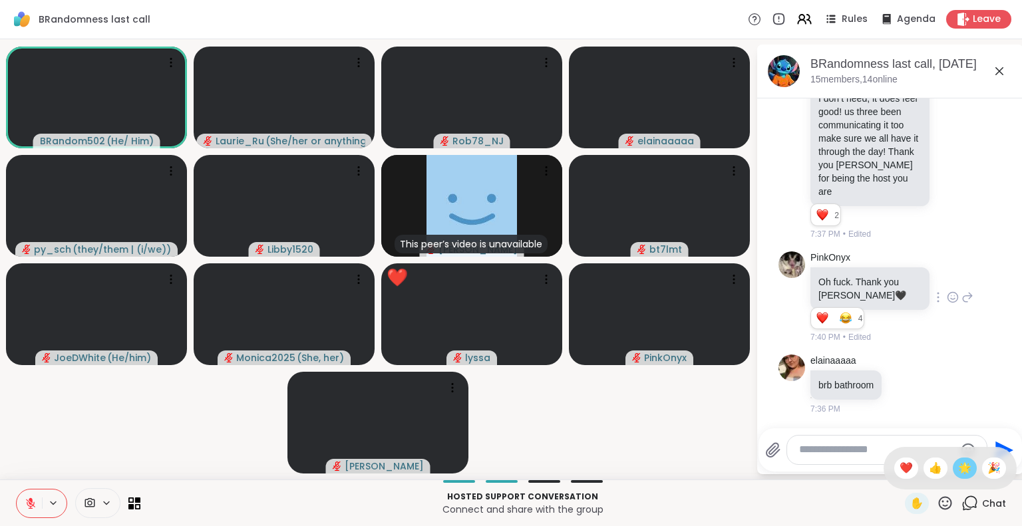
click at [958, 465] on span "🌟" at bounding box center [964, 468] width 13 height 16
click at [730, 168] on icon at bounding box center [733, 170] width 13 height 13
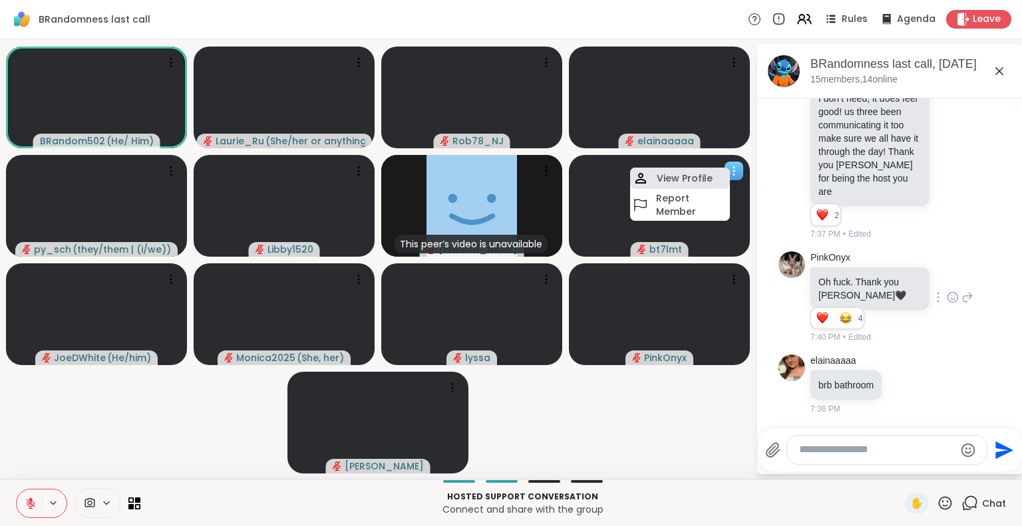
click at [705, 172] on h4 "View Profile" at bounding box center [685, 178] width 56 height 13
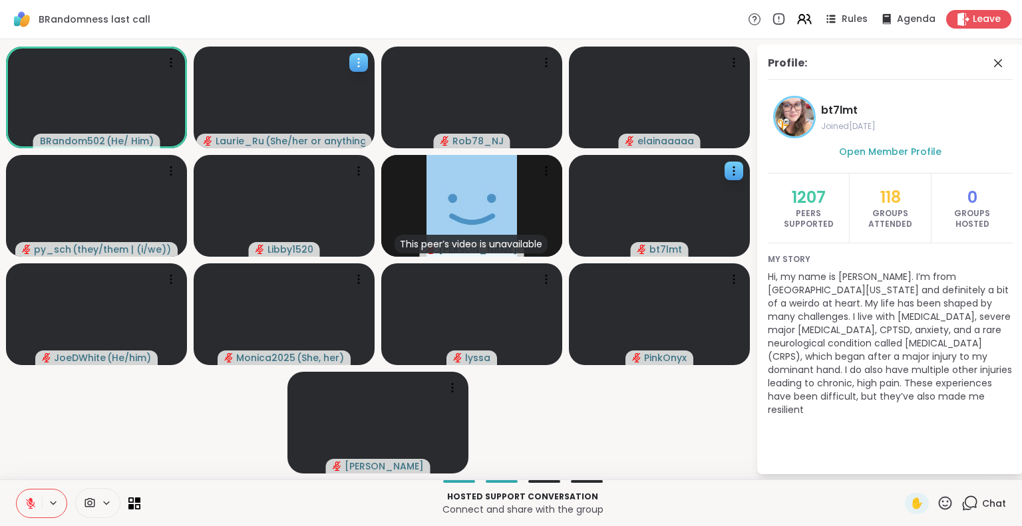
click at [357, 61] on icon at bounding box center [358, 62] width 13 height 13
click at [312, 75] on h4 "View Profile" at bounding box center [311, 71] width 56 height 13
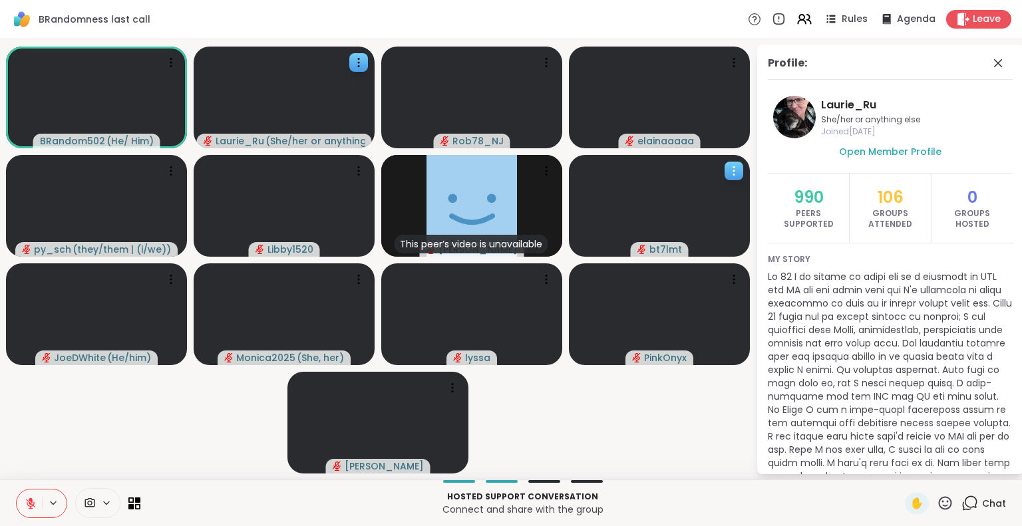
click at [733, 174] on icon at bounding box center [733, 174] width 1 height 1
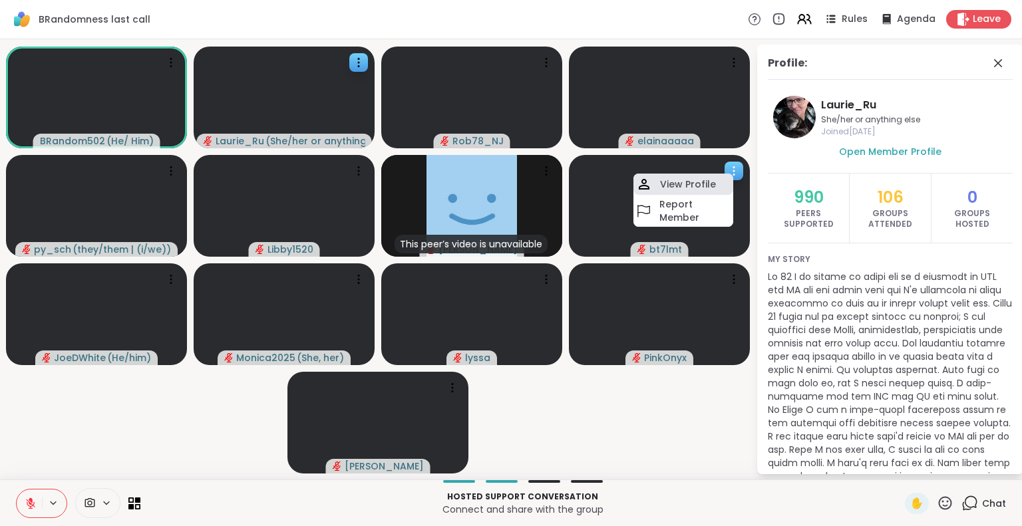
click at [696, 178] on h4 "View Profile" at bounding box center [688, 184] width 56 height 13
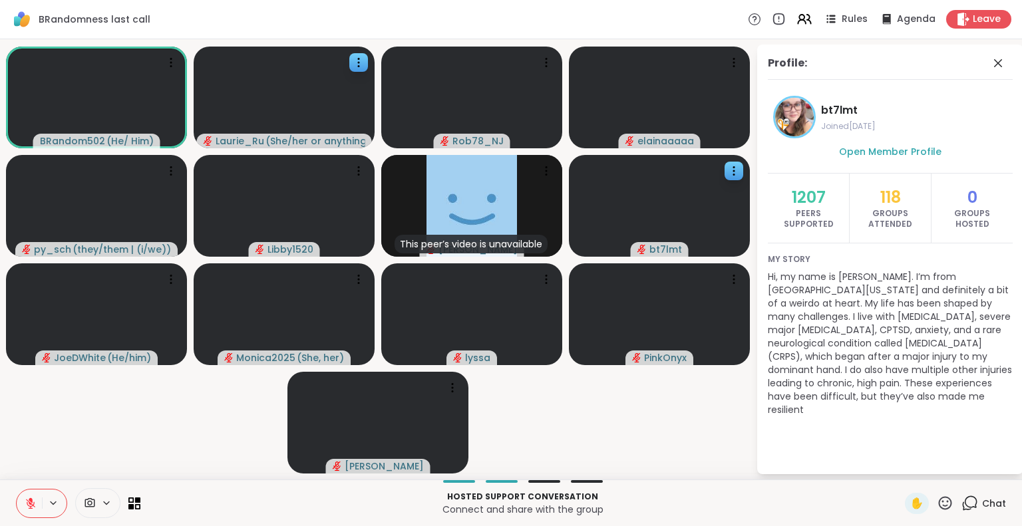
click at [523, 433] on video-player-container "BRandom502 ( He/ Him ) Laurie_Ru ( She/her or anything else ) Rob78_NJ elainaaa…" at bounding box center [378, 260] width 740 height 430
click at [998, 63] on icon at bounding box center [998, 63] width 8 height 8
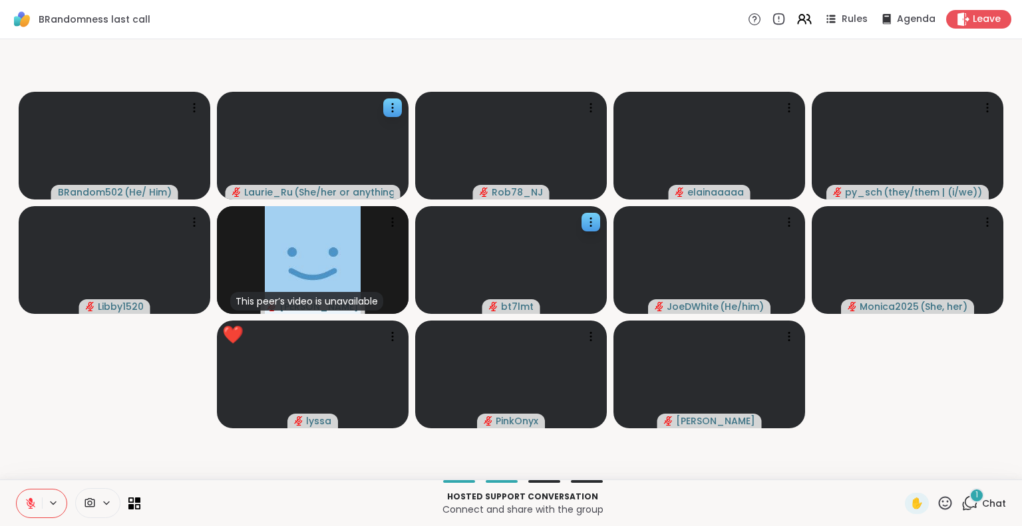
click at [937, 501] on icon at bounding box center [945, 503] width 17 height 17
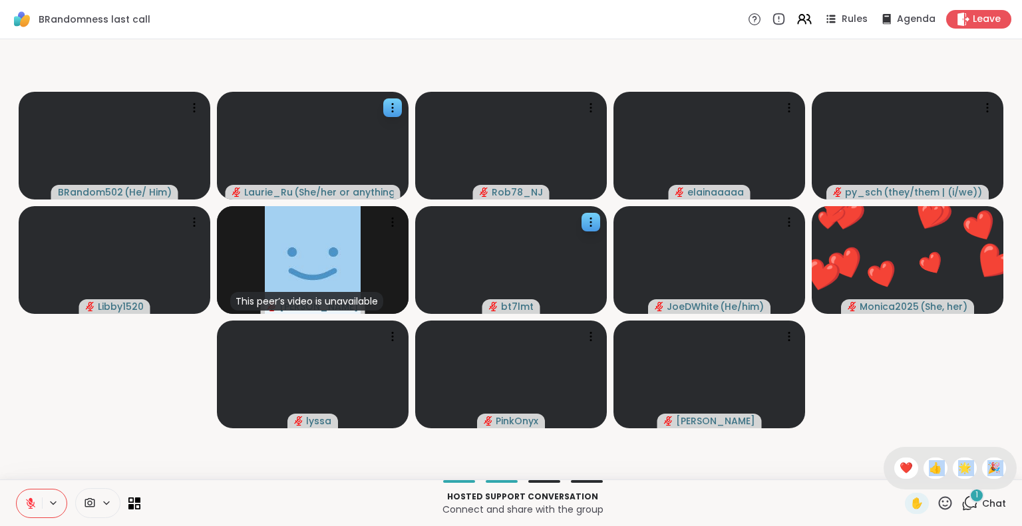
drag, startPoint x: 891, startPoint y: 460, endPoint x: 963, endPoint y: 500, distance: 82.2
click at [963, 500] on div "✋ ✋ ❤️ 👍 🌟 🎉 1 Chat" at bounding box center [955, 503] width 101 height 21
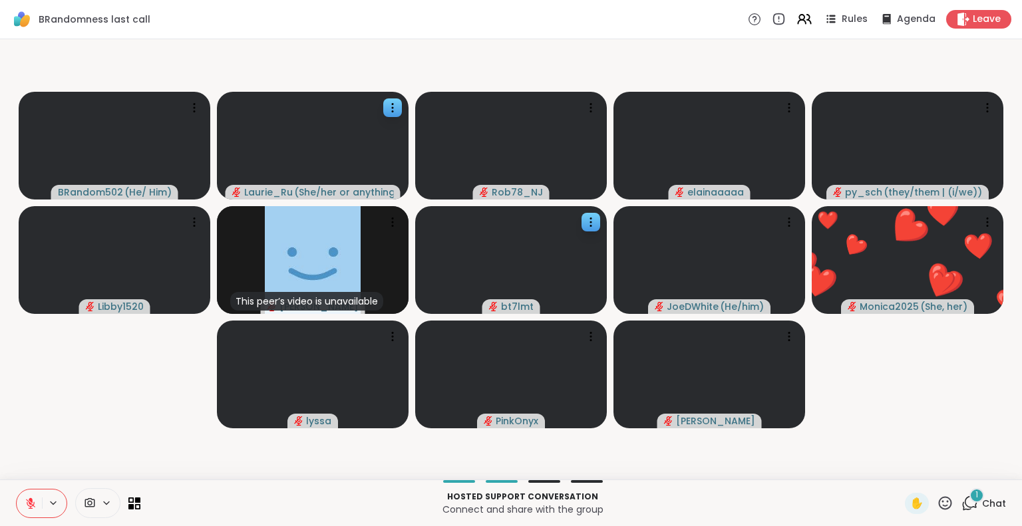
click at [969, 500] on div "1" at bounding box center [976, 495] width 15 height 15
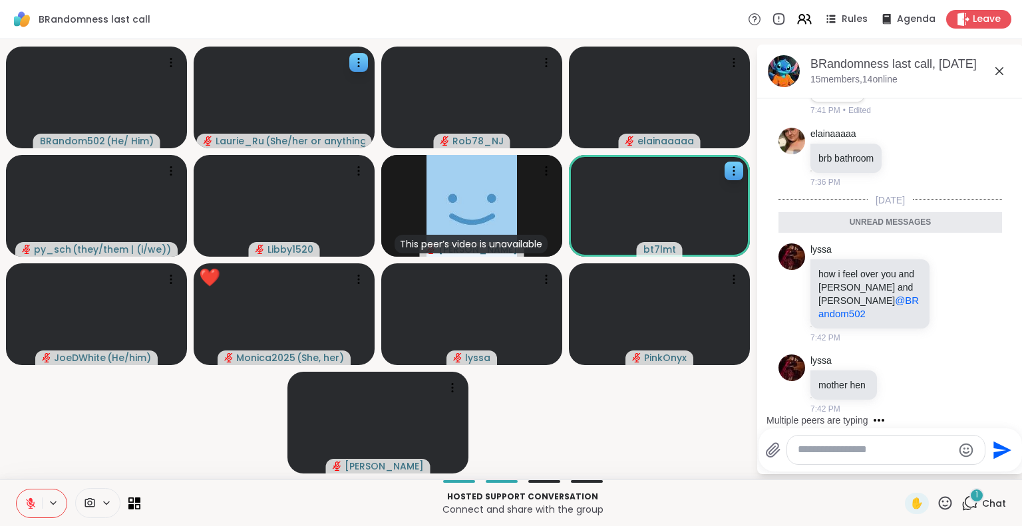
scroll to position [14951, 0]
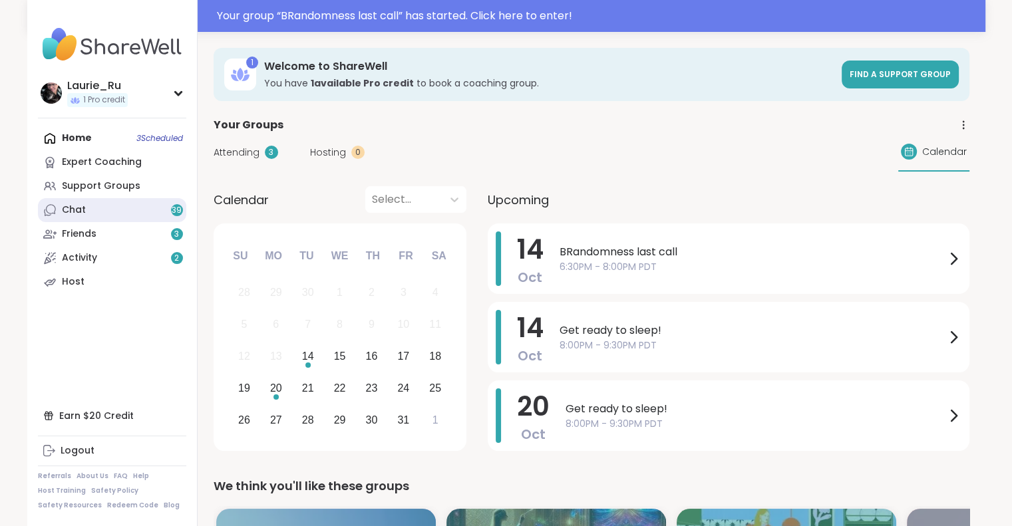
click at [85, 212] on link "Chat 39" at bounding box center [112, 210] width 148 height 24
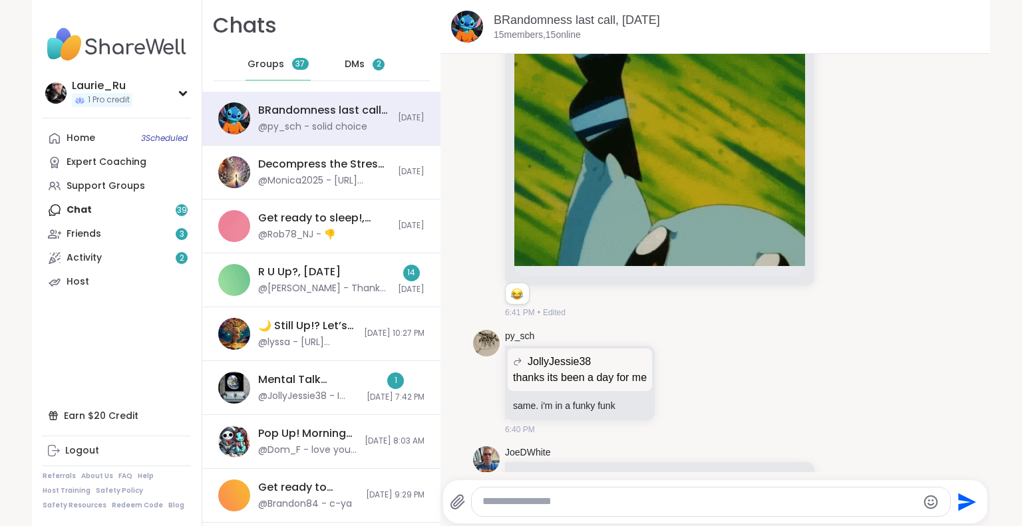
scroll to position [3958, 0]
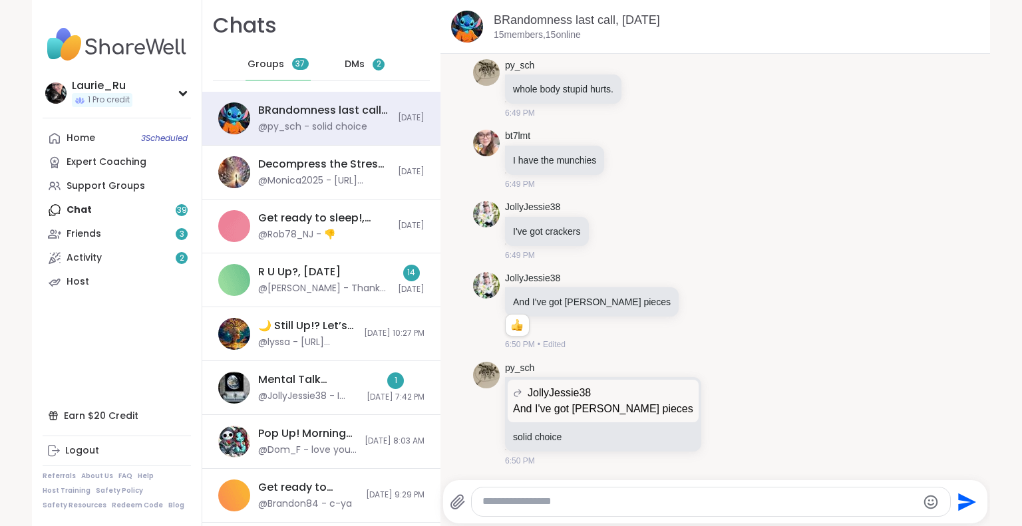
click at [345, 66] on span "DMs" at bounding box center [355, 64] width 20 height 13
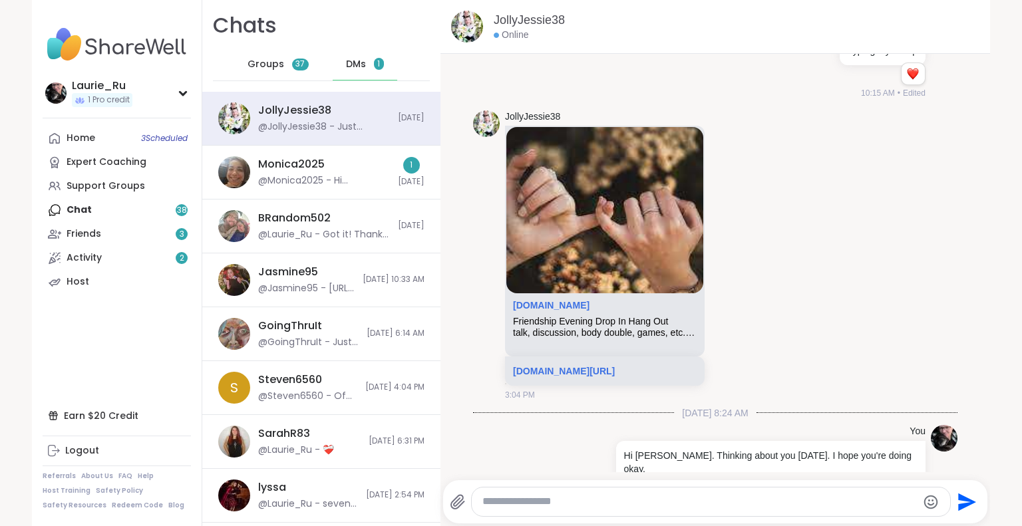
scroll to position [6717, 0]
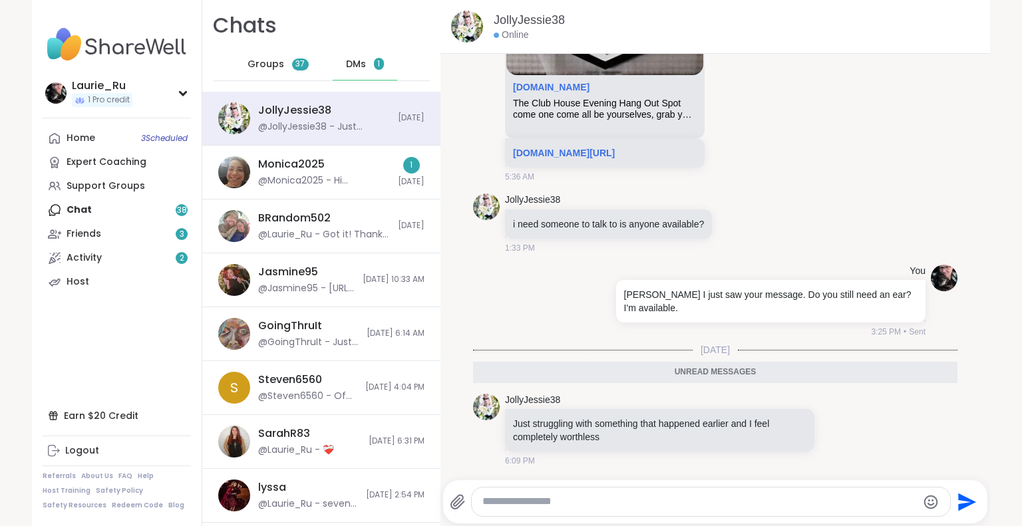
click at [529, 504] on textarea "Type your message" at bounding box center [699, 502] width 434 height 14
click at [531, 505] on textarea "Type your message" at bounding box center [699, 502] width 434 height 14
type textarea "*"
type textarea "**********"
click at [959, 503] on icon "Send" at bounding box center [968, 502] width 18 height 18
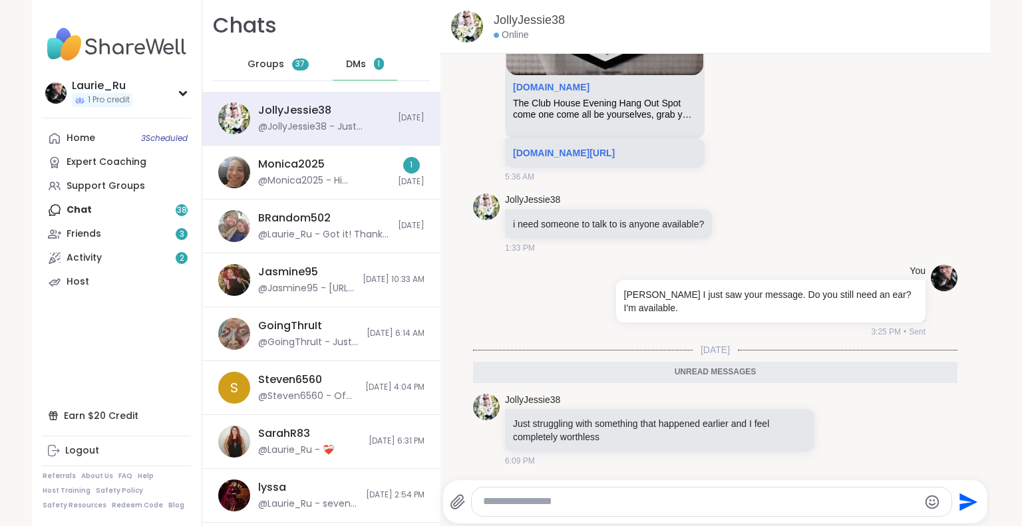
scroll to position [6769, 0]
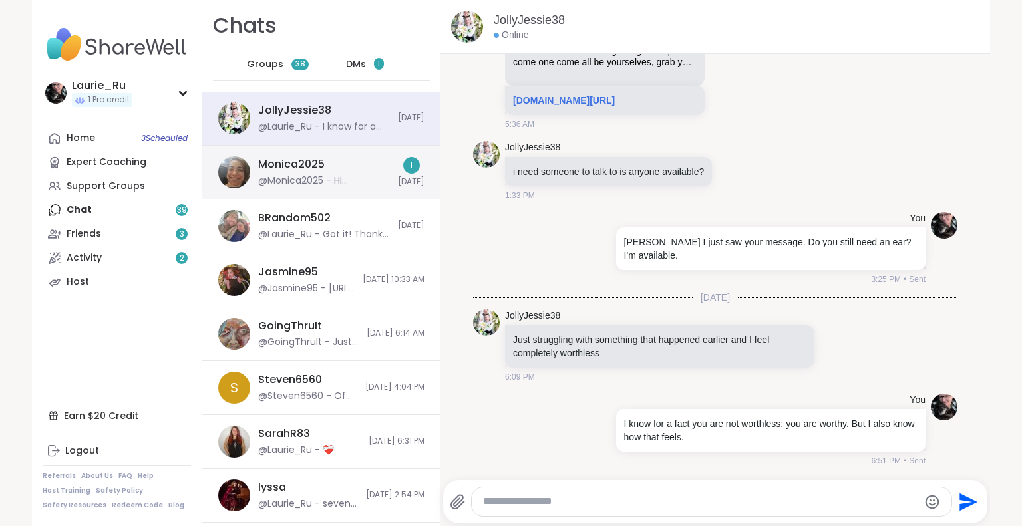
click at [343, 177] on div "@Monica2025 - Hi Laurie! Thank you for your input today. I found a few courses …" at bounding box center [324, 180] width 132 height 13
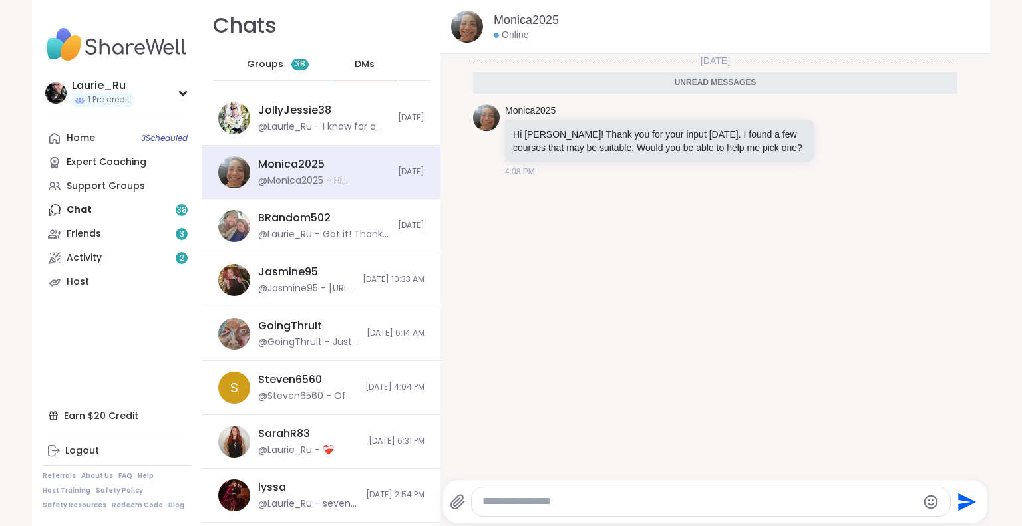
click at [538, 505] on textarea "Type your message" at bounding box center [699, 502] width 434 height 14
type textarea "**********"
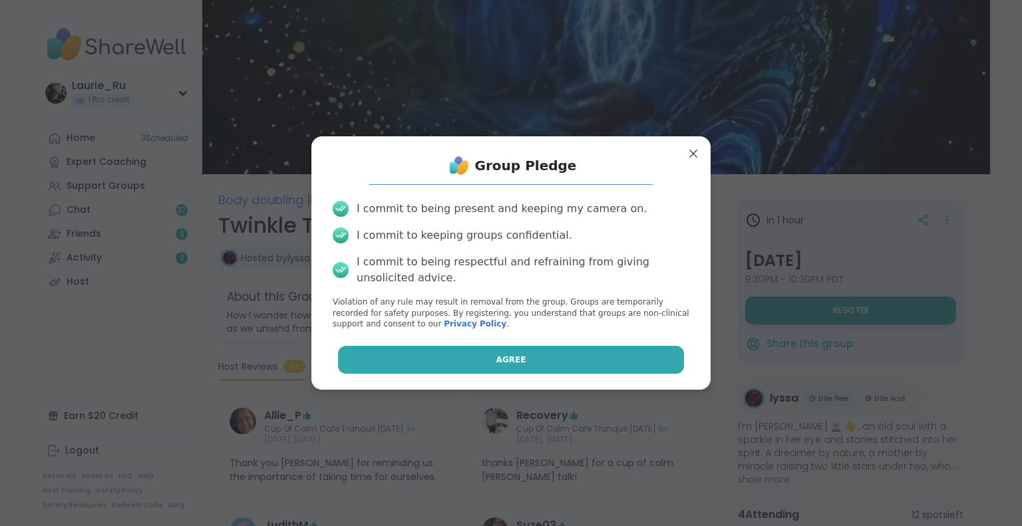
click at [645, 363] on button "Agree" at bounding box center [511, 360] width 347 height 28
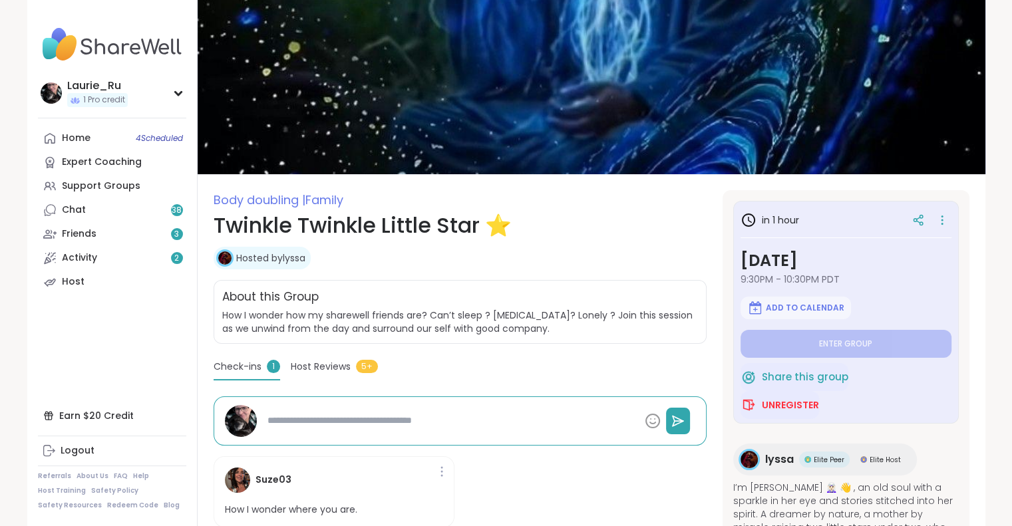
type textarea "*"
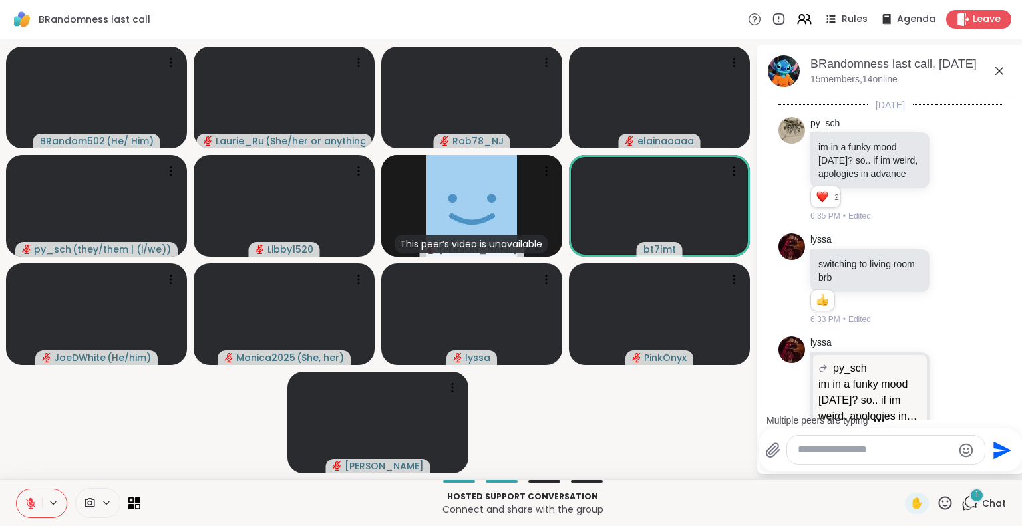
scroll to position [14951, 0]
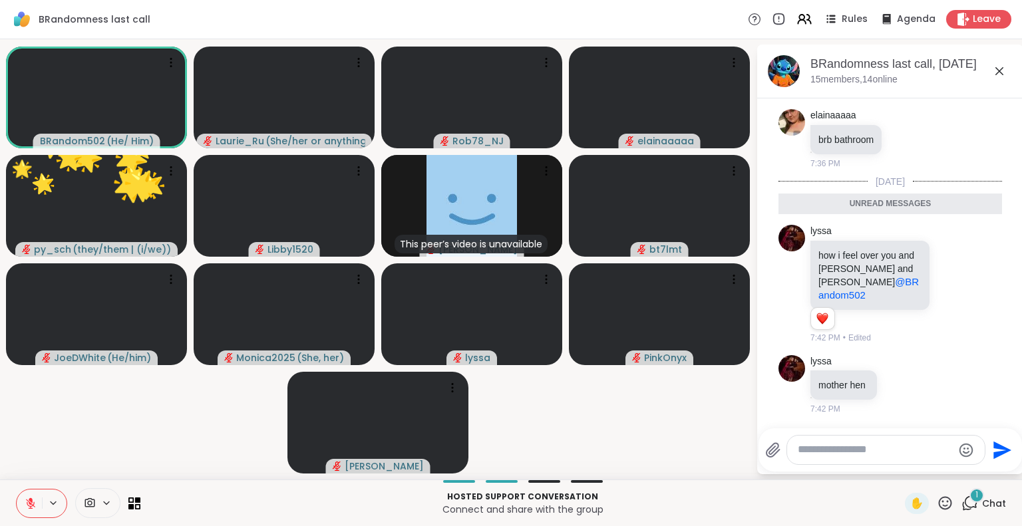
click at [940, 501] on icon at bounding box center [945, 503] width 17 height 17
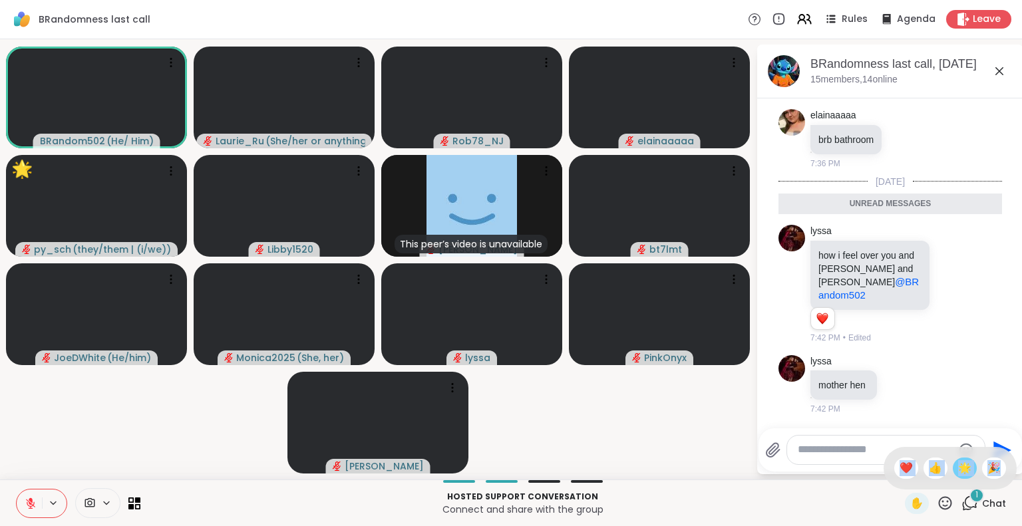
click at [958, 465] on span "🌟" at bounding box center [964, 468] width 13 height 16
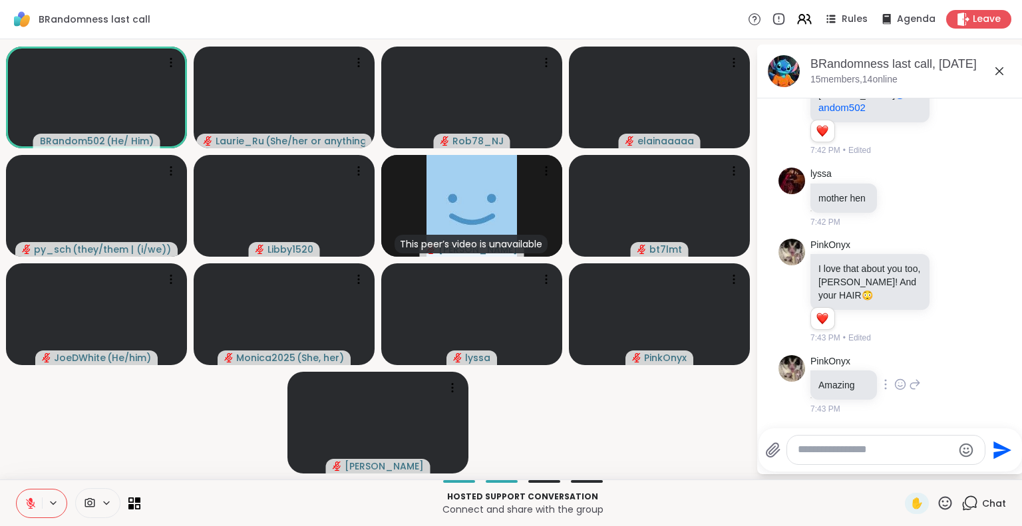
scroll to position [15144, 0]
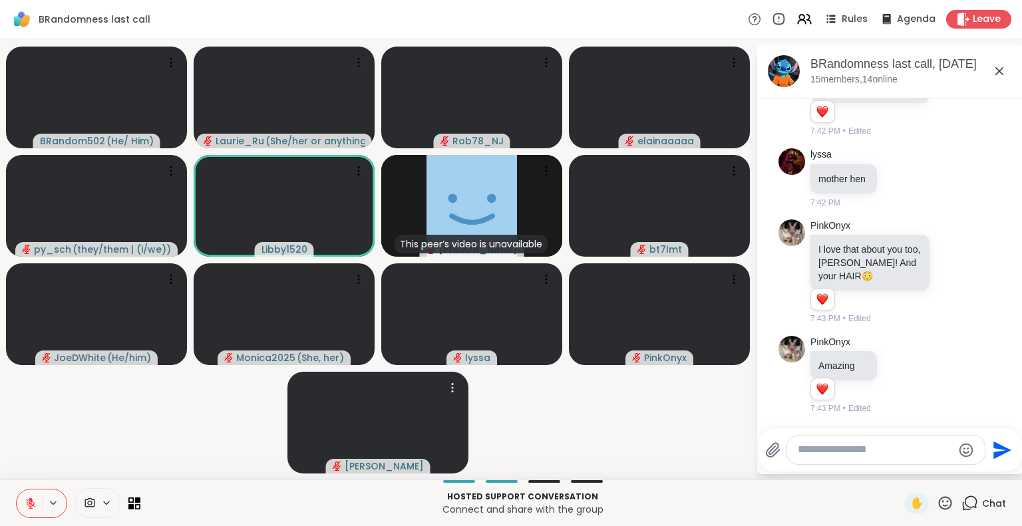
click at [30, 504] on icon at bounding box center [30, 503] width 9 height 9
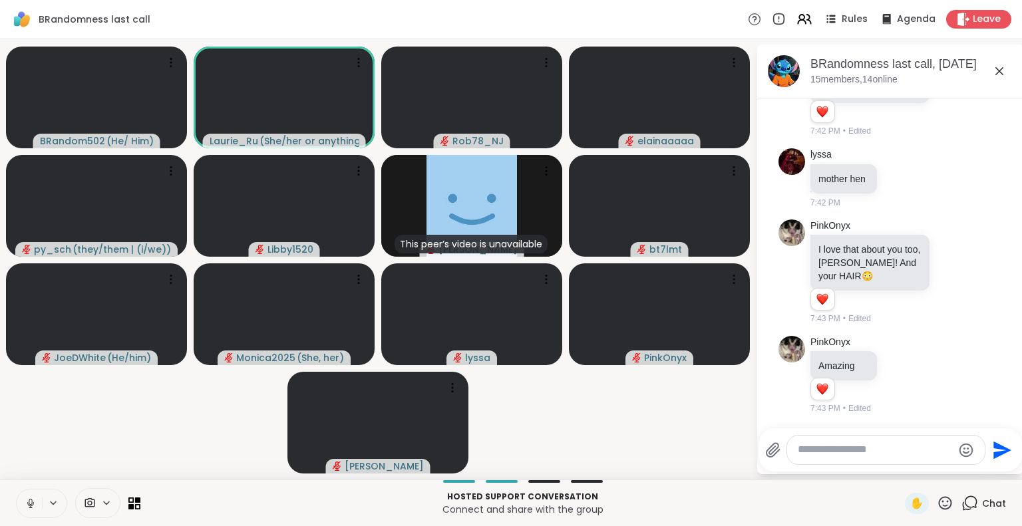
click at [48, 505] on icon at bounding box center [53, 503] width 11 height 11
click at [27, 508] on icon at bounding box center [31, 504] width 12 height 12
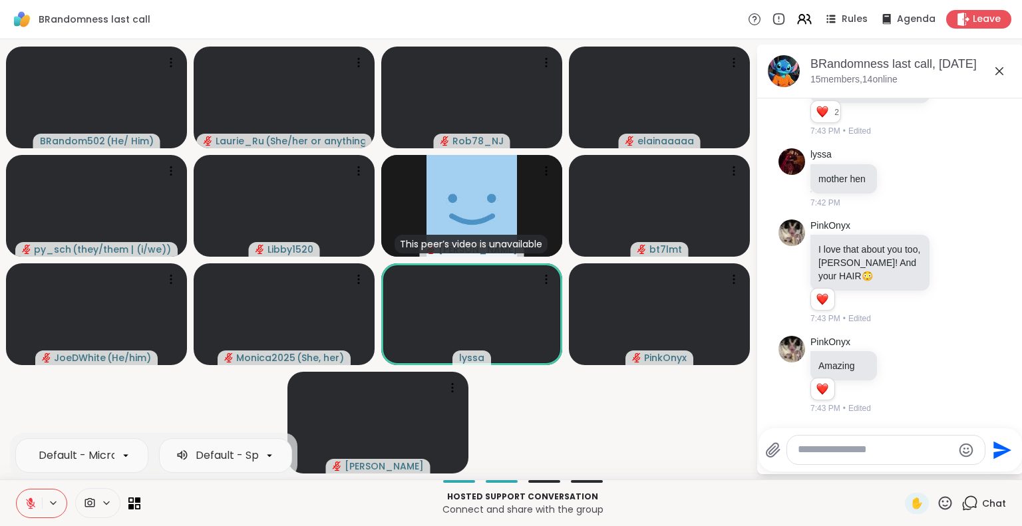
click at [29, 508] on icon at bounding box center [31, 504] width 12 height 12
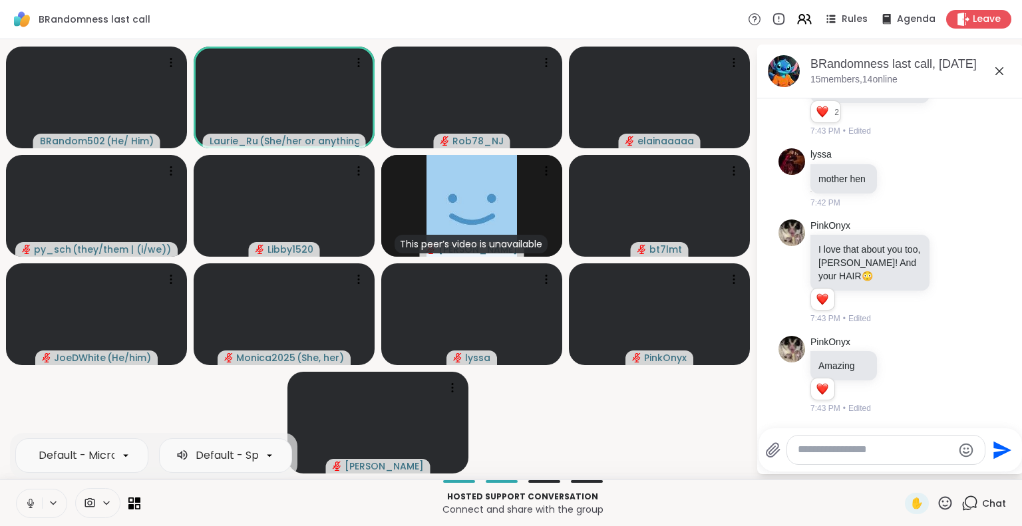
click at [35, 503] on icon at bounding box center [31, 504] width 12 height 12
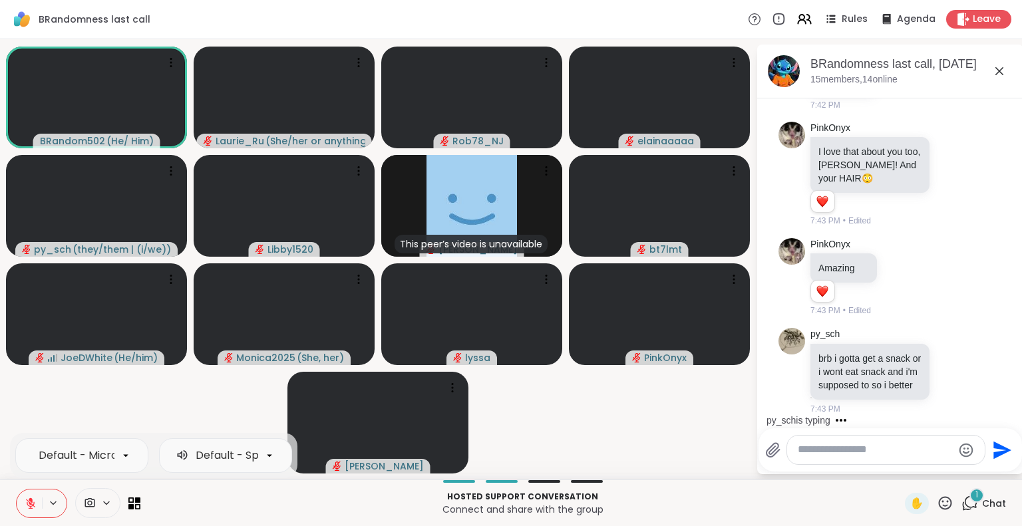
scroll to position [15268, 0]
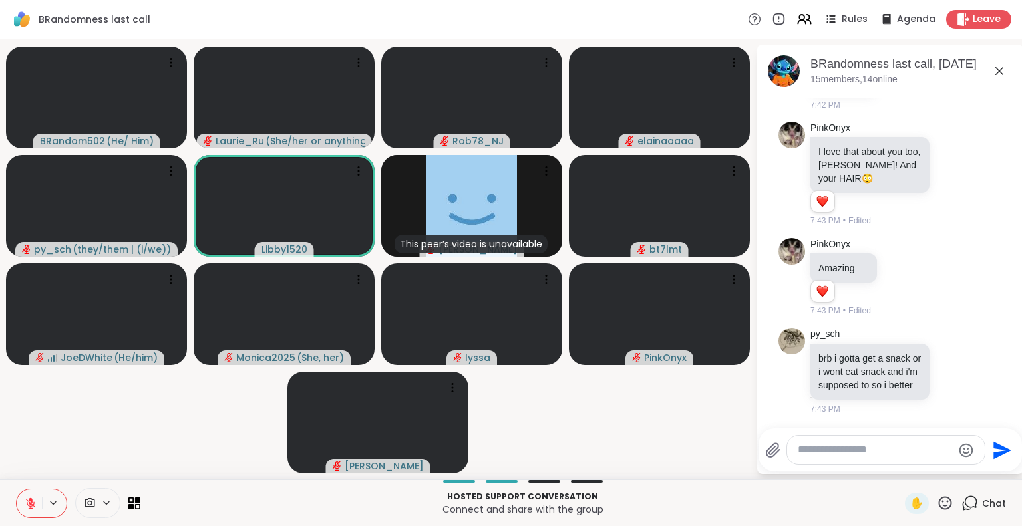
click at [850, 450] on textarea "Type your message" at bounding box center [875, 450] width 155 height 14
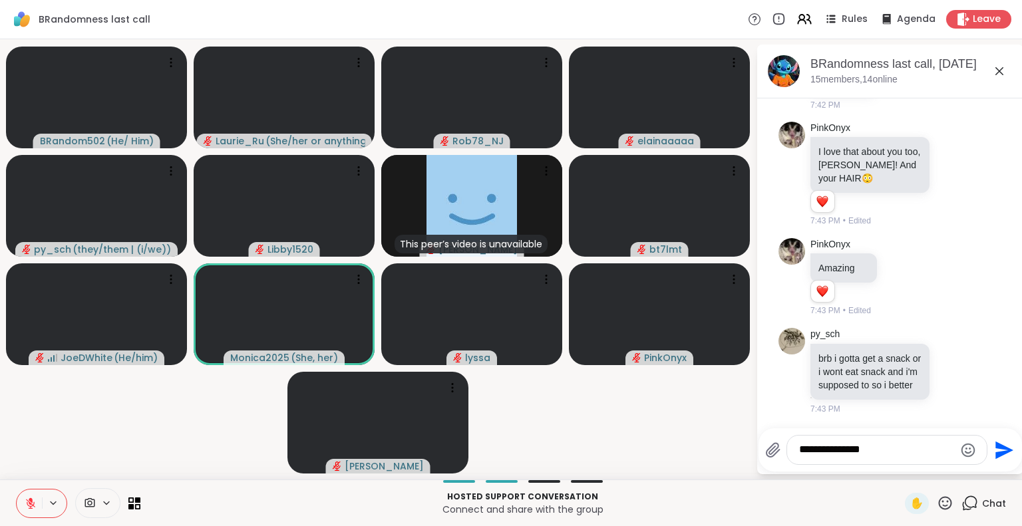
type textarea "**********"
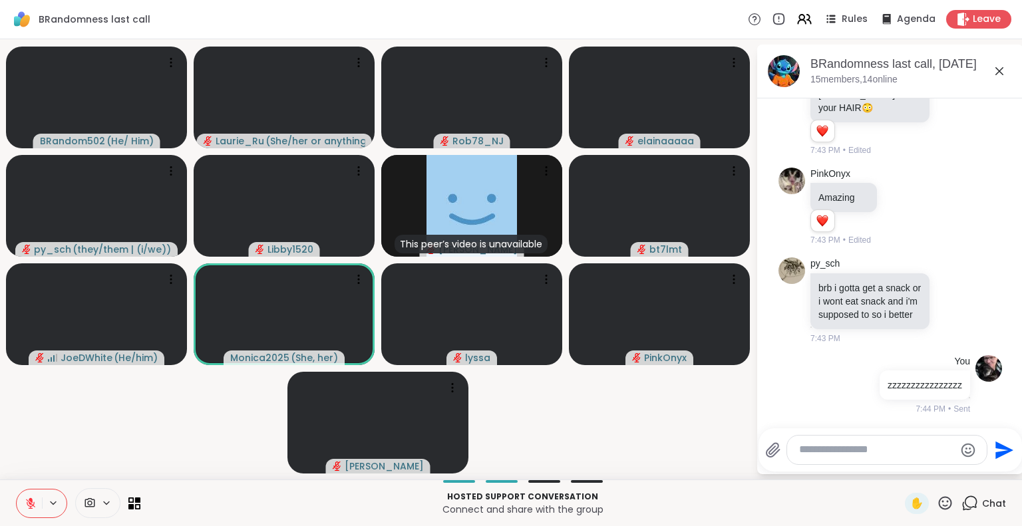
scroll to position [15338, 0]
click at [30, 504] on icon at bounding box center [30, 503] width 9 height 9
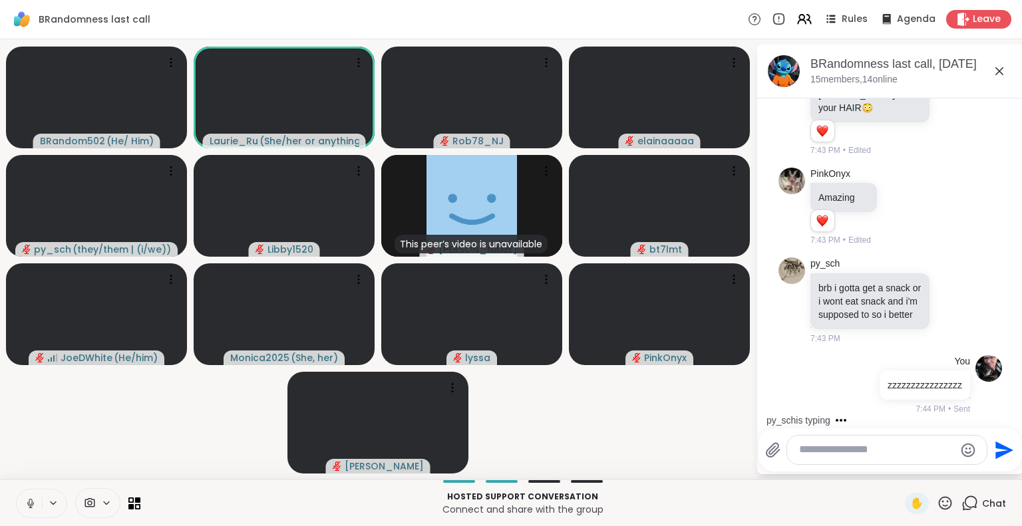
click at [31, 504] on icon at bounding box center [30, 502] width 3 height 6
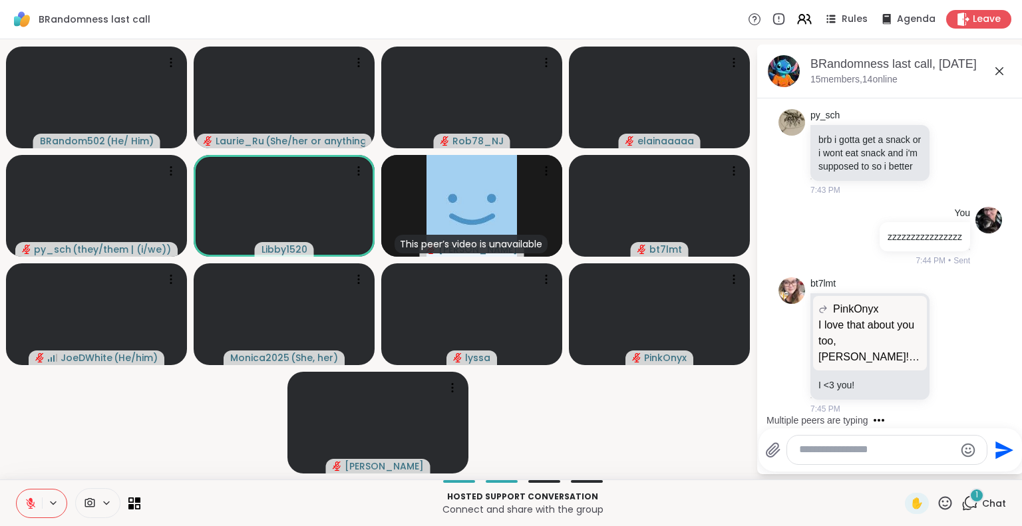
scroll to position [15486, 0]
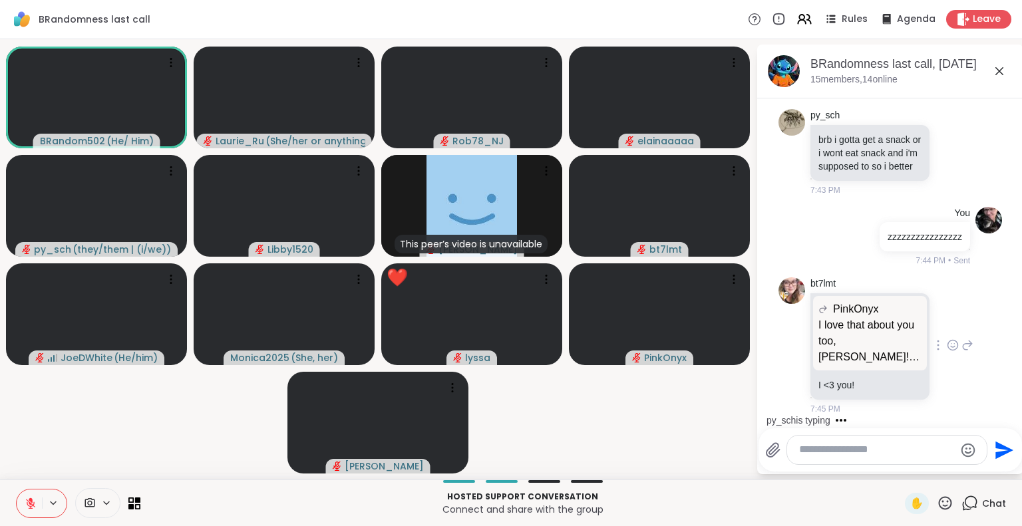
click at [947, 345] on icon at bounding box center [953, 345] width 12 height 13
click at [947, 329] on div "Select Reaction: Heart" at bounding box center [953, 324] width 12 height 12
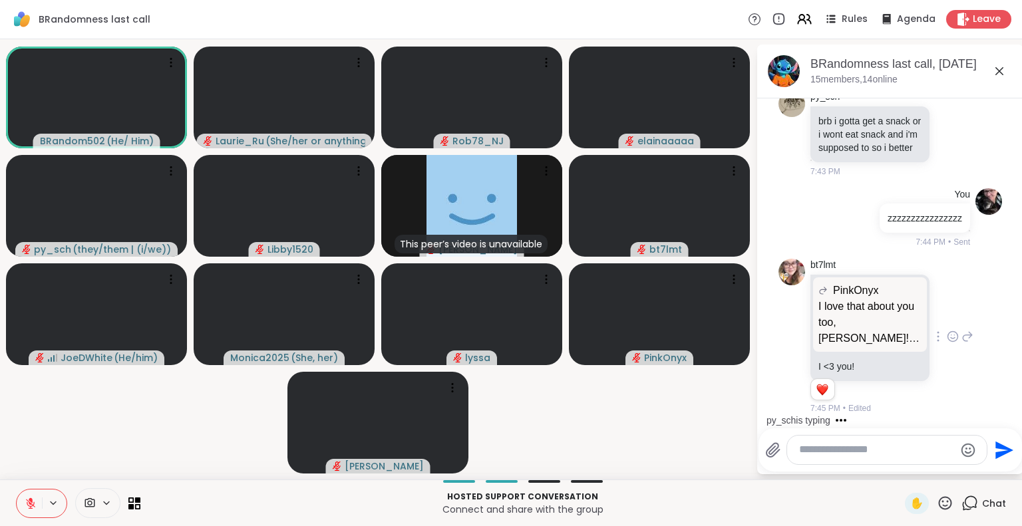
scroll to position [15266, 0]
drag, startPoint x: 939, startPoint y: 151, endPoint x: 940, endPoint y: 132, distance: 19.3
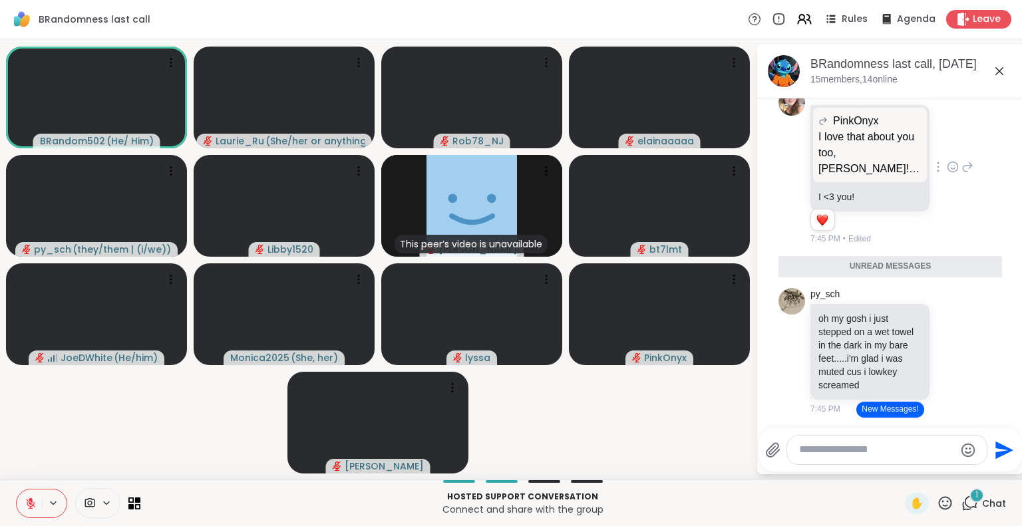
click at [1006, 413] on div "Today py_sch im in a funky mood today? so.. if im weird, apologies in advance 2…" at bounding box center [890, 259] width 266 height 322
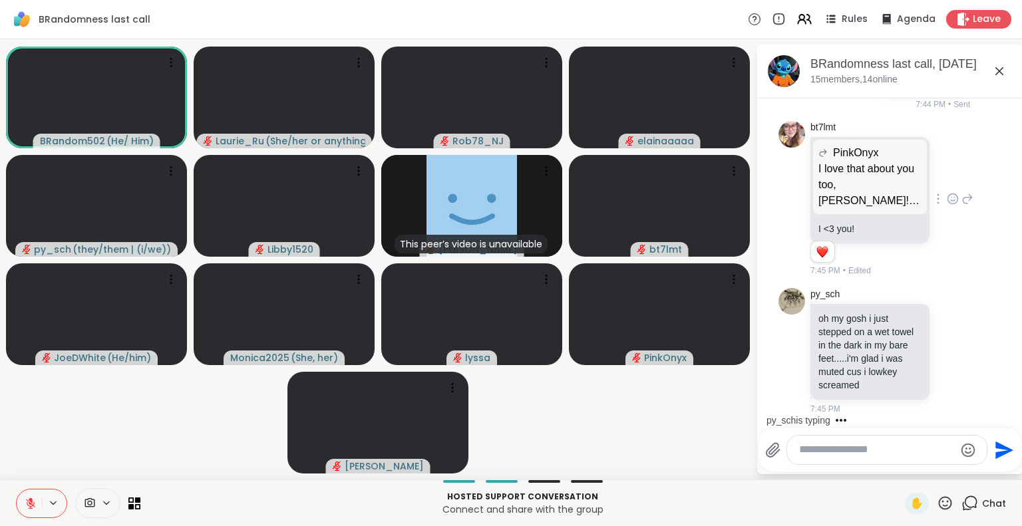
click at [867, 452] on textarea "Type your message" at bounding box center [876, 450] width 155 height 14
click at [961, 349] on icon at bounding box center [967, 351] width 12 height 16
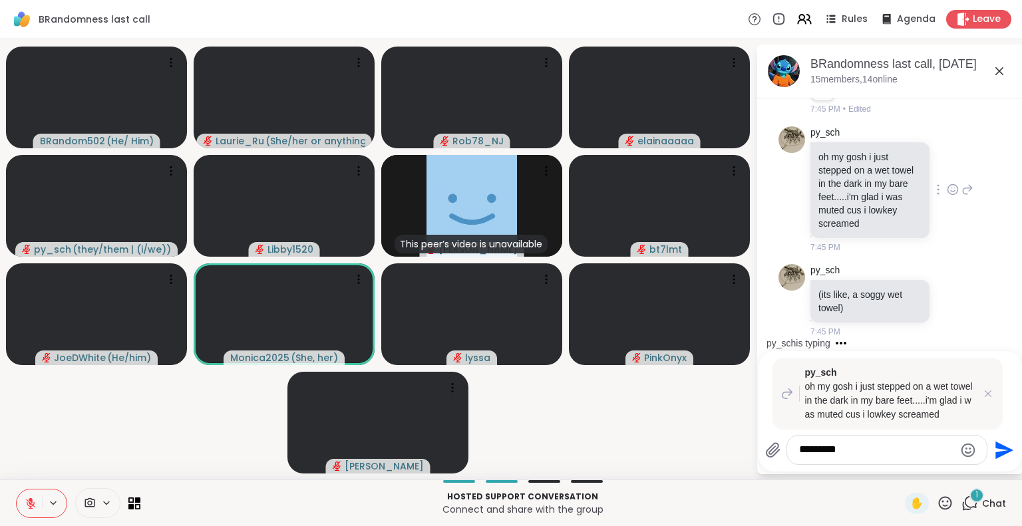
scroll to position [15803, 0]
type textarea "**********"
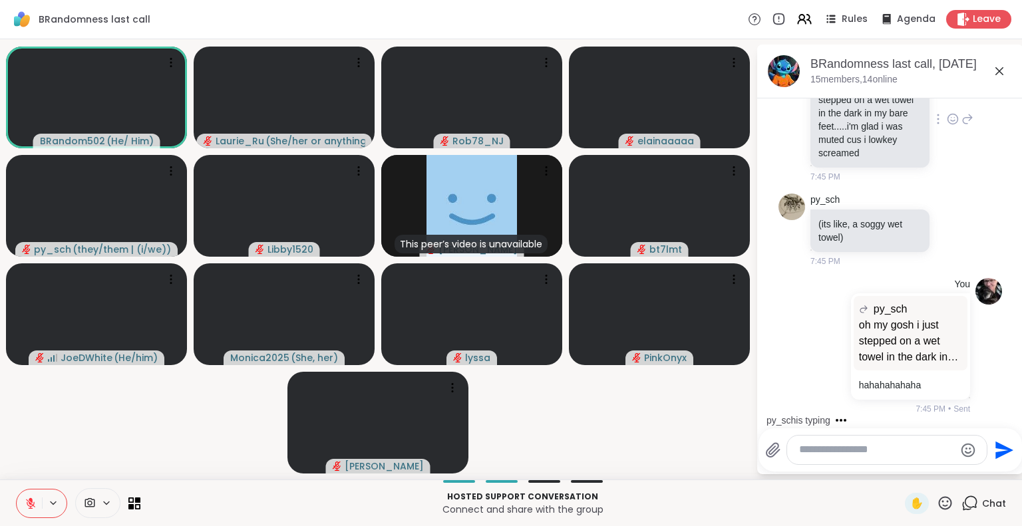
scroll to position [15972, 0]
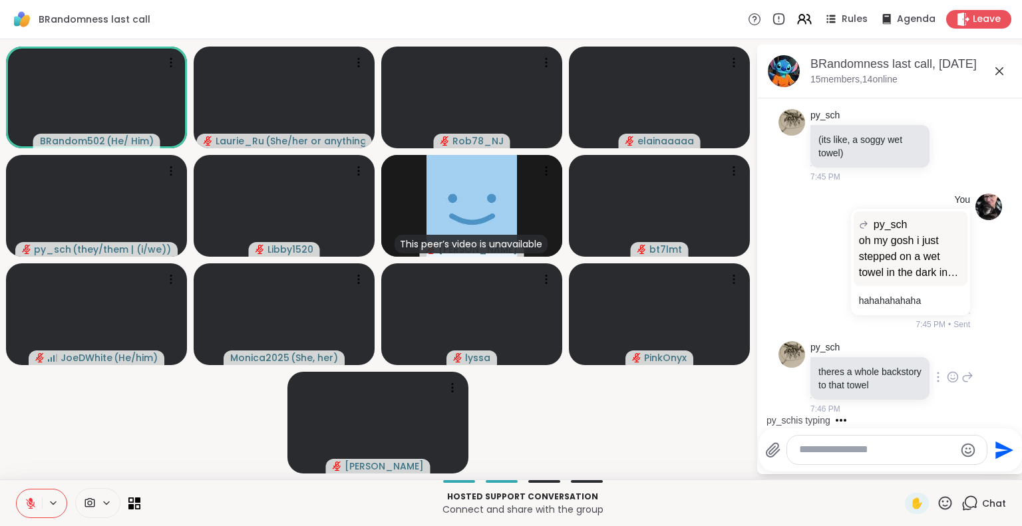
click at [961, 369] on icon at bounding box center [967, 377] width 12 height 16
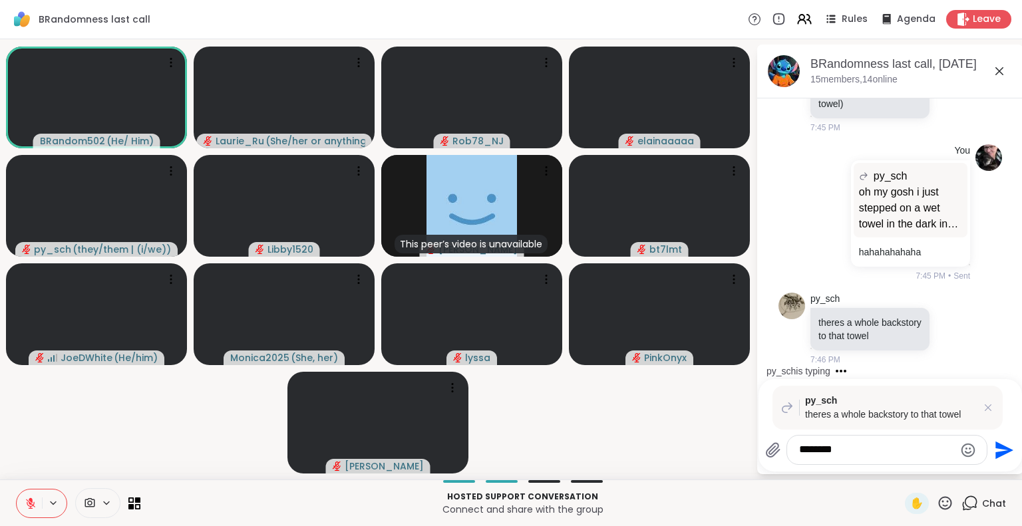
scroll to position [15990, 0]
type textarea "**********"
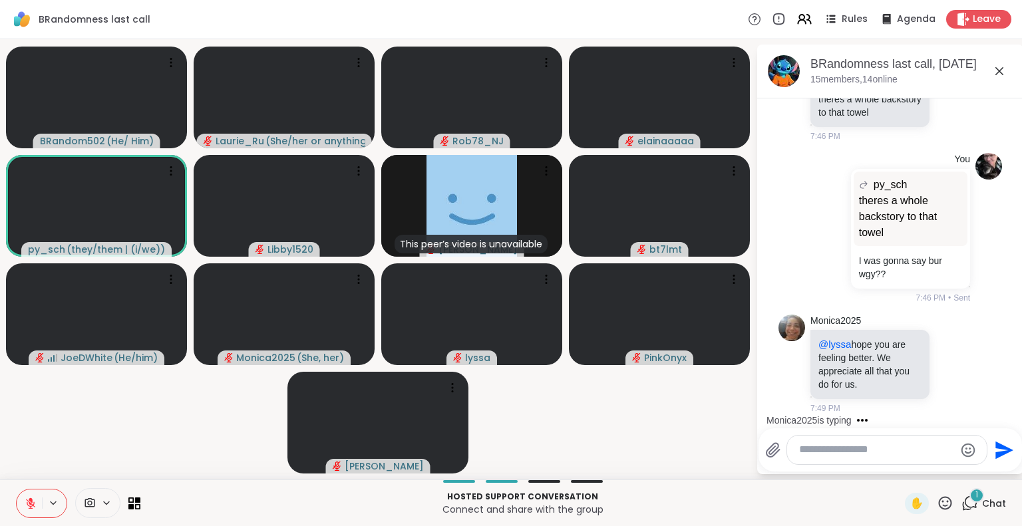
scroll to position [16262, 0]
click at [937, 504] on icon at bounding box center [945, 503] width 17 height 17
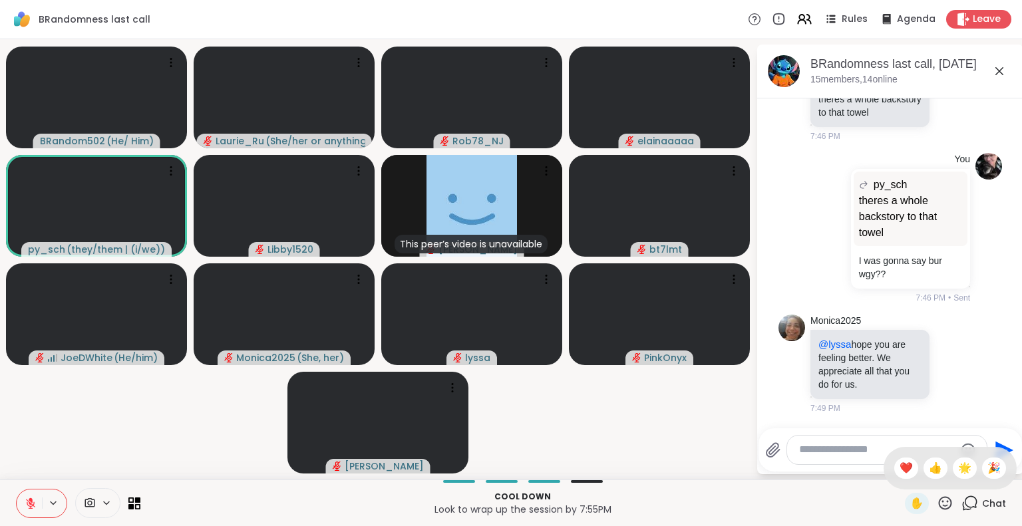
click at [937, 504] on icon at bounding box center [945, 503] width 17 height 17
click at [939, 501] on icon at bounding box center [945, 502] width 13 height 13
click at [958, 468] on span "🌟" at bounding box center [964, 468] width 13 height 16
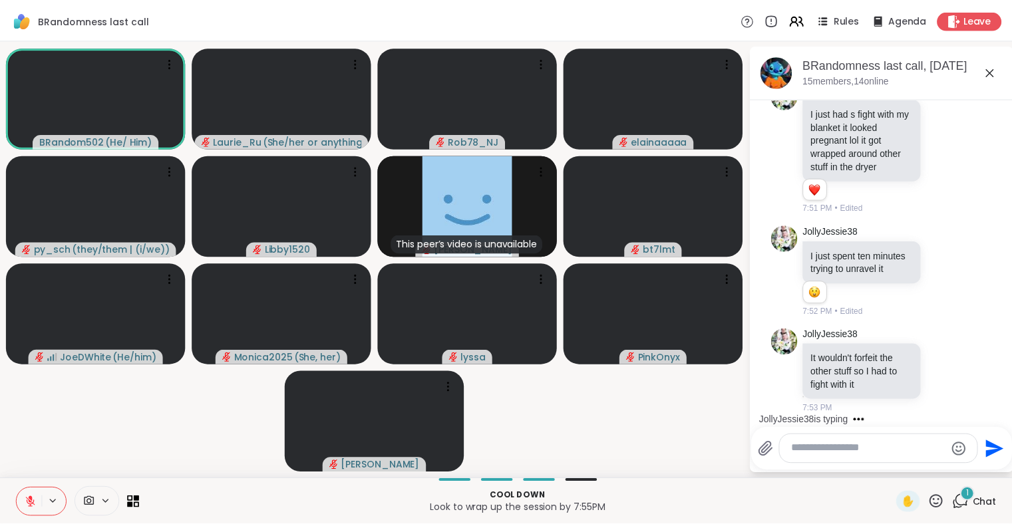
scroll to position [16689, 0]
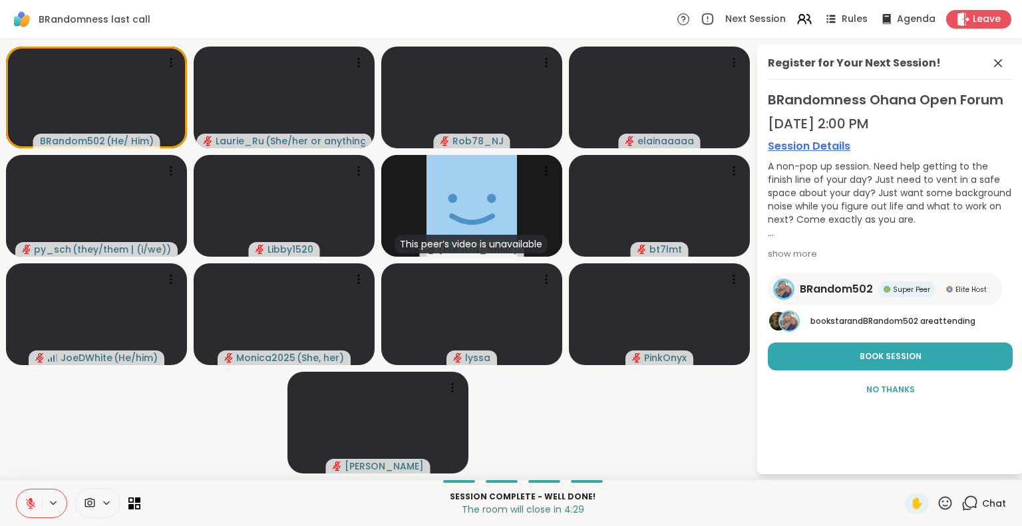
click at [937, 500] on icon at bounding box center [945, 503] width 17 height 17
click at [899, 466] on span "❤️" at bounding box center [905, 468] width 13 height 16
click at [937, 504] on icon at bounding box center [945, 503] width 17 height 17
click at [899, 460] on span "❤️" at bounding box center [905, 468] width 13 height 16
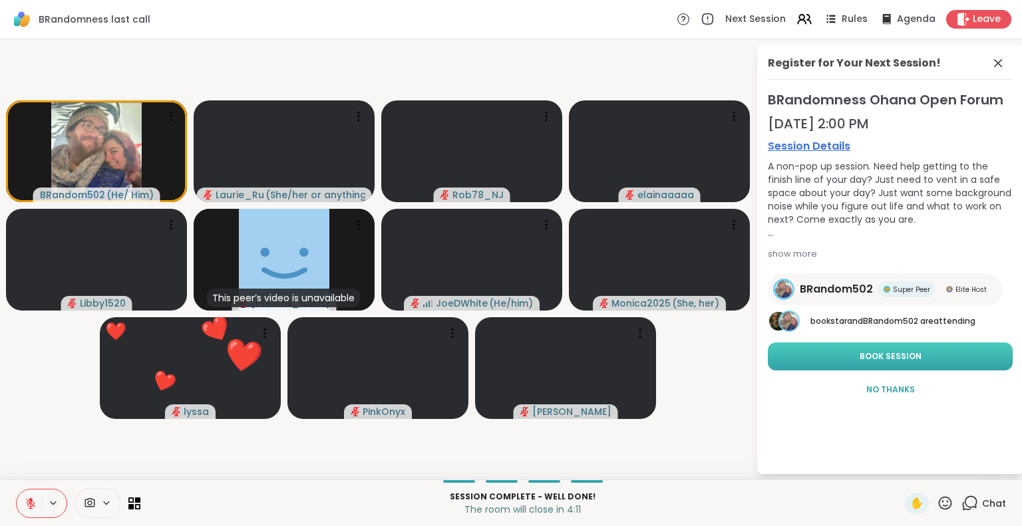
click at [898, 355] on span "Book Session" at bounding box center [890, 357] width 62 height 12
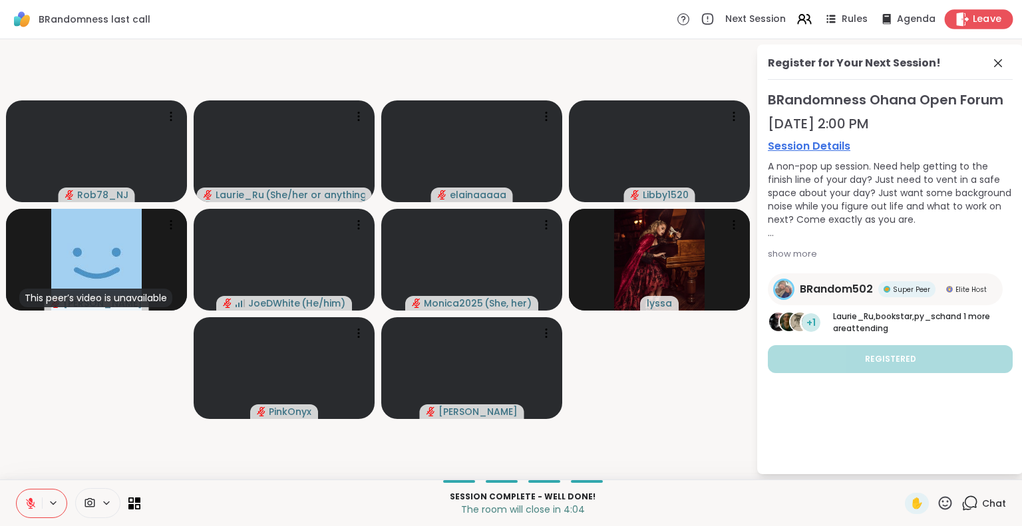
click at [978, 15] on span "Leave" at bounding box center [986, 20] width 29 height 14
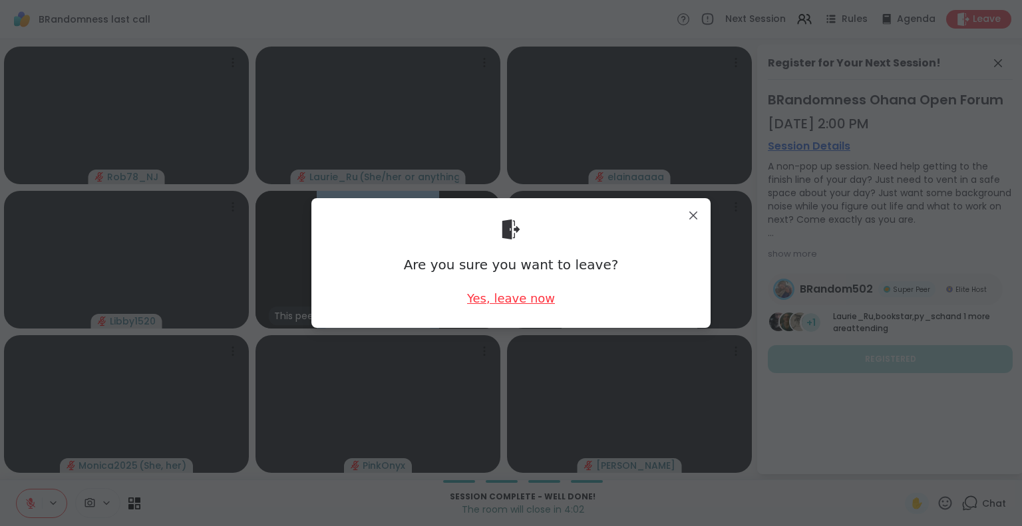
click at [522, 293] on div "Yes, leave now" at bounding box center [511, 298] width 88 height 17
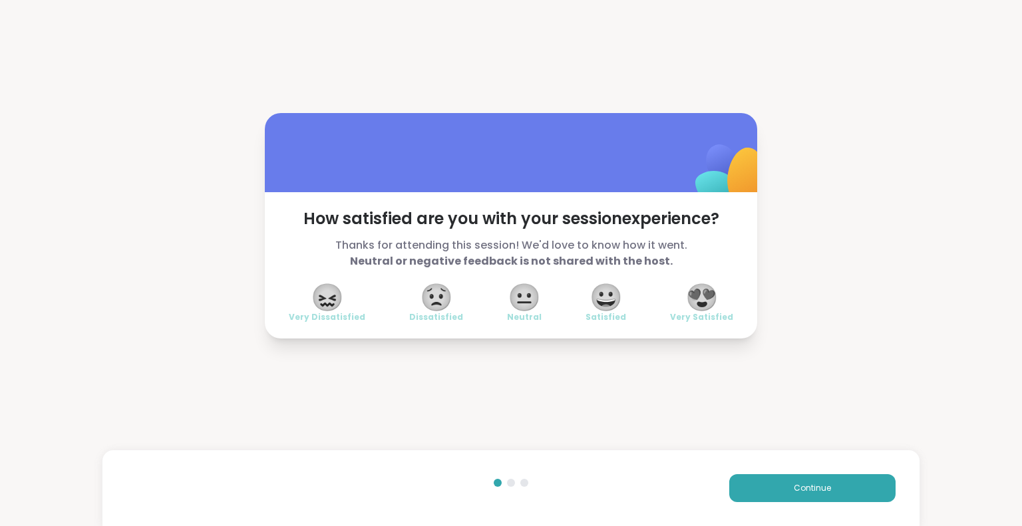
click at [690, 303] on span "😍" at bounding box center [701, 297] width 33 height 24
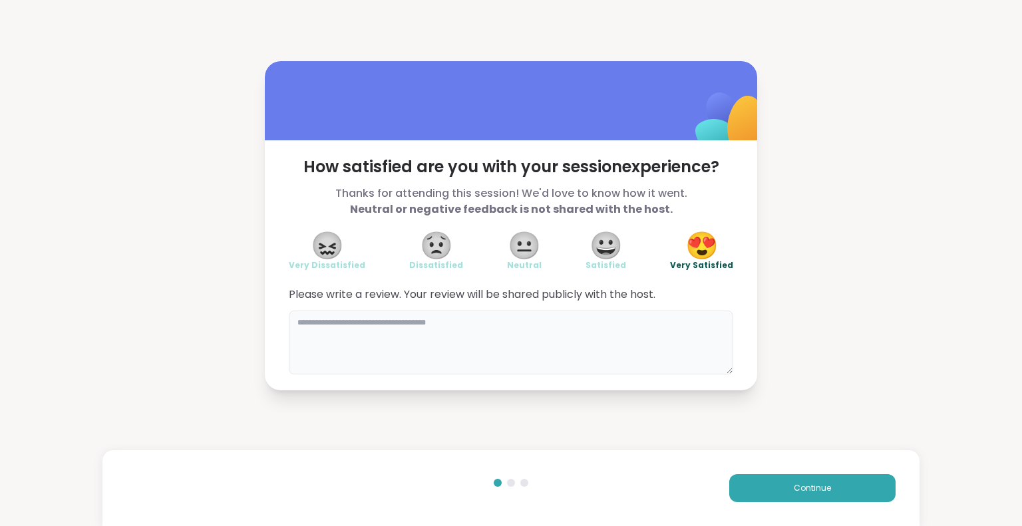
click at [690, 330] on textarea at bounding box center [511, 343] width 444 height 64
click at [126, 246] on div "How satisfied are you with your session experience? Thanks for attending this s…" at bounding box center [511, 226] width 1022 height 452
click at [545, 337] on textarea at bounding box center [511, 343] width 444 height 64
type textarea "**********"
click at [800, 482] on span "Continue" at bounding box center [812, 488] width 37 height 12
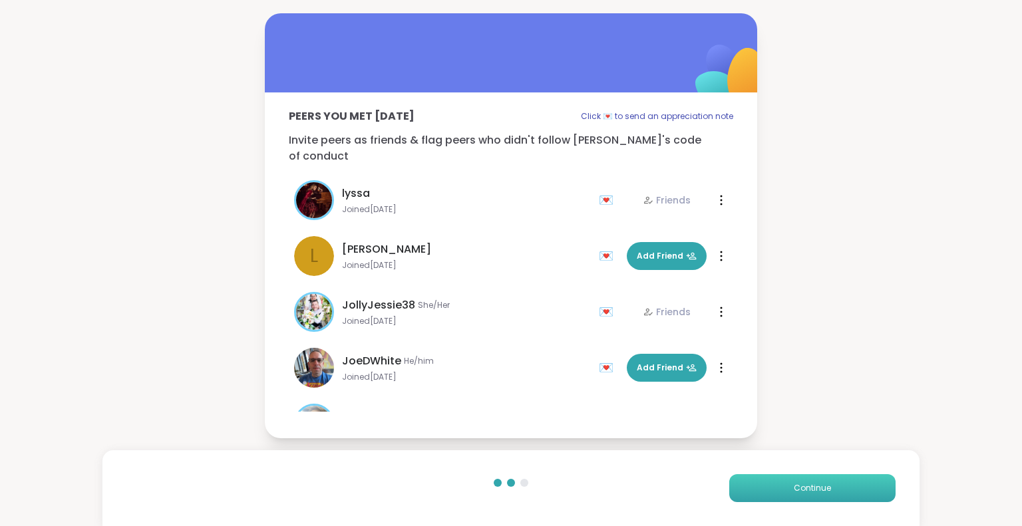
click at [798, 486] on span "Continue" at bounding box center [812, 488] width 37 height 12
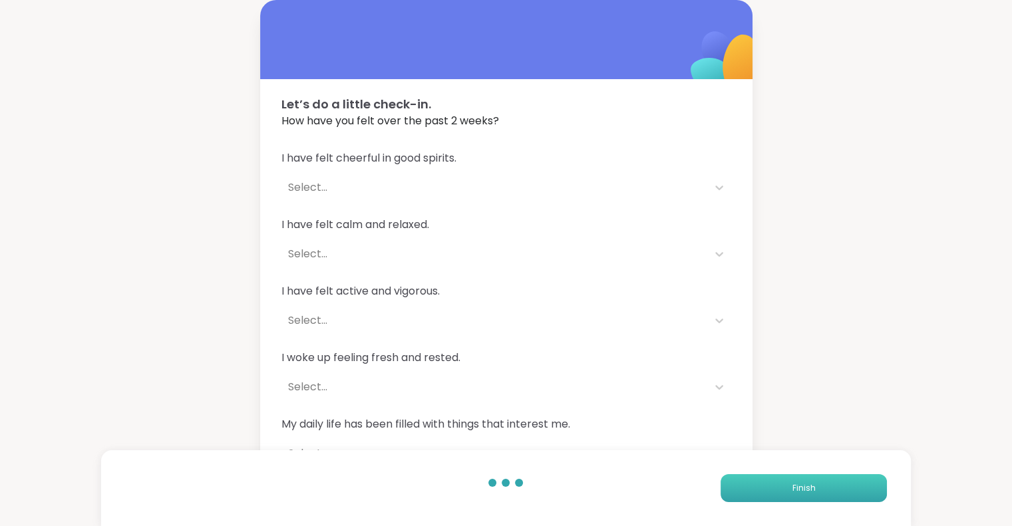
click at [798, 486] on span "Finish" at bounding box center [803, 488] width 23 height 12
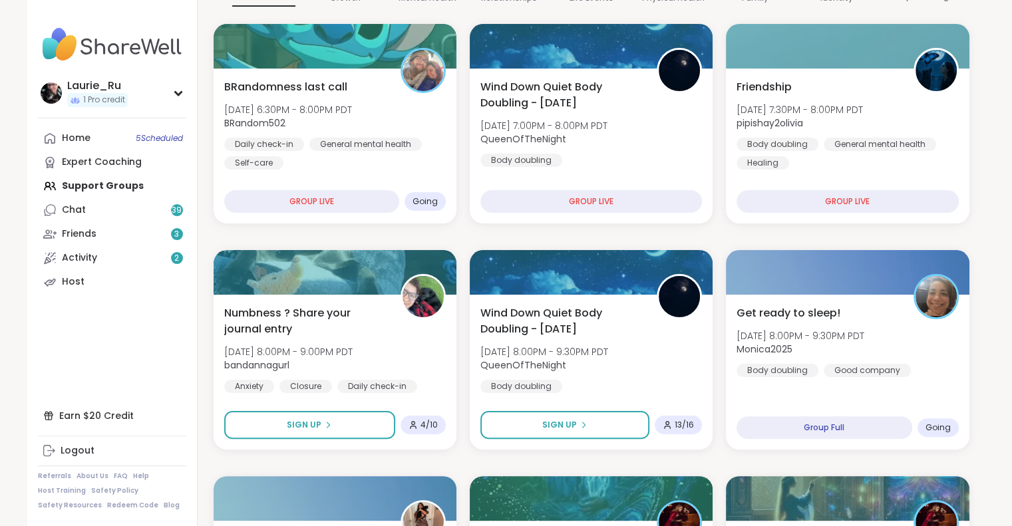
scroll to position [219, 0]
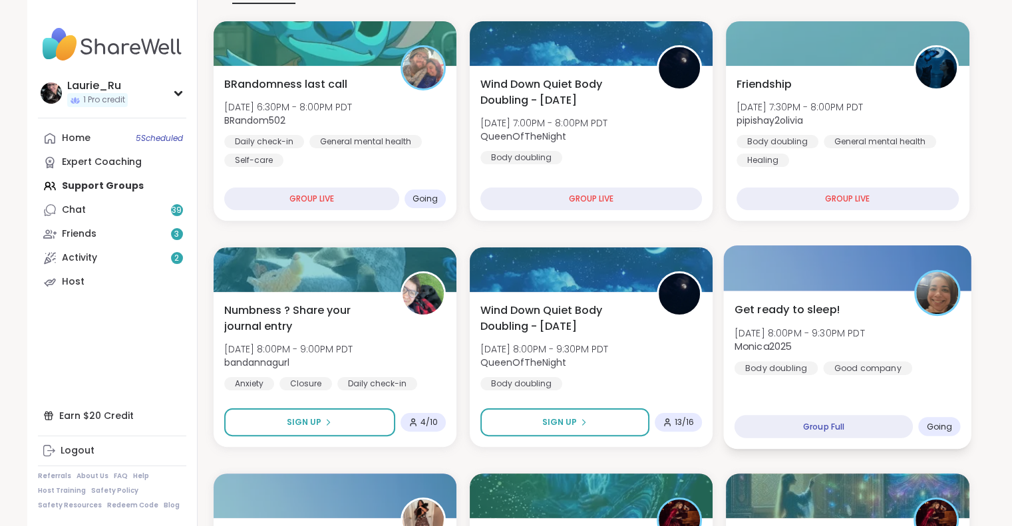
click at [861, 354] on div "Get ready to sleep! Tue, Oct 14 | 8:00PM - 9:30PM PDT Monica2025 Body doubling …" at bounding box center [847, 337] width 226 height 73
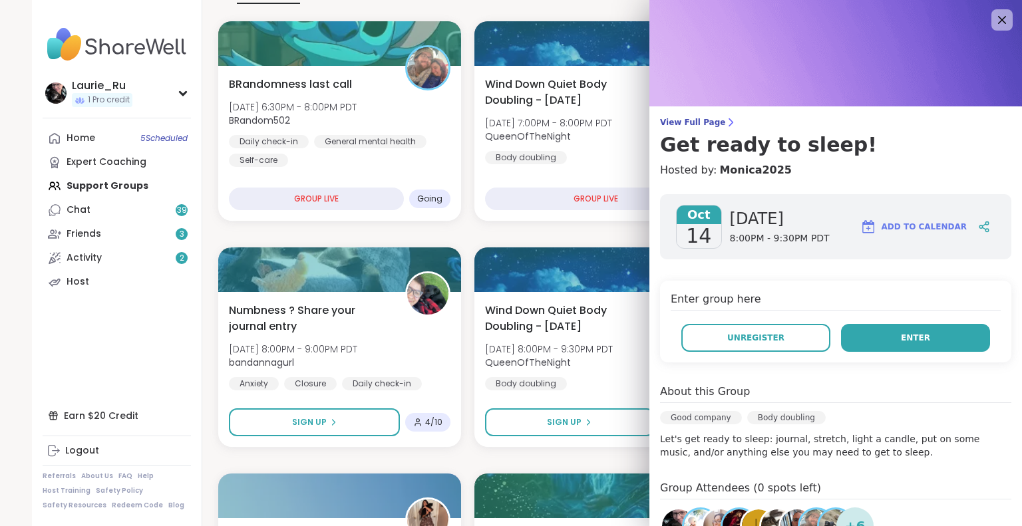
click at [901, 336] on span "Enter" at bounding box center [915, 338] width 29 height 12
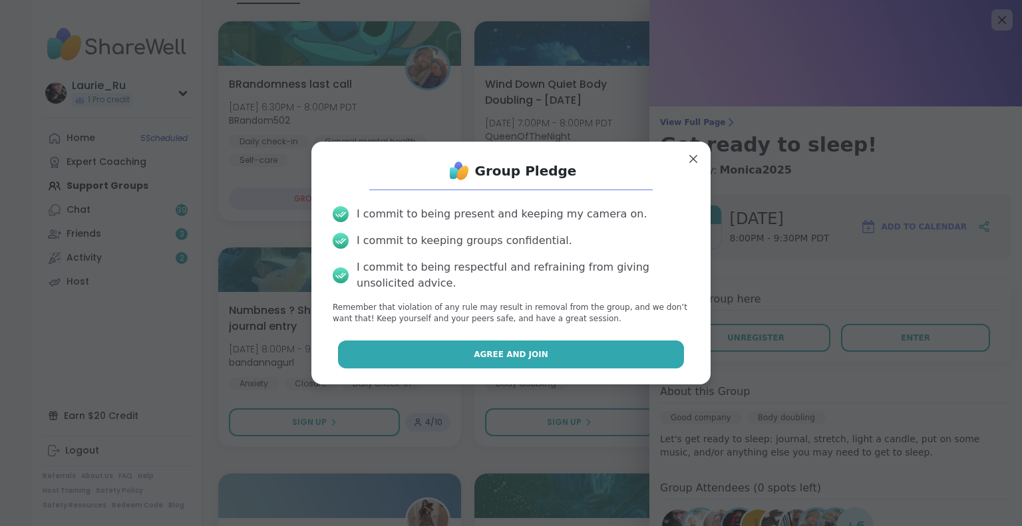
click at [607, 363] on button "Agree and Join" at bounding box center [511, 355] width 347 height 28
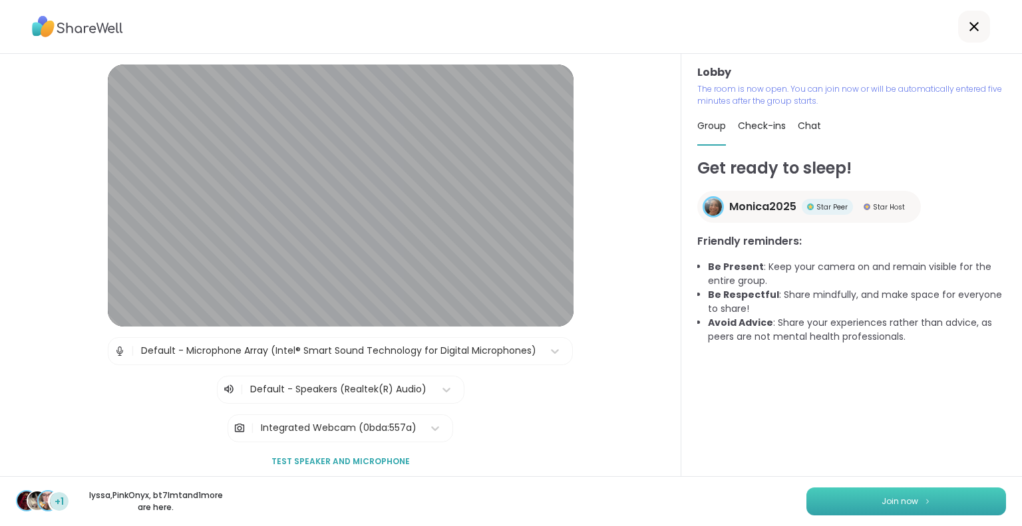
click at [897, 503] on span "Join now" at bounding box center [899, 502] width 37 height 12
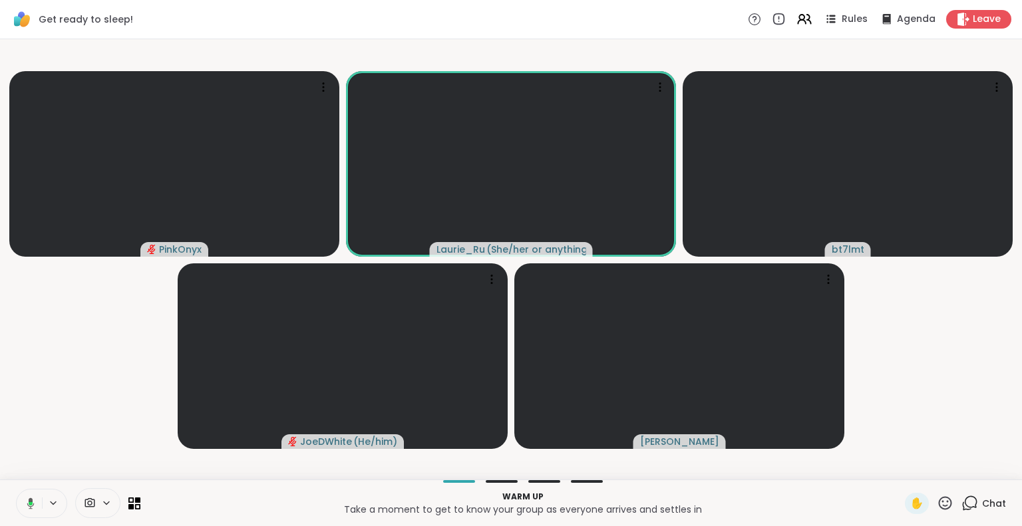
click at [27, 504] on icon at bounding box center [30, 503] width 7 height 11
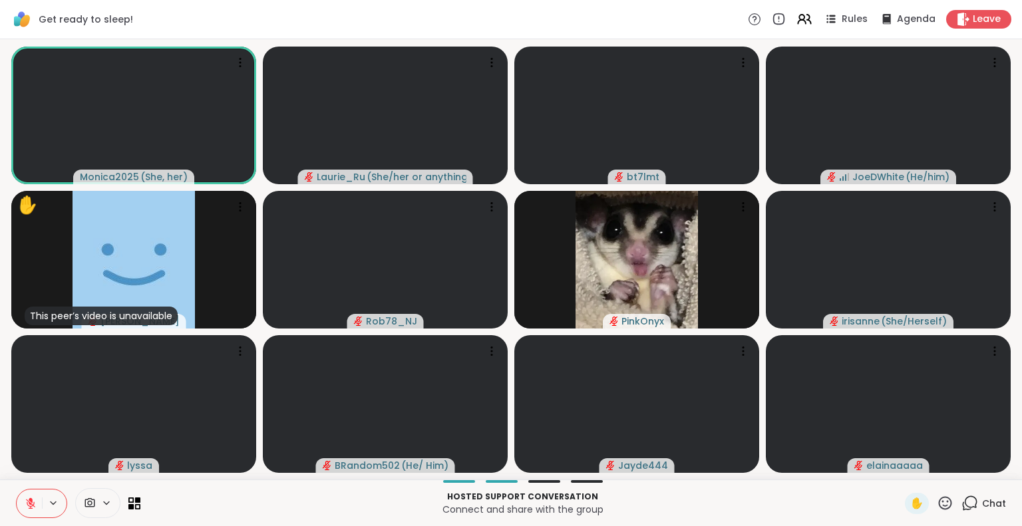
click at [33, 502] on icon at bounding box center [31, 504] width 12 height 12
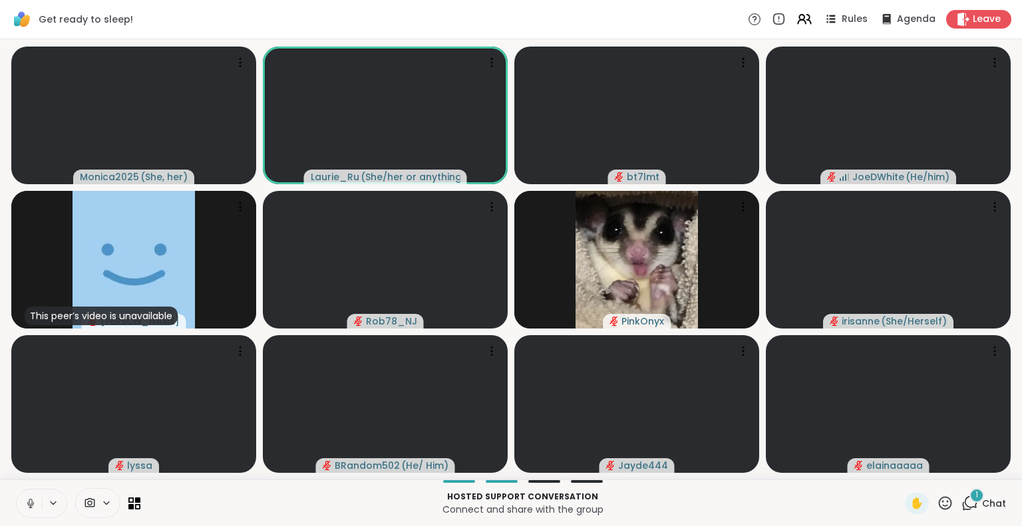
click at [31, 500] on icon at bounding box center [31, 504] width 12 height 12
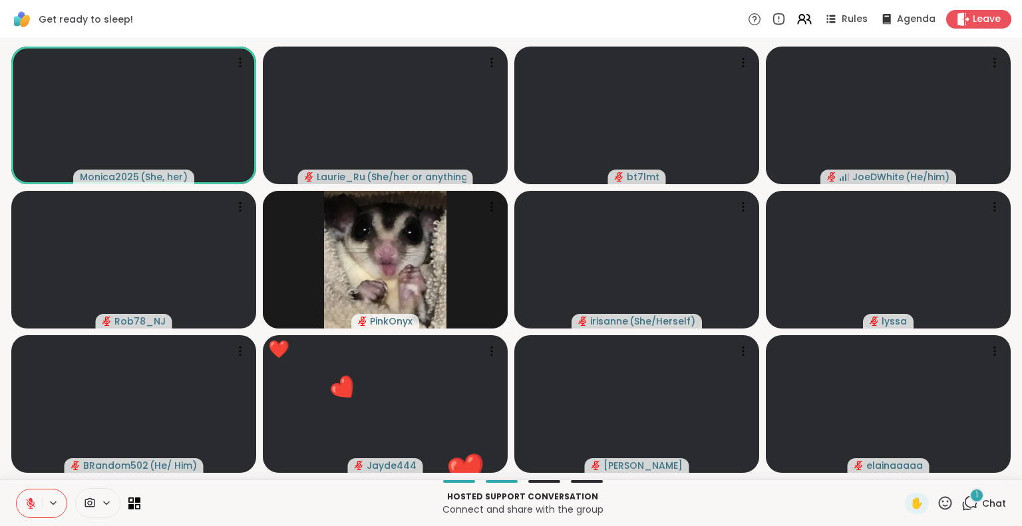
click at [31, 500] on icon at bounding box center [31, 500] width 4 height 5
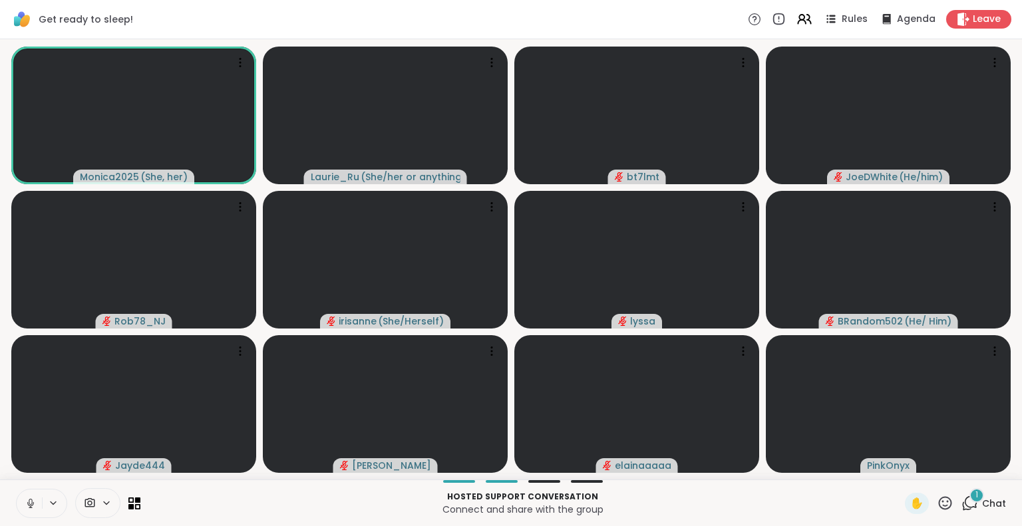
click at [31, 500] on icon at bounding box center [31, 504] width 12 height 12
click at [961, 502] on icon at bounding box center [969, 503] width 17 height 17
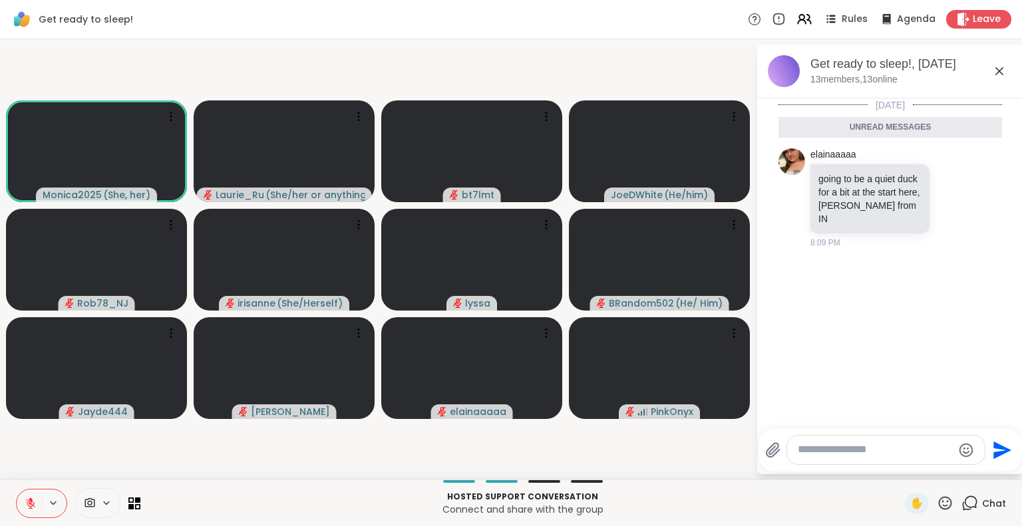
click at [967, 449] on icon "Emoji picker" at bounding box center [966, 450] width 14 height 14
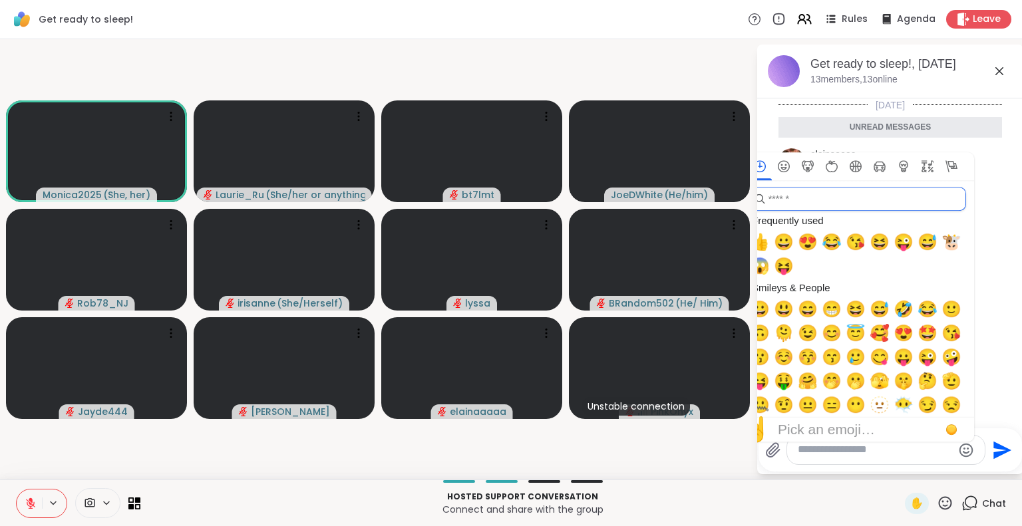
click at [785, 197] on input "search" at bounding box center [857, 199] width 218 height 24
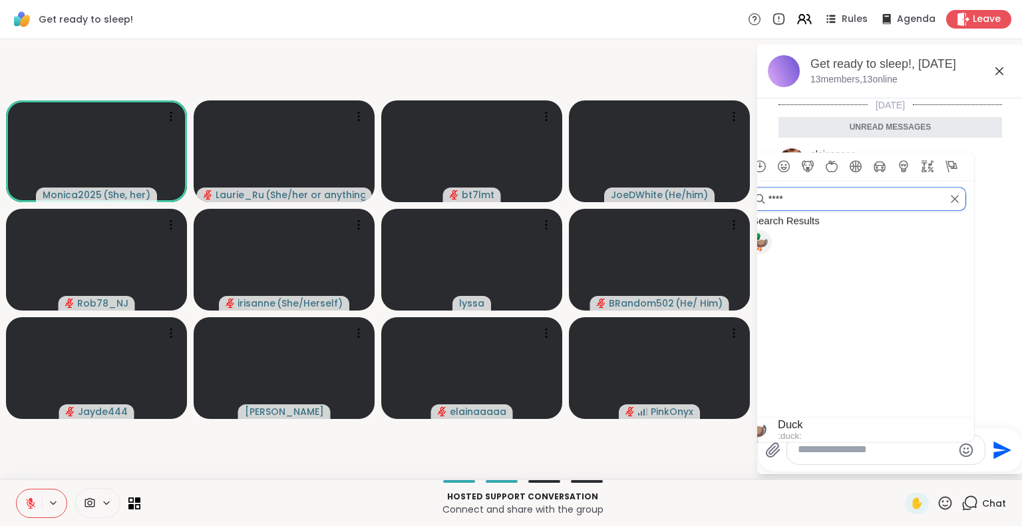
type input "****"
type textarea "**"
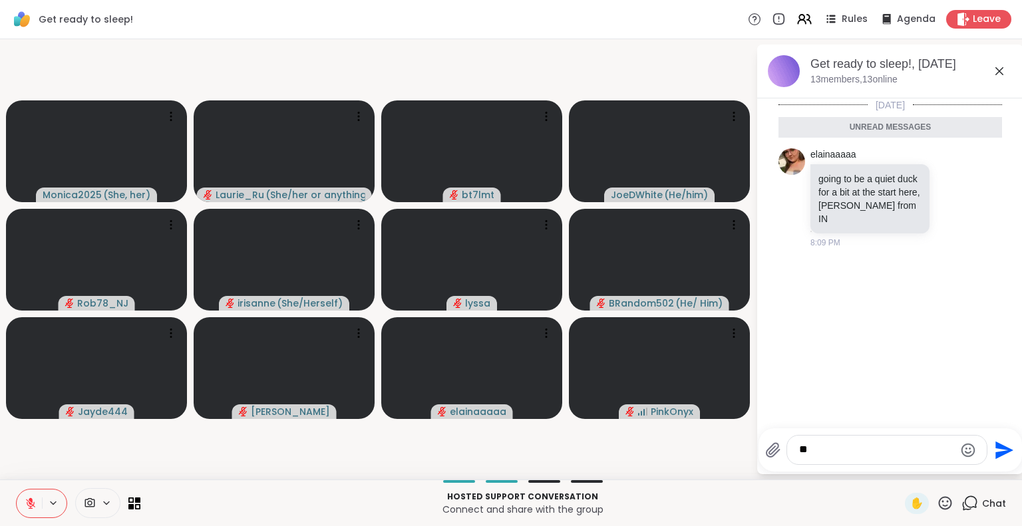
click at [996, 452] on icon "Send" at bounding box center [1002, 450] width 21 height 21
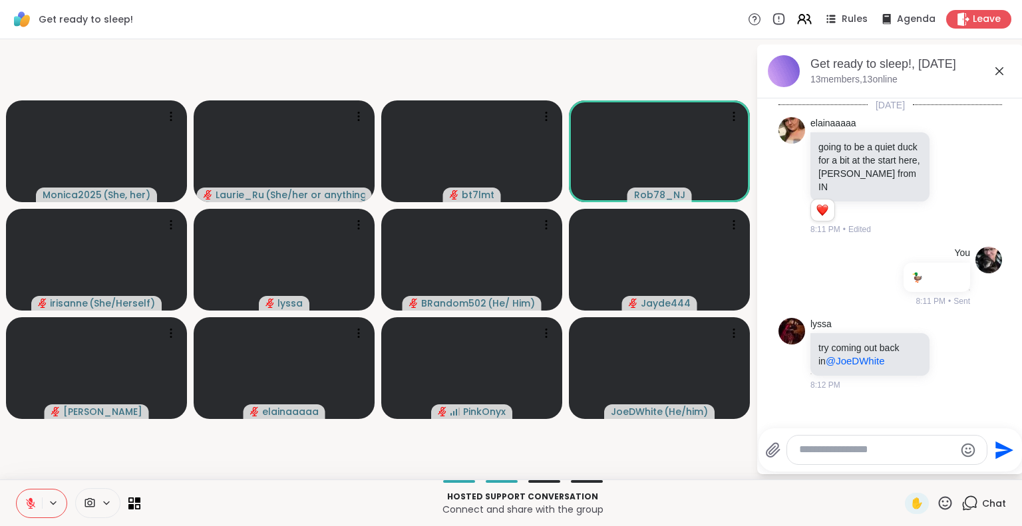
click at [939, 505] on icon at bounding box center [945, 502] width 13 height 13
click at [987, 466] on span "🎉" at bounding box center [993, 468] width 13 height 16
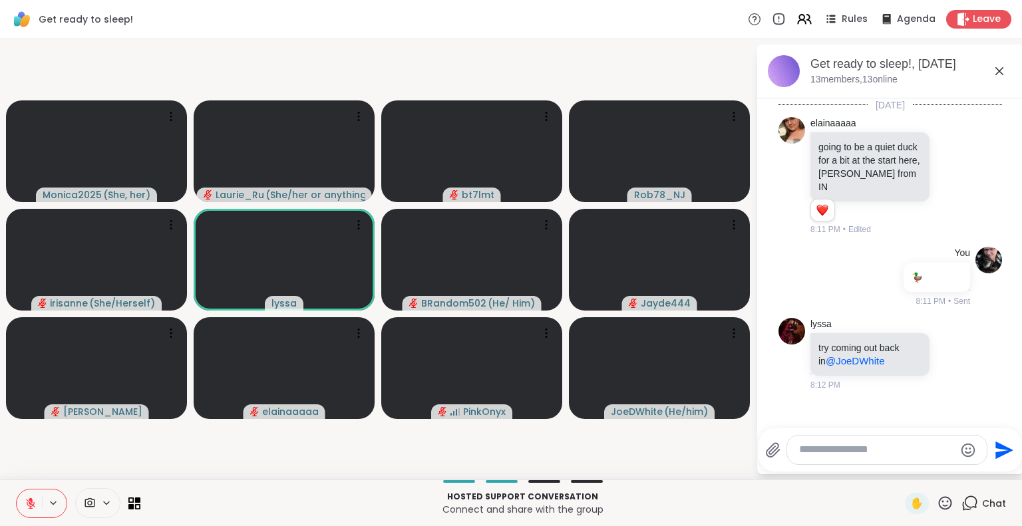
drag, startPoint x: 926, startPoint y: 407, endPoint x: 913, endPoint y: 417, distance: 16.6
click at [913, 417] on div "Today elainaaaaa going to be a quiet duck for a bit at the start here, elaina f…" at bounding box center [890, 259] width 266 height 322
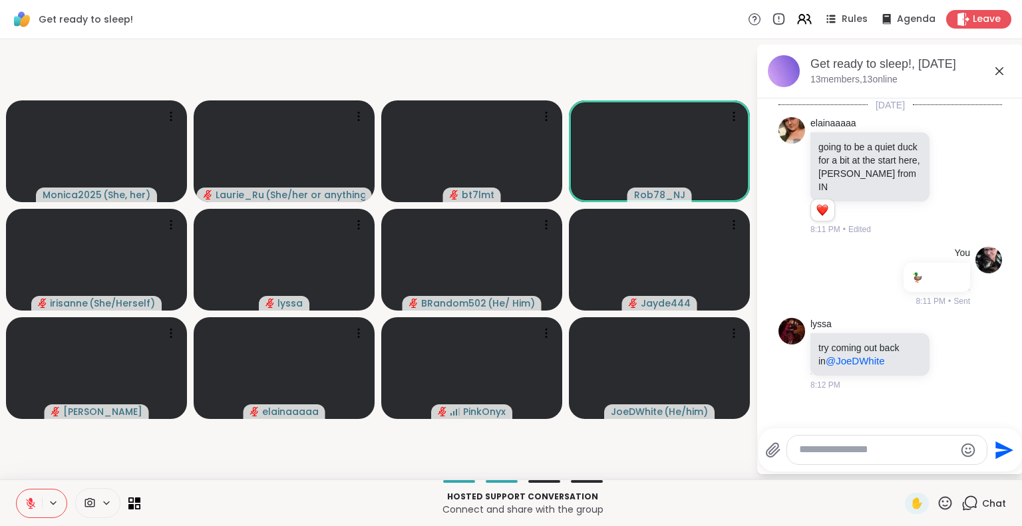
click at [853, 452] on textarea "Type your message" at bounding box center [876, 450] width 155 height 14
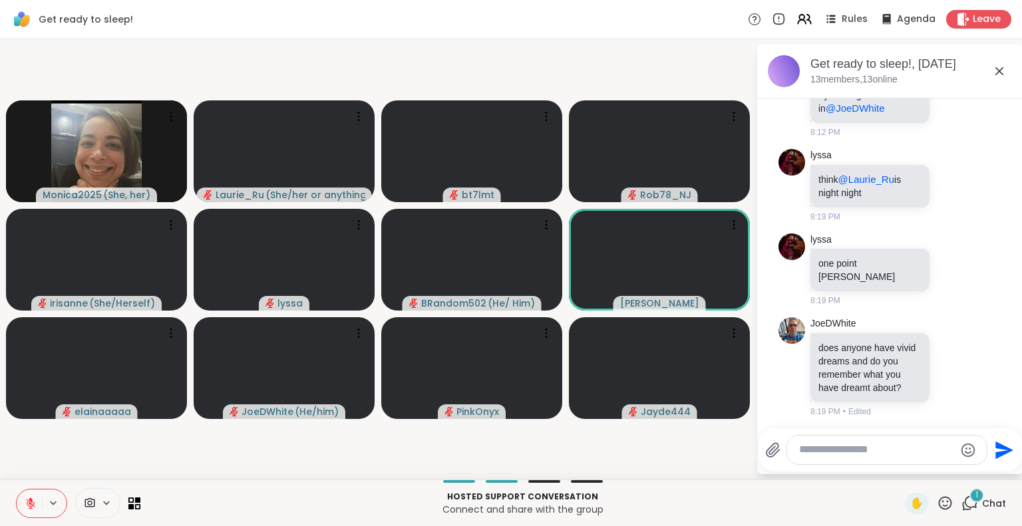
scroll to position [271, 0]
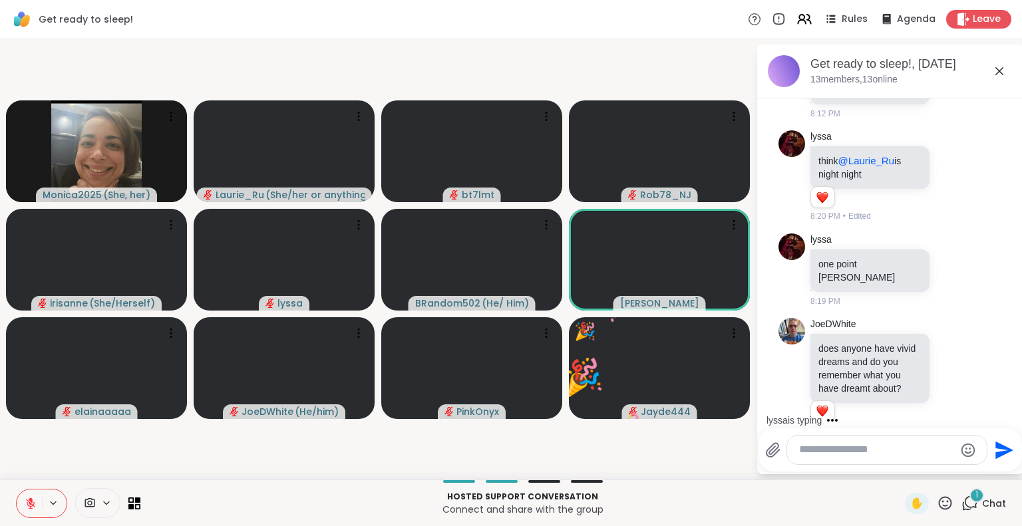
click at [937, 502] on icon at bounding box center [945, 503] width 17 height 17
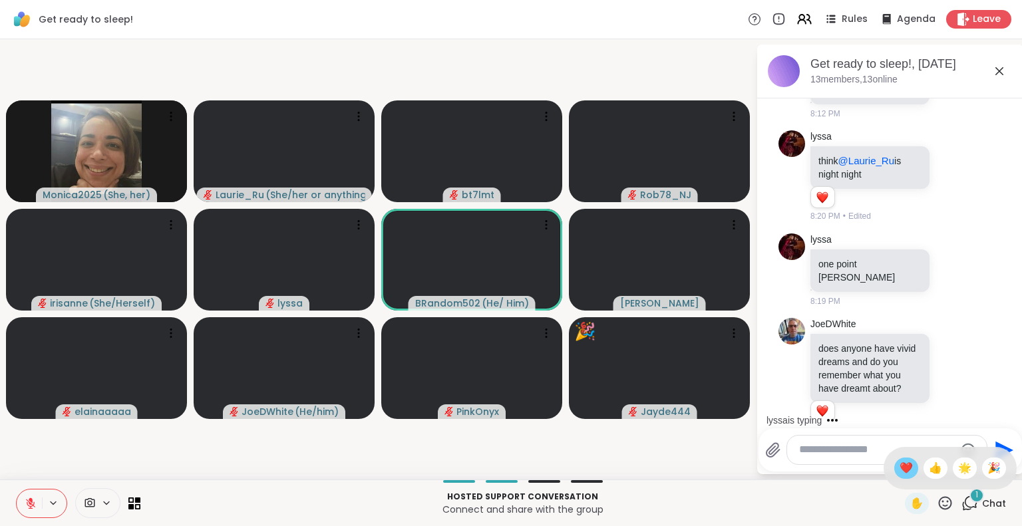
click at [899, 472] on span "❤️" at bounding box center [905, 468] width 13 height 16
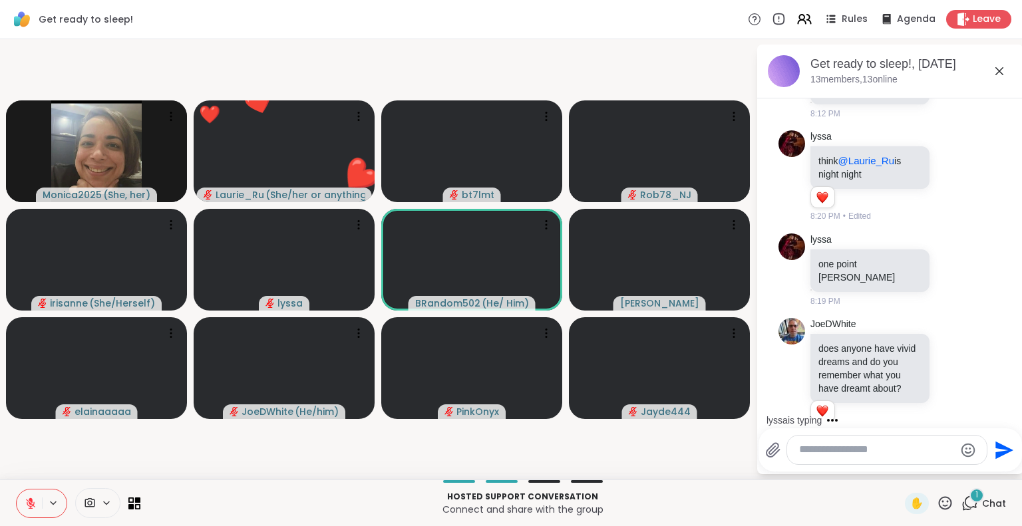
click at [963, 503] on icon at bounding box center [969, 503] width 17 height 17
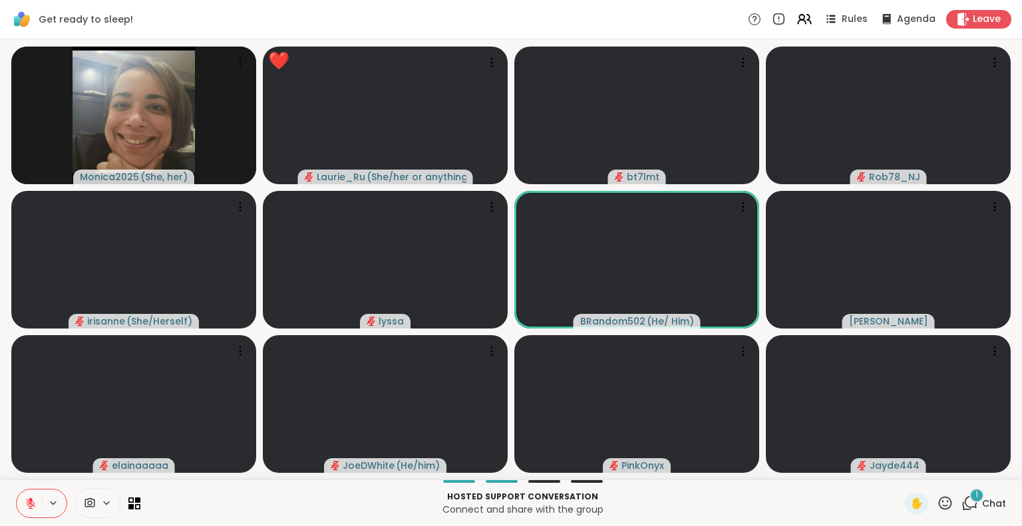
click at [963, 503] on icon at bounding box center [969, 503] width 17 height 17
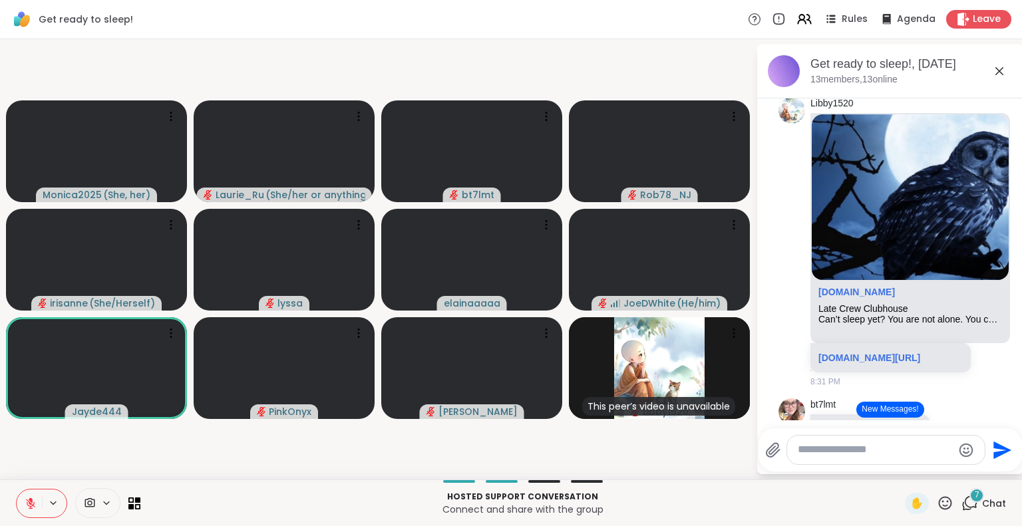
scroll to position [2033, 0]
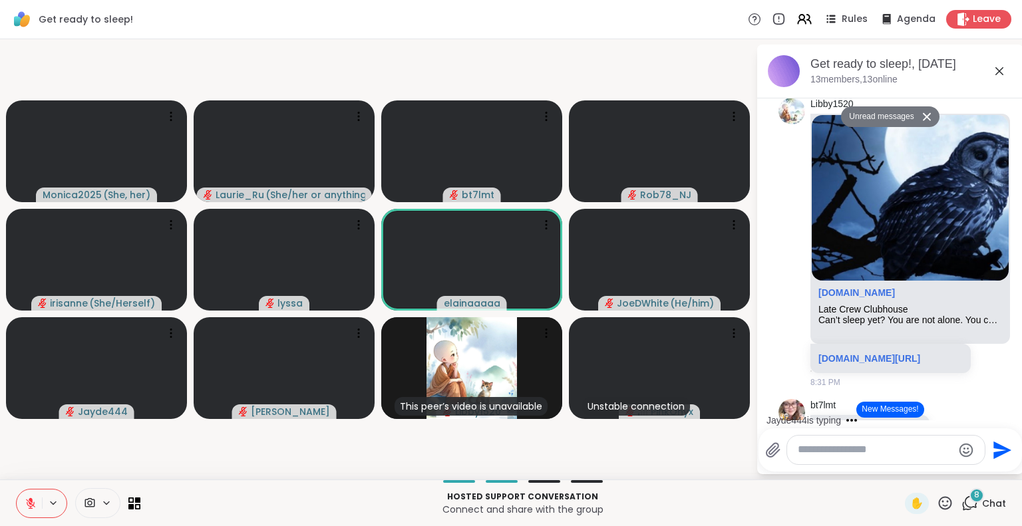
click at [1002, 66] on icon at bounding box center [999, 71] width 16 height 16
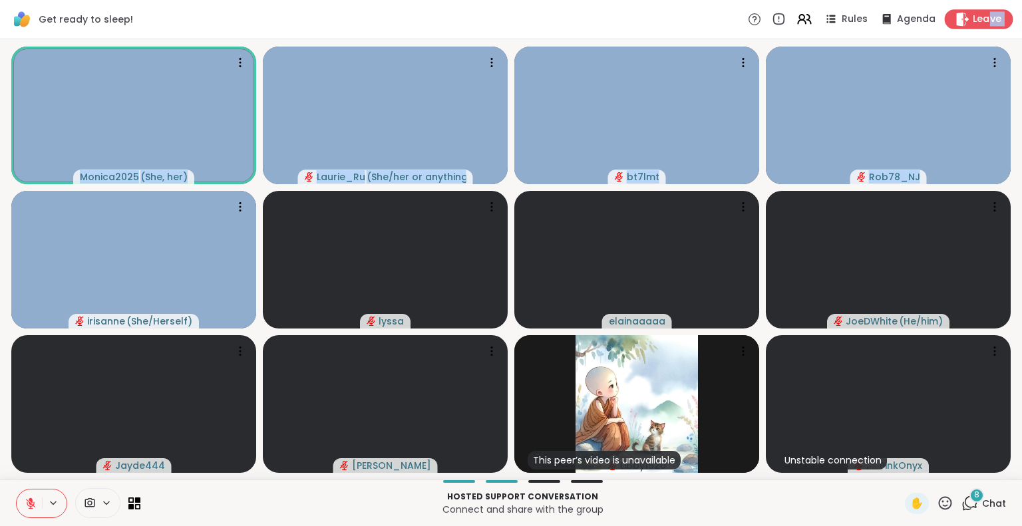
drag, startPoint x: 1002, startPoint y: 66, endPoint x: 977, endPoint y: 17, distance: 55.0
click at [977, 17] on div "Get ready to sleep! Rules Agenda Leave Monica2025 ( She, her ) Laurie_Ru ( She/…" at bounding box center [511, 263] width 1022 height 526
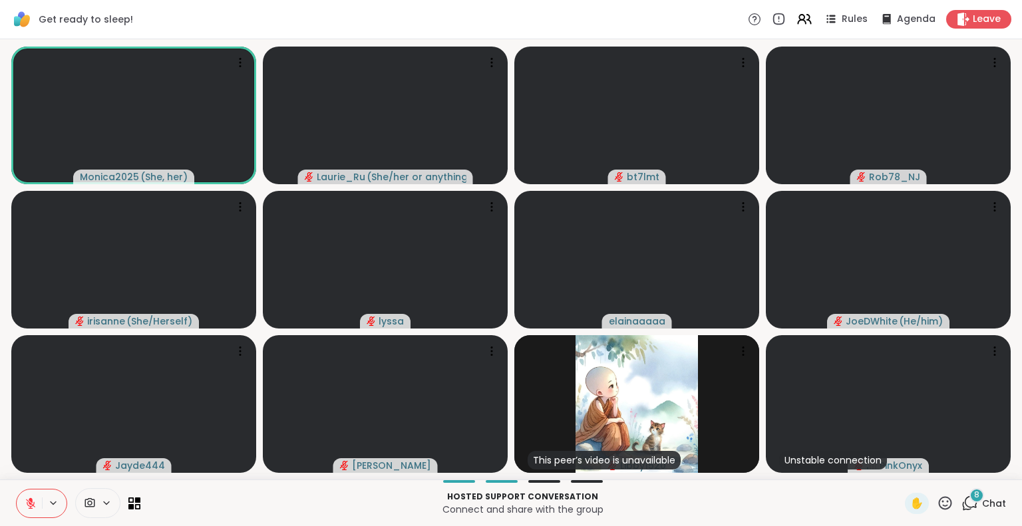
click at [964, 505] on icon at bounding box center [969, 503] width 17 height 17
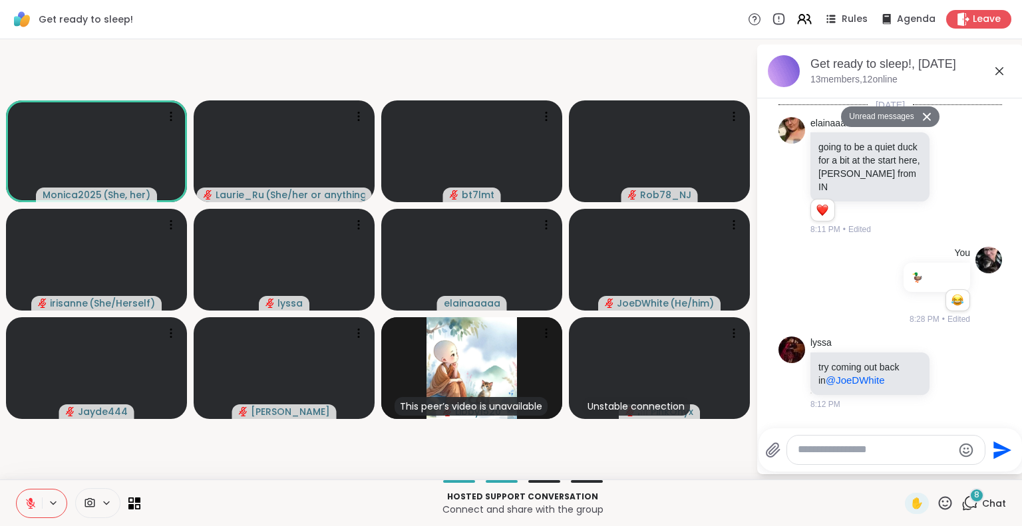
scroll to position [2669, 0]
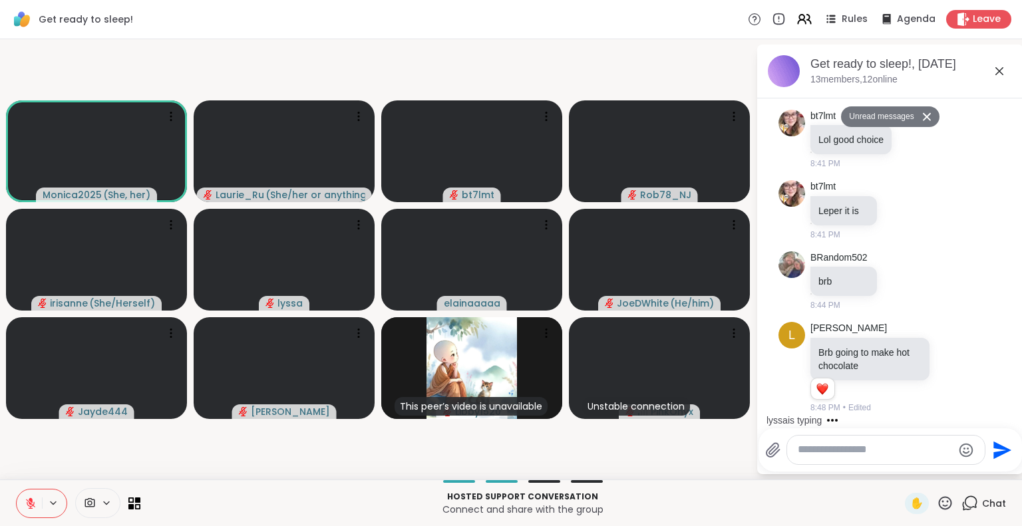
click at [845, 450] on textarea "Type your message" at bounding box center [875, 450] width 155 height 14
type textarea "**********"
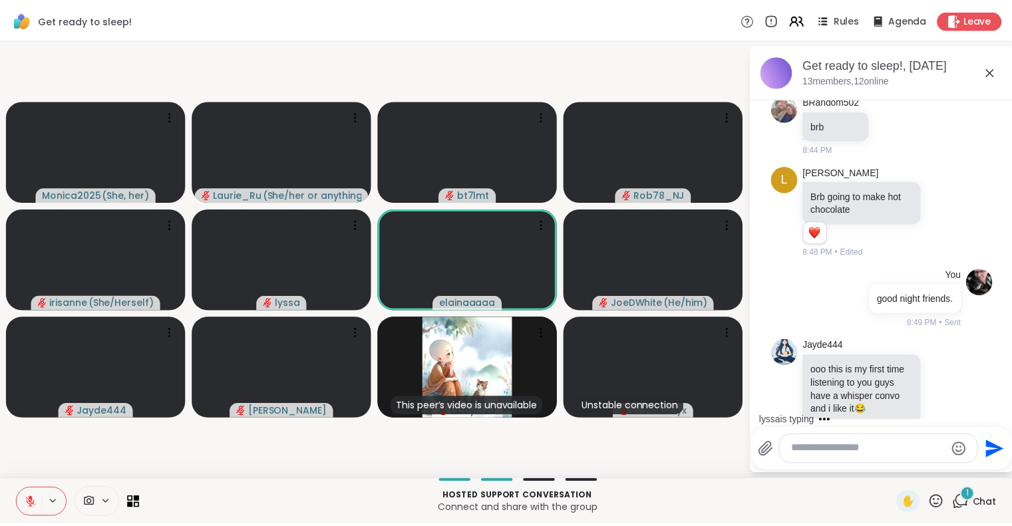
scroll to position [2818, 0]
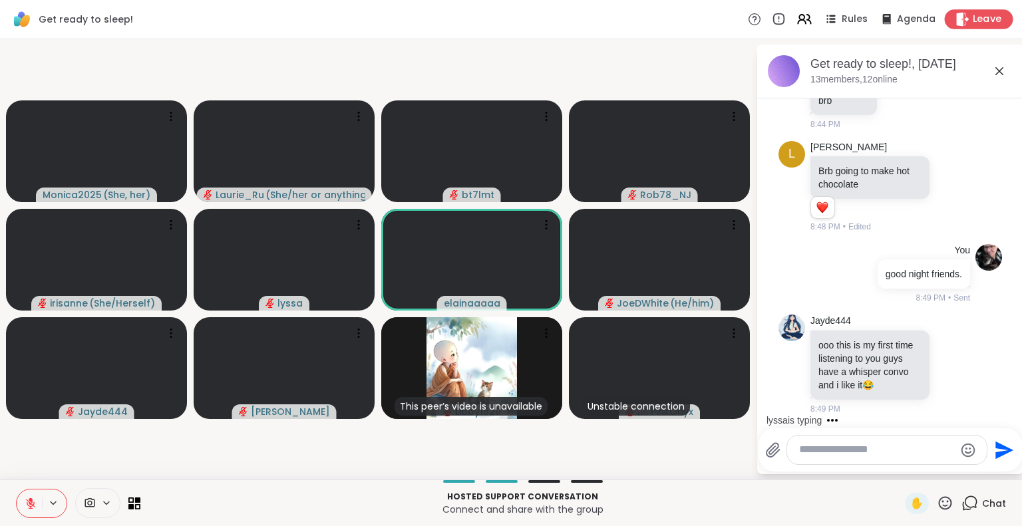
click at [978, 19] on span "Leave" at bounding box center [986, 20] width 29 height 14
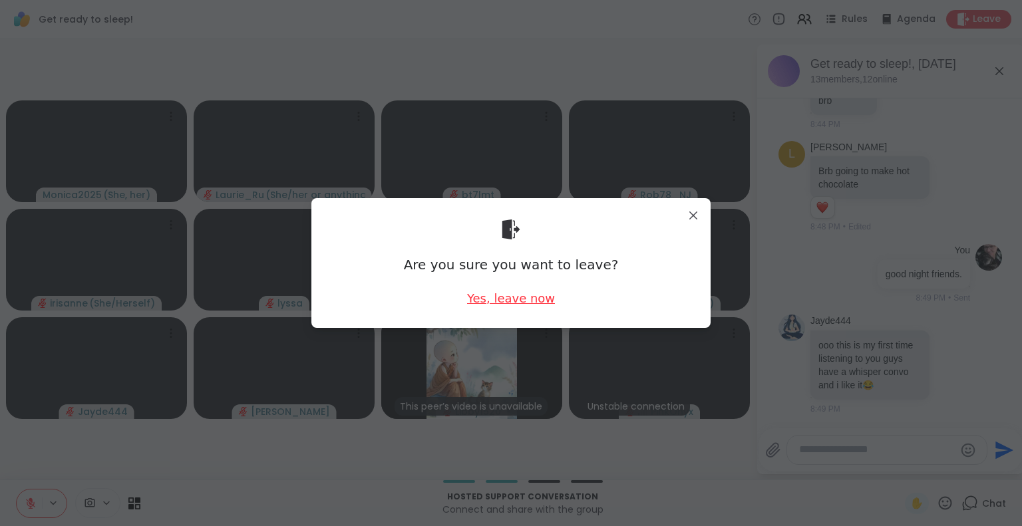
click at [483, 302] on div "Yes, leave now" at bounding box center [511, 298] width 88 height 17
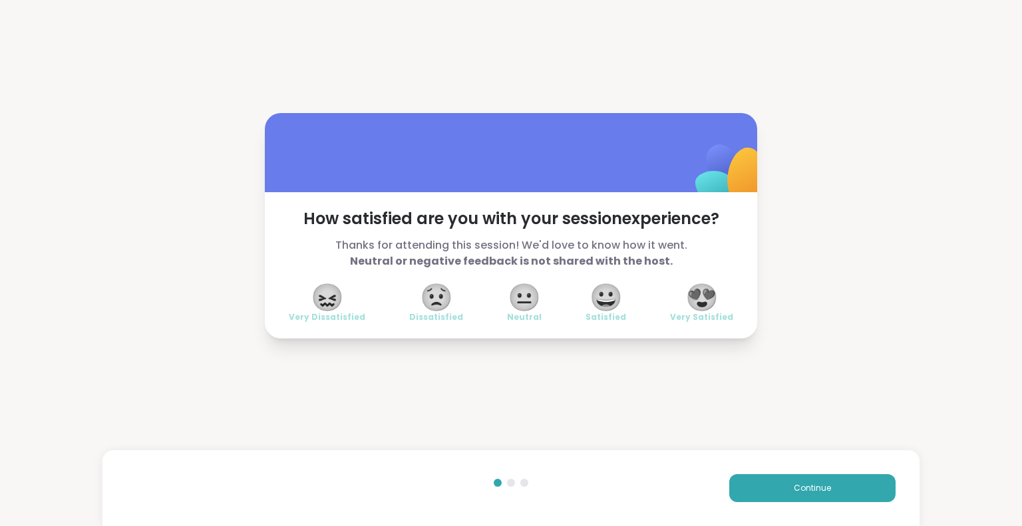
click at [705, 297] on span "😍" at bounding box center [701, 297] width 33 height 24
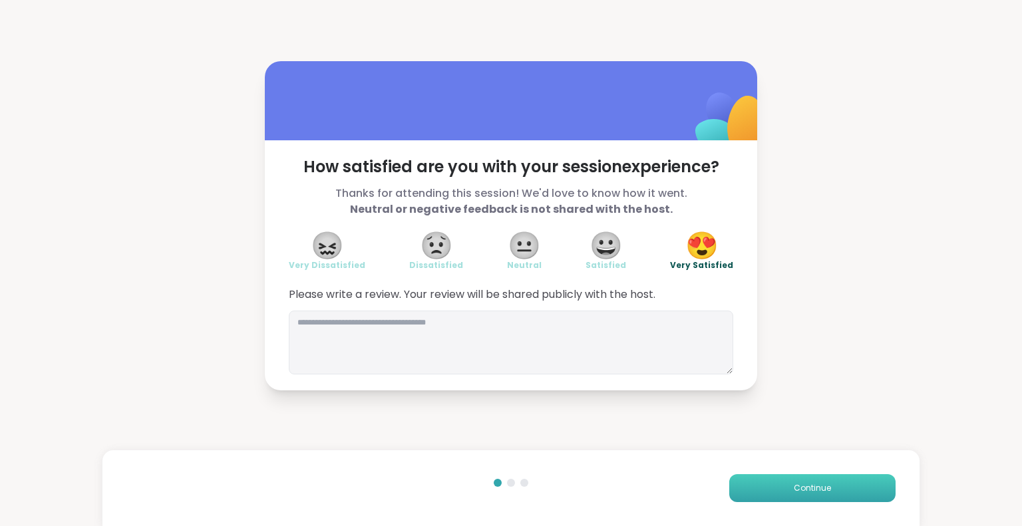
drag, startPoint x: 787, startPoint y: 490, endPoint x: 764, endPoint y: 486, distance: 23.6
click at [764, 486] on button "Continue" at bounding box center [812, 488] width 166 height 28
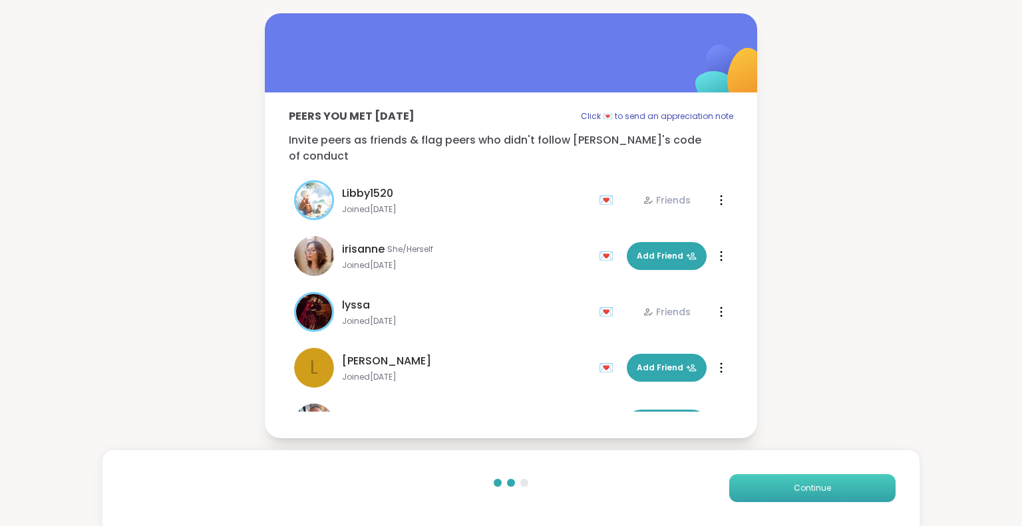
click at [764, 486] on button "Continue" at bounding box center [812, 488] width 166 height 28
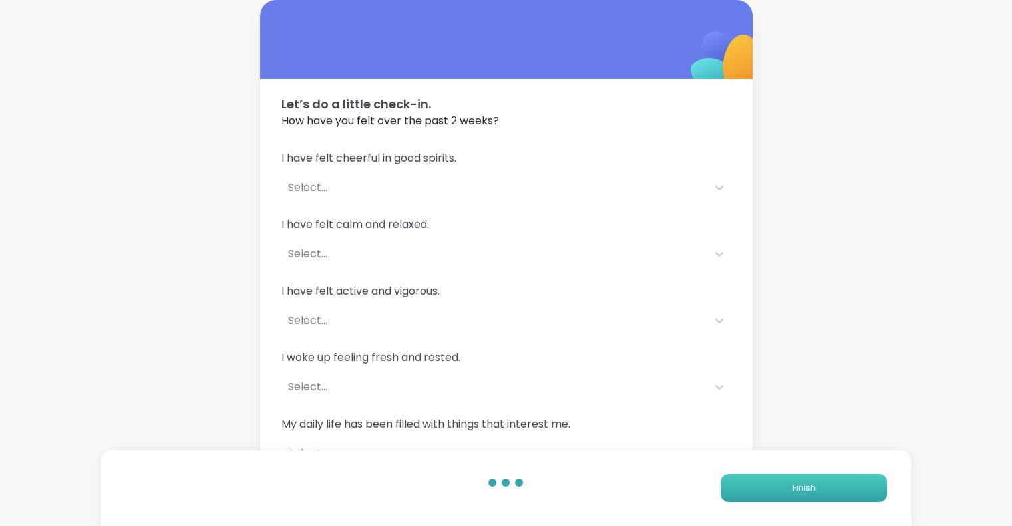
click at [801, 493] on span "Finish" at bounding box center [803, 488] width 23 height 12
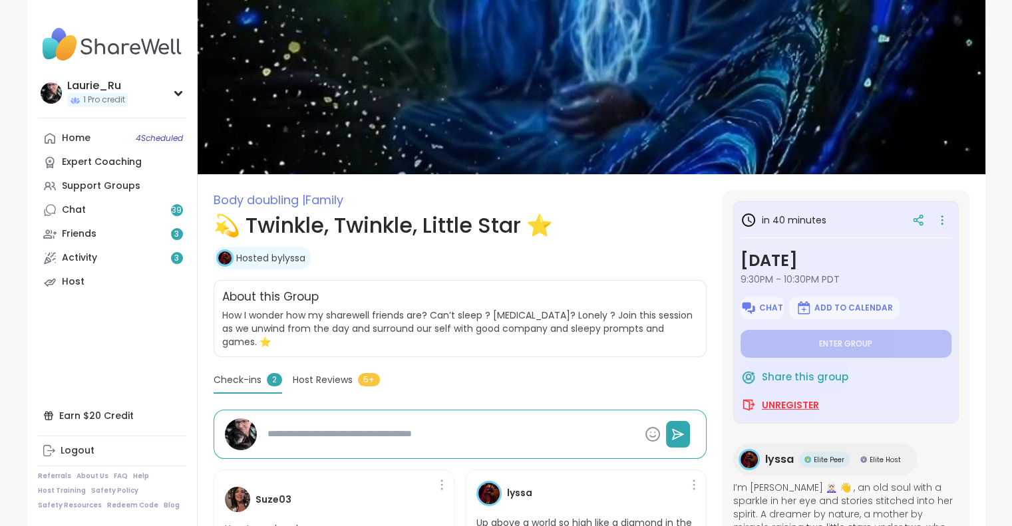
click at [786, 407] on span "Unregister" at bounding box center [790, 404] width 57 height 13
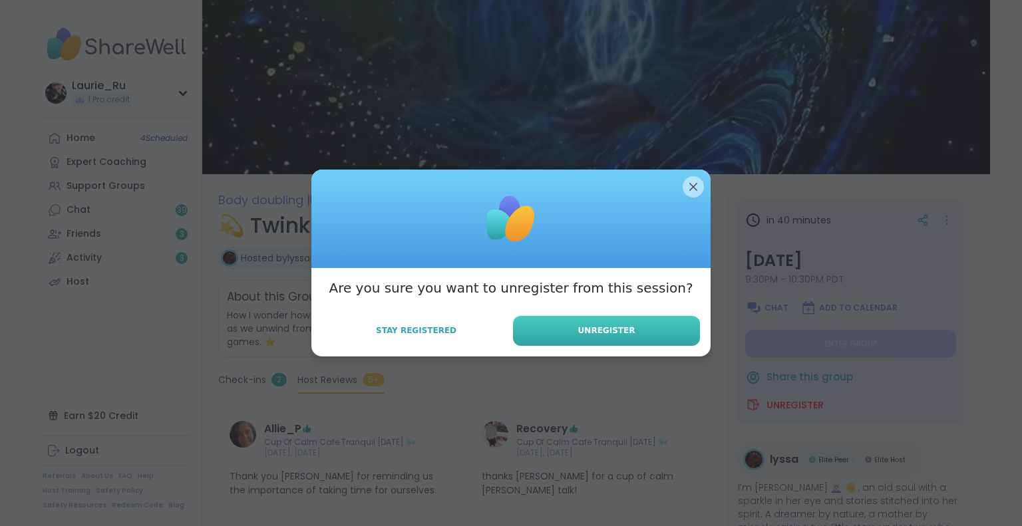
click at [653, 332] on button "Unregister" at bounding box center [606, 331] width 187 height 30
